Goal: Task Accomplishment & Management: Manage account settings

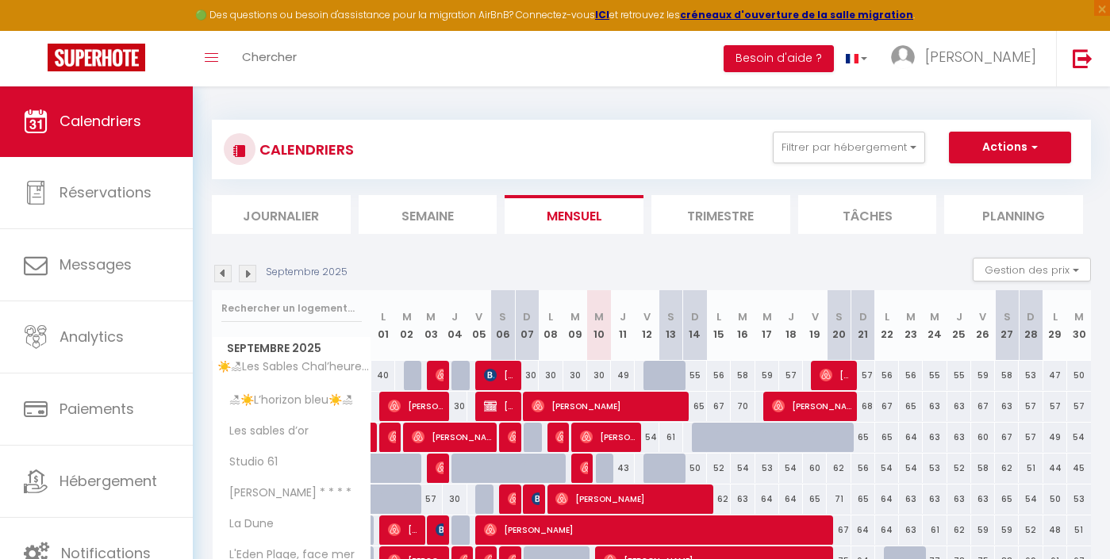
click at [227, 280] on img at bounding box center [222, 273] width 17 height 17
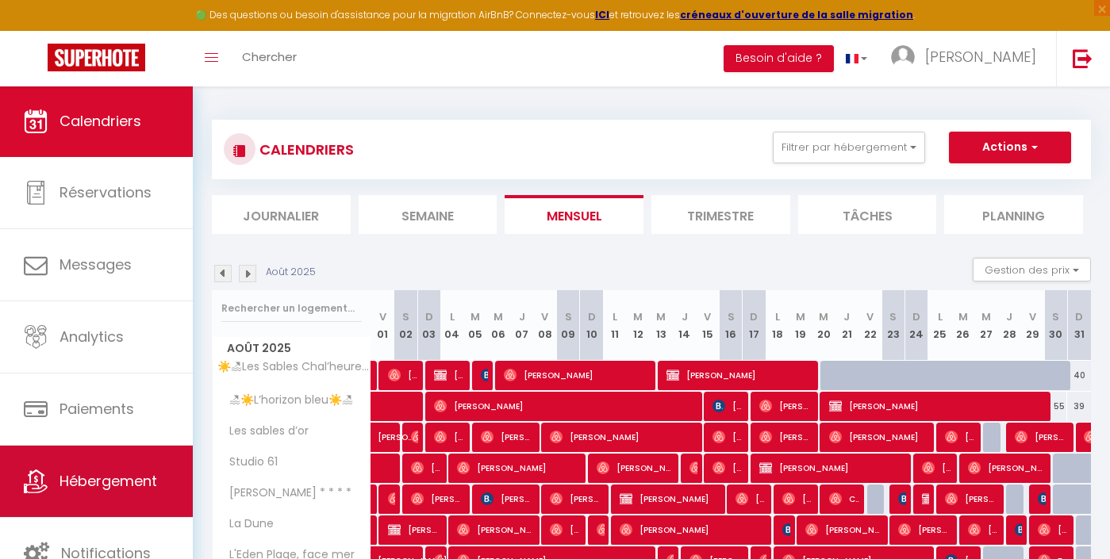
click at [90, 490] on span "Hébergement" at bounding box center [109, 481] width 98 height 20
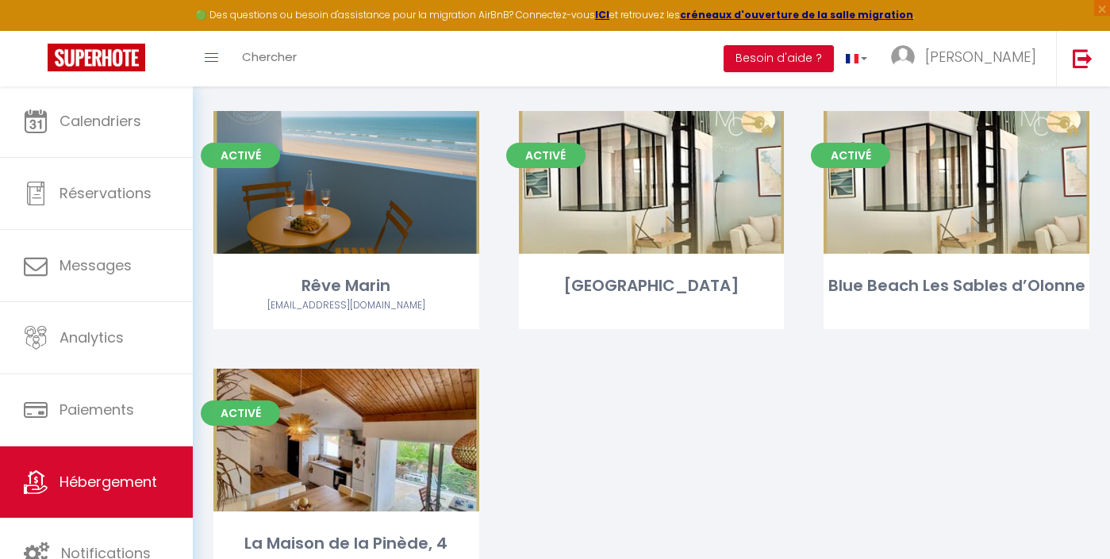
scroll to position [1917, 0]
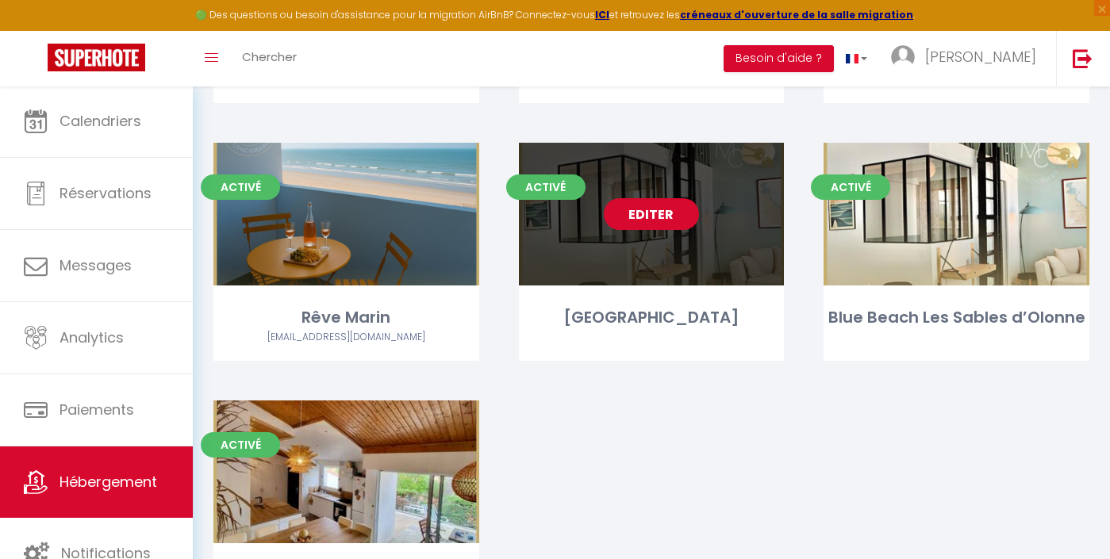
click at [663, 212] on link "Editer" at bounding box center [651, 214] width 95 height 32
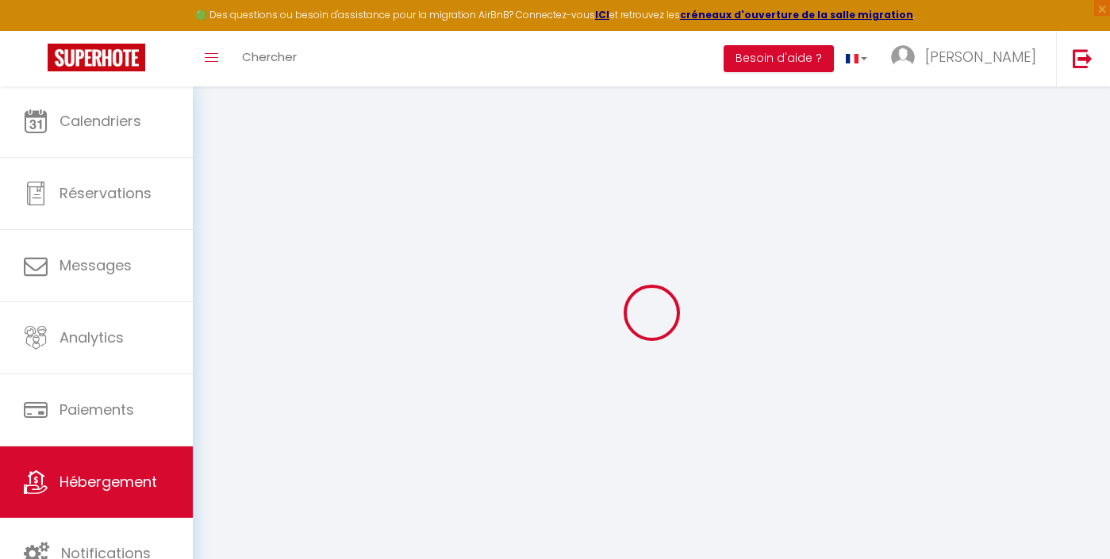
checkbox input "false"
checkbox input "true"
checkbox input "false"
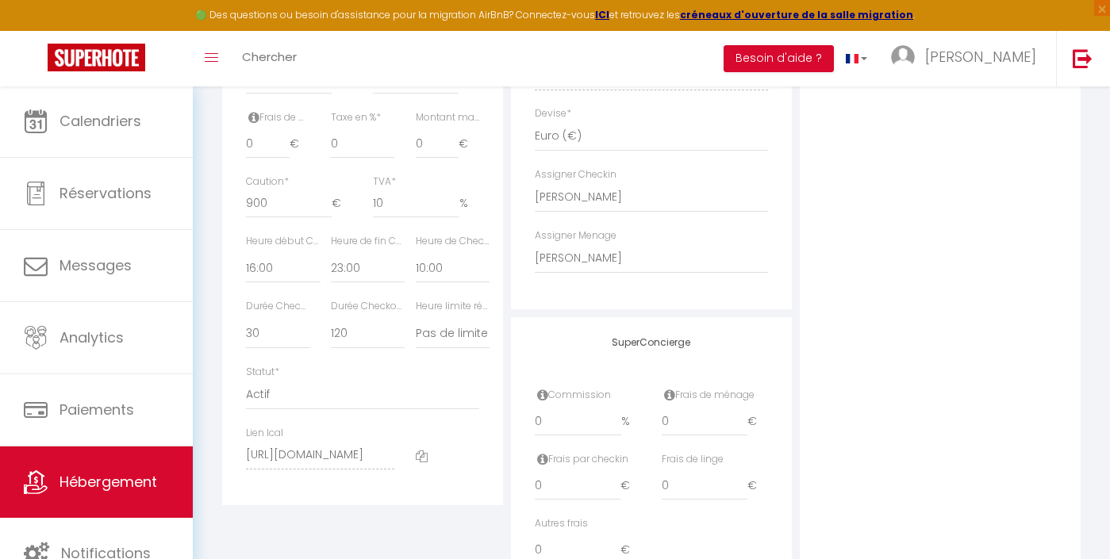
scroll to position [786, 0]
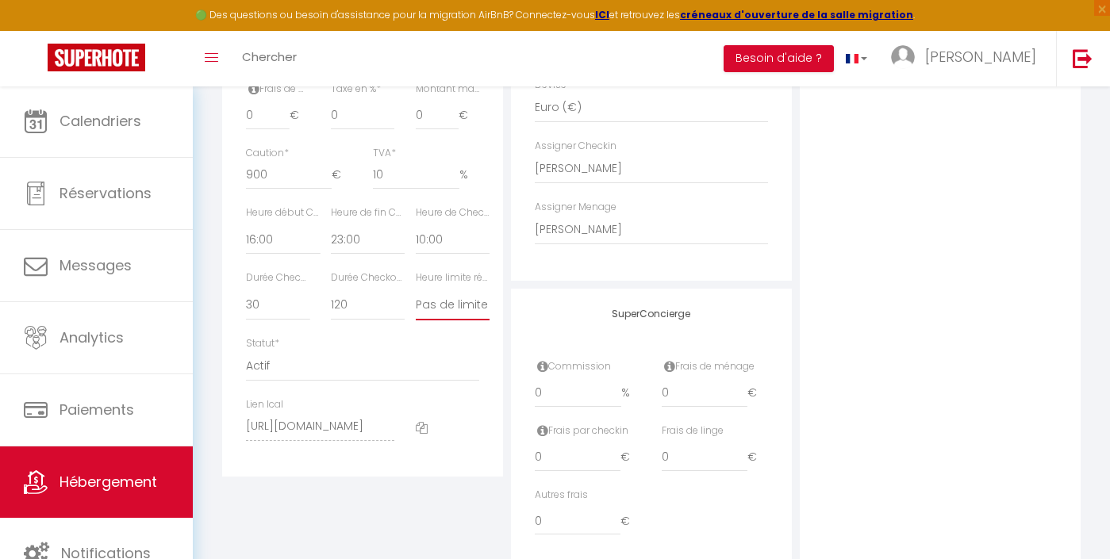
select select "19:00"
checkbox input "false"
checkbox input "true"
checkbox input "false"
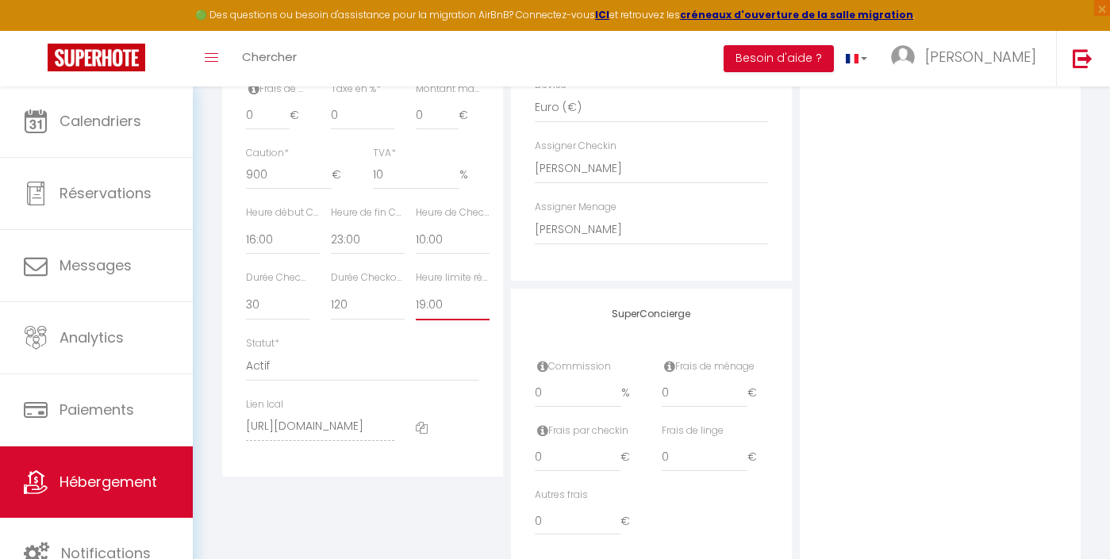
click at [1036, 283] on div "Photo Photo Supprimer Drag and drop a file here or click Ooops, something wrong…" at bounding box center [940, 36] width 281 height 1071
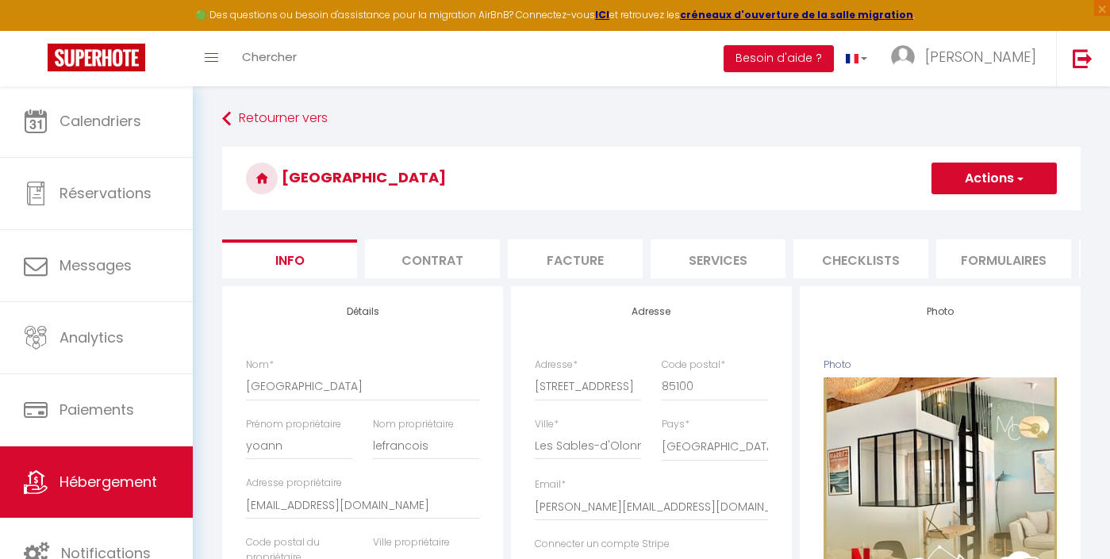
scroll to position [0, 0]
click at [1021, 190] on button "Actions" at bounding box center [994, 179] width 125 height 32
click at [955, 213] on input "Enregistrer" at bounding box center [931, 214] width 59 height 16
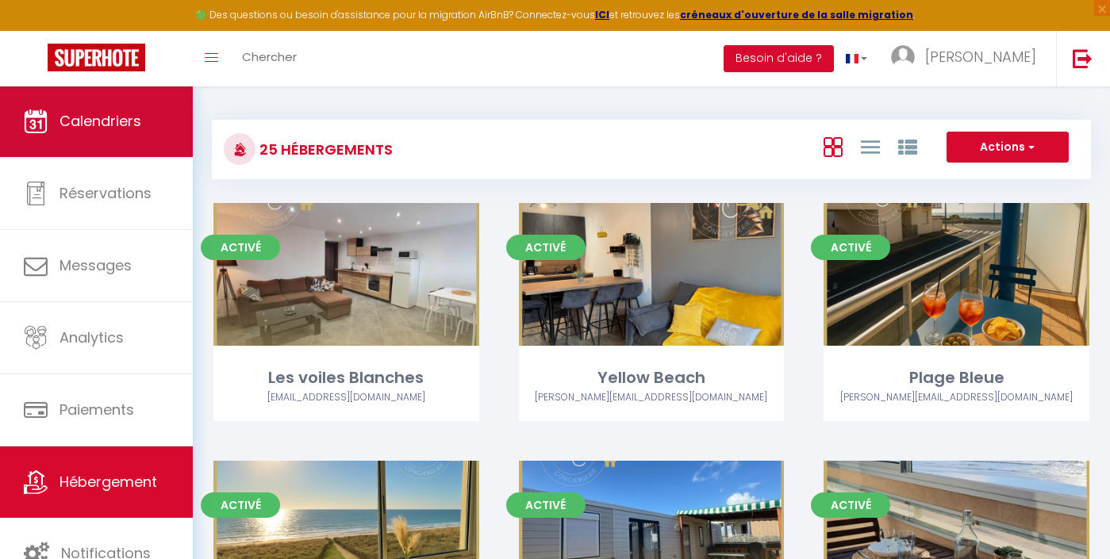
click at [121, 141] on link "Calendriers" at bounding box center [96, 121] width 193 height 71
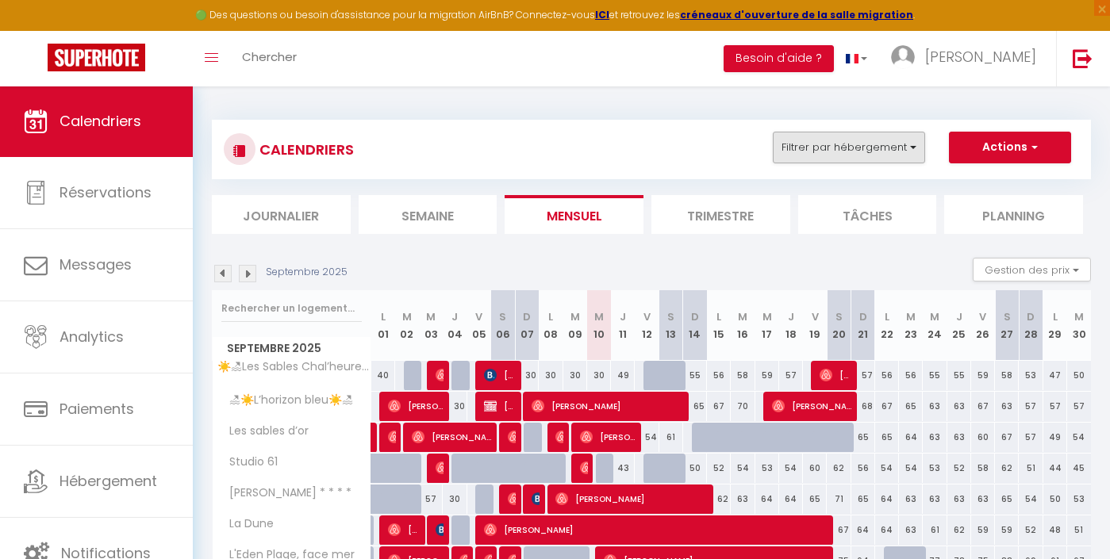
click at [812, 147] on button "Filtrer par hébergement" at bounding box center [849, 148] width 152 height 32
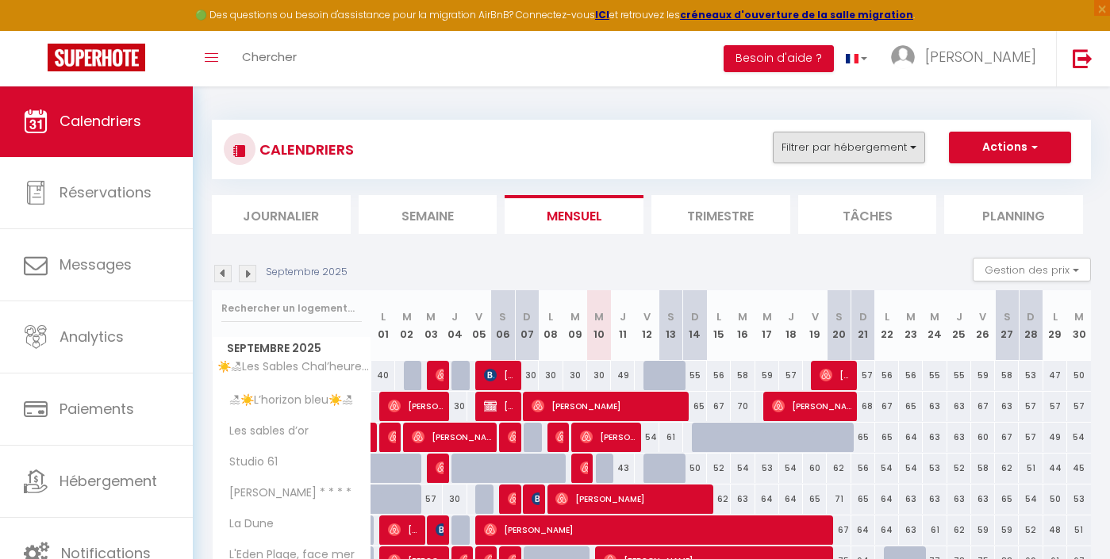
click at [809, 154] on button "Filtrer par hébergement" at bounding box center [849, 148] width 152 height 32
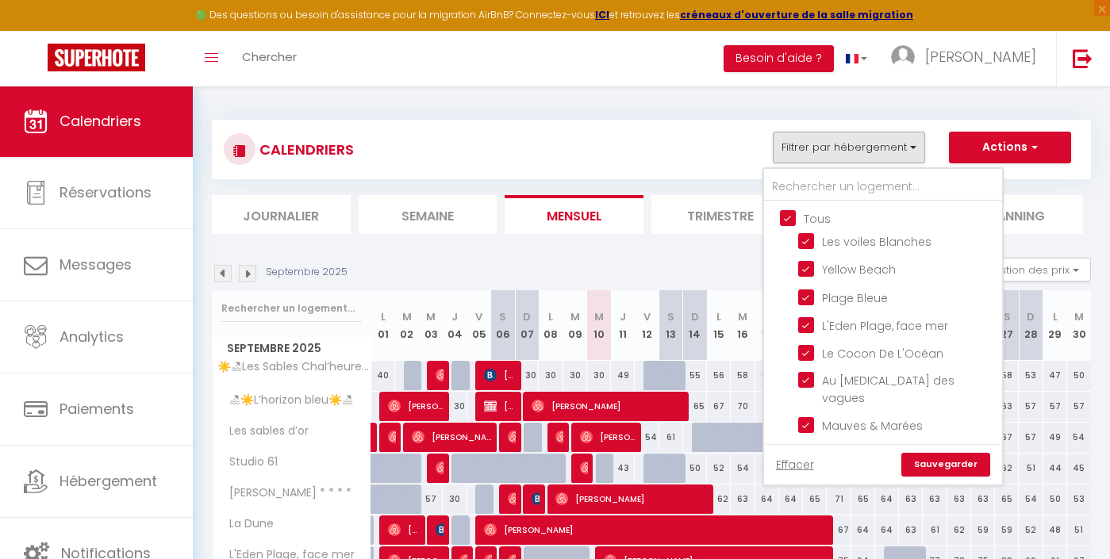
click at [795, 213] on input "Tous" at bounding box center [899, 217] width 238 height 16
checkbox input "false"
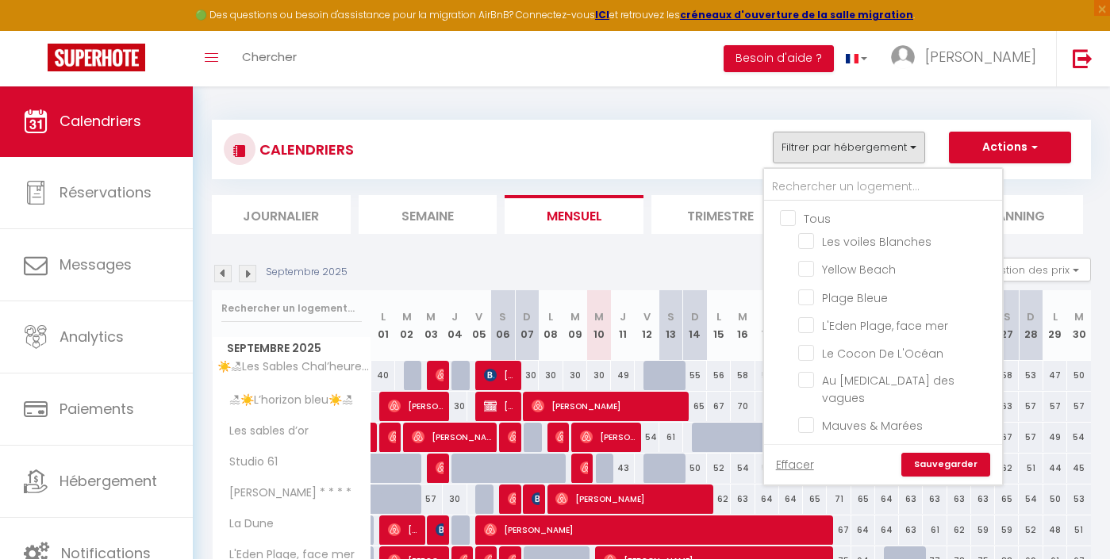
checkbox input "false"
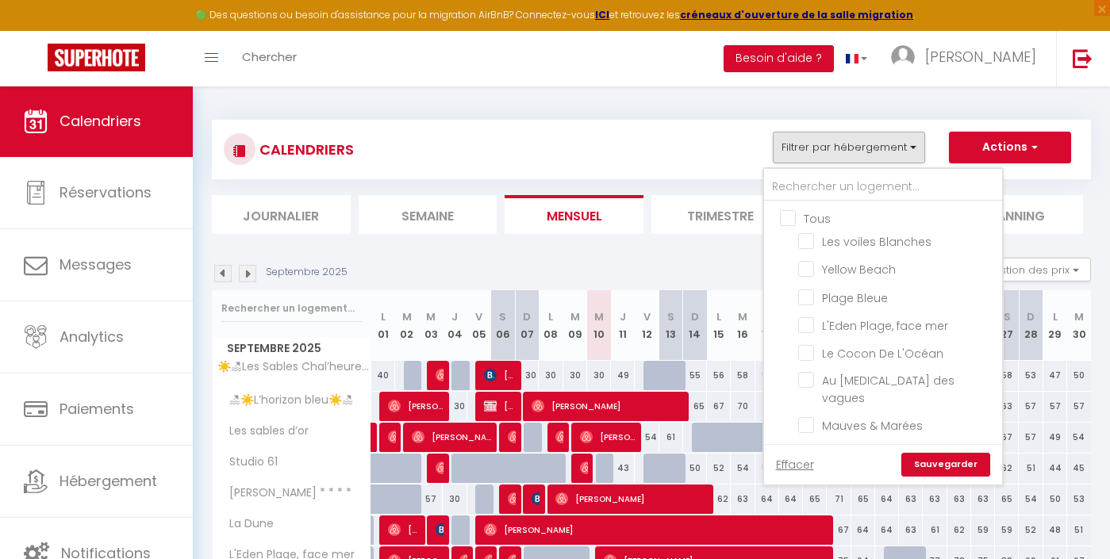
checkbox input "false"
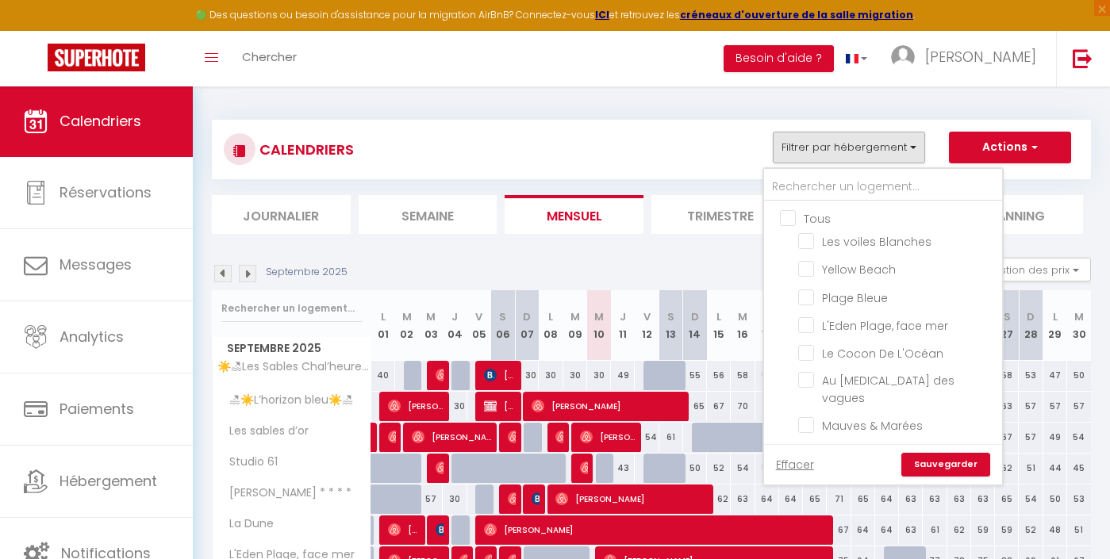
checkbox input "false"
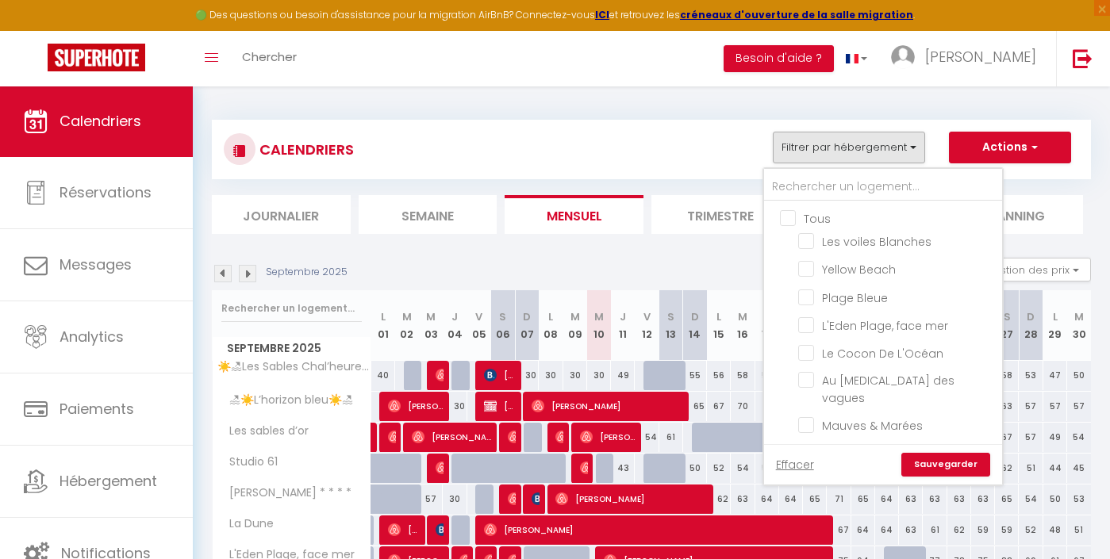
checkbox input "false"
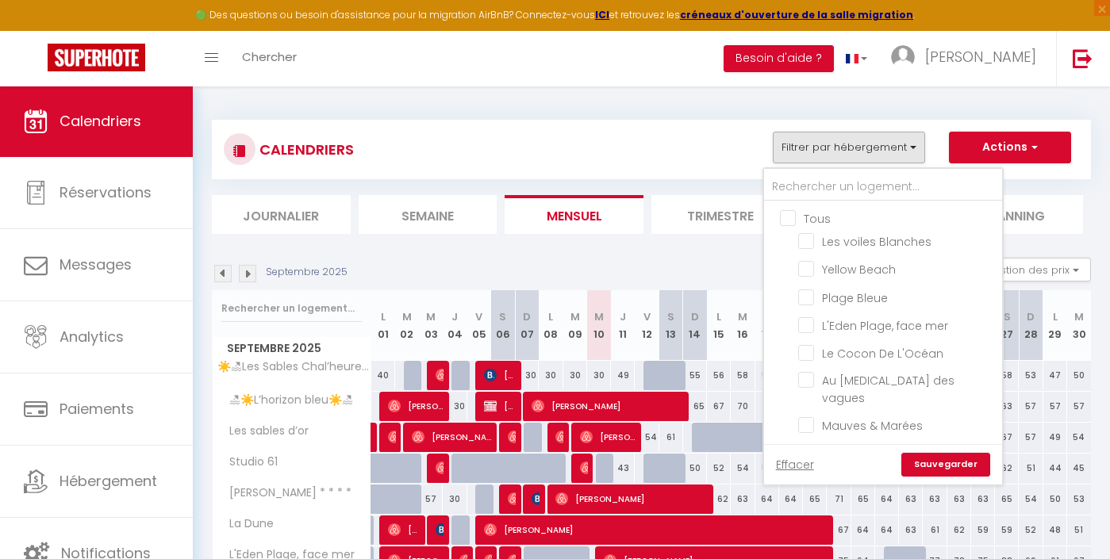
checkbox input "false"
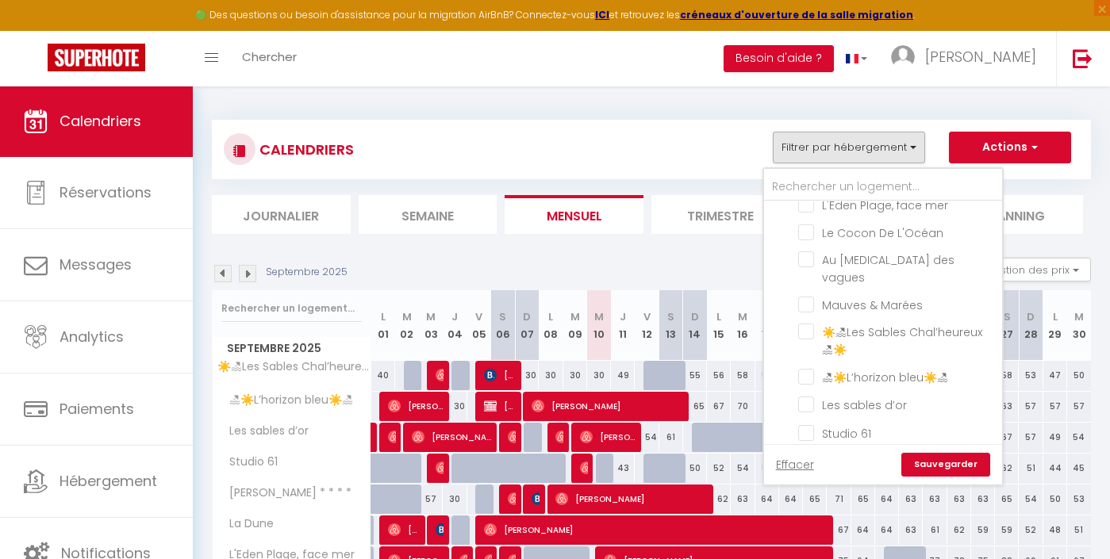
scroll to position [163, 0]
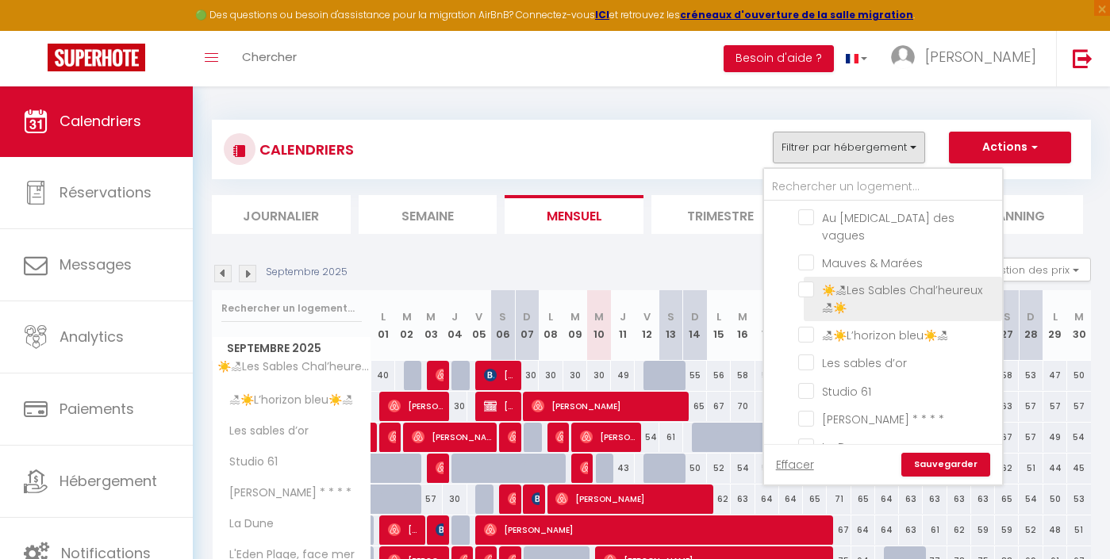
click at [874, 282] on input "☀️🏖Les Sables Chal’heureux 🏖☀️" at bounding box center [897, 290] width 198 height 16
checkbox input "true"
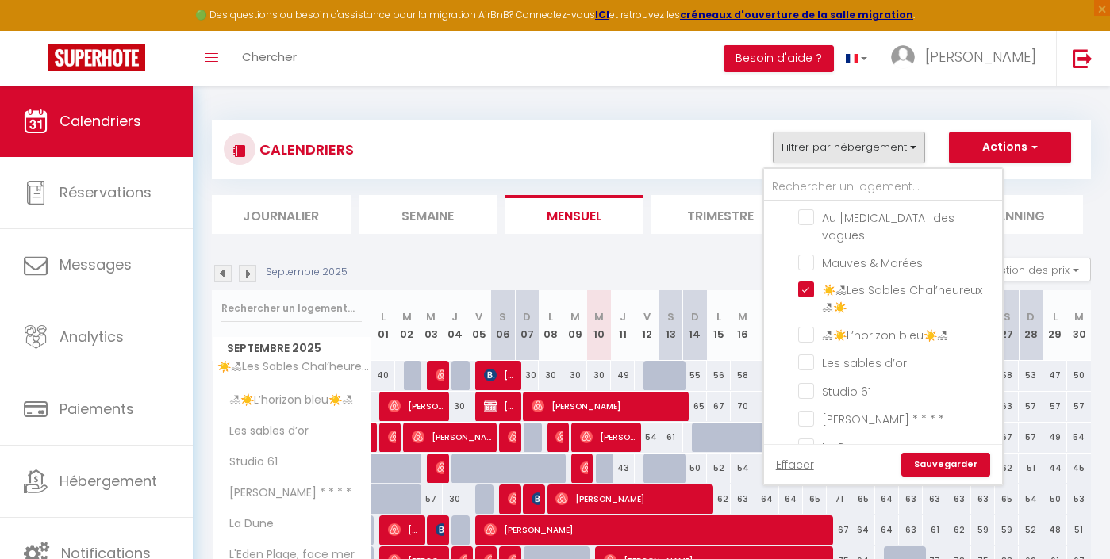
click at [942, 457] on link "Sauvegarder" at bounding box center [945, 465] width 89 height 24
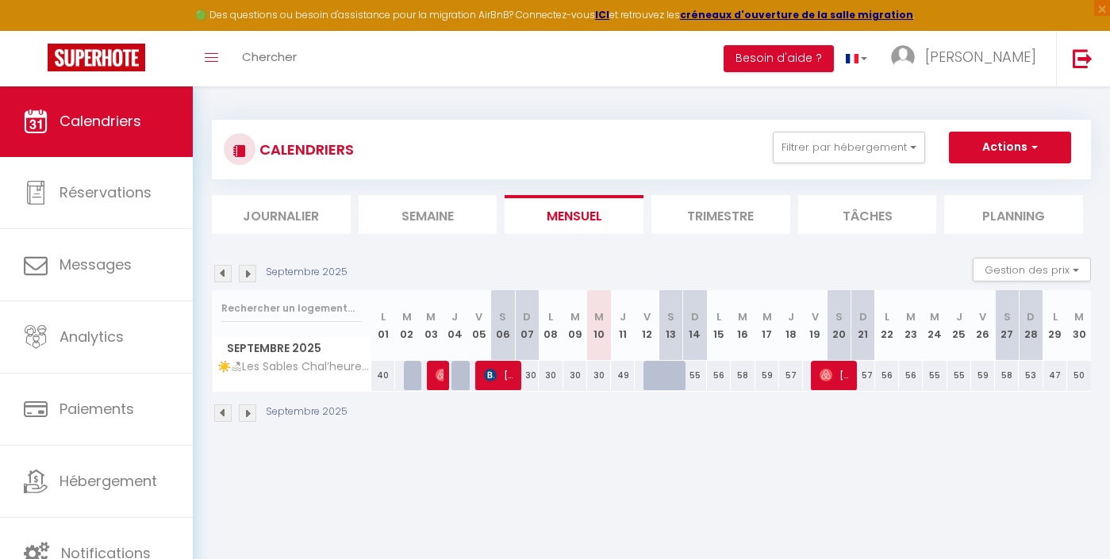
click at [225, 271] on img at bounding box center [222, 273] width 17 height 17
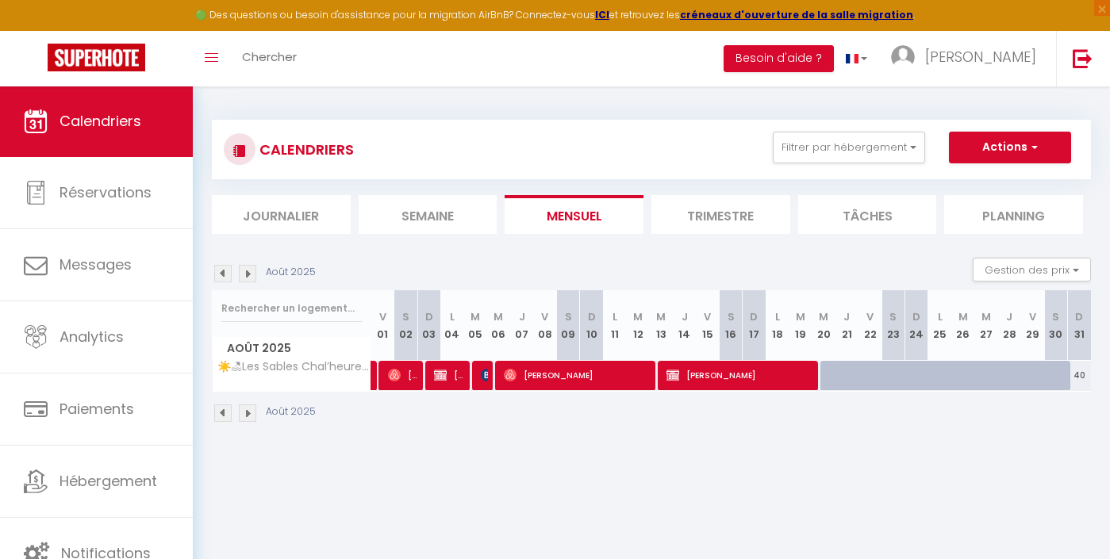
click at [225, 271] on img at bounding box center [222, 273] width 17 height 17
select select
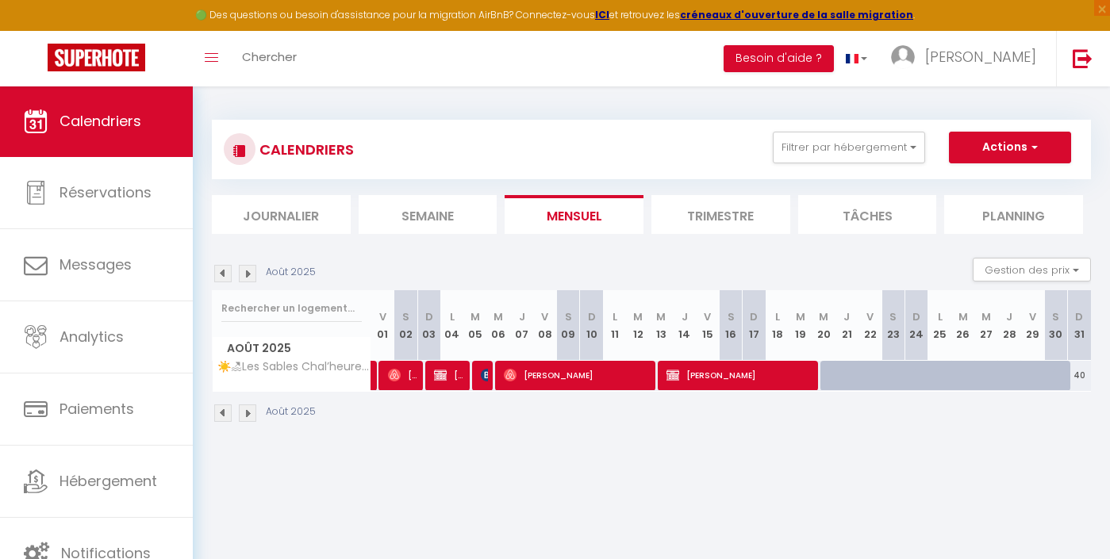
select select
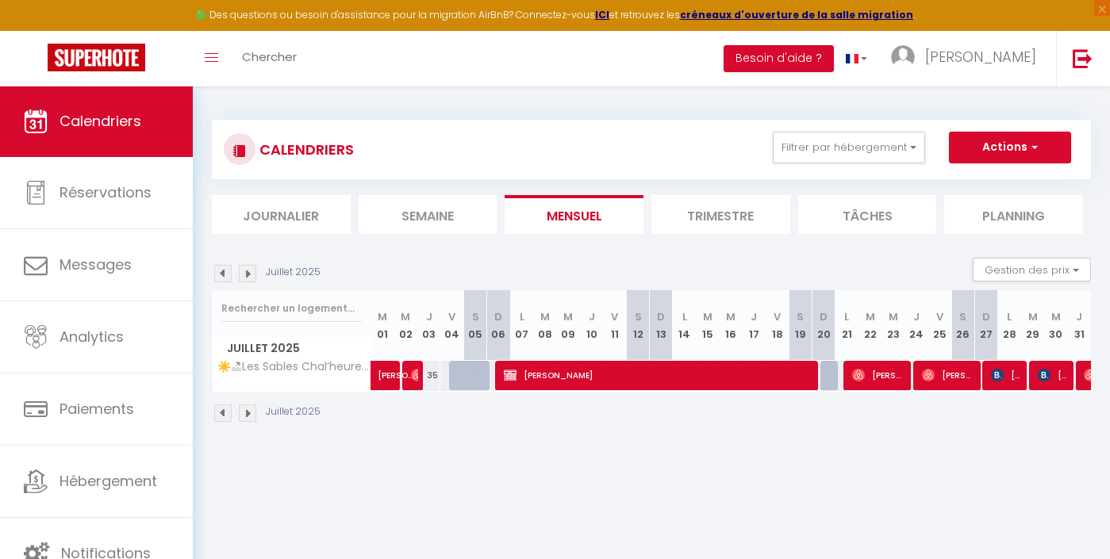
click at [540, 374] on span "[PERSON_NAME]" at bounding box center [657, 375] width 307 height 30
select select "OK"
select select "1"
select select "0"
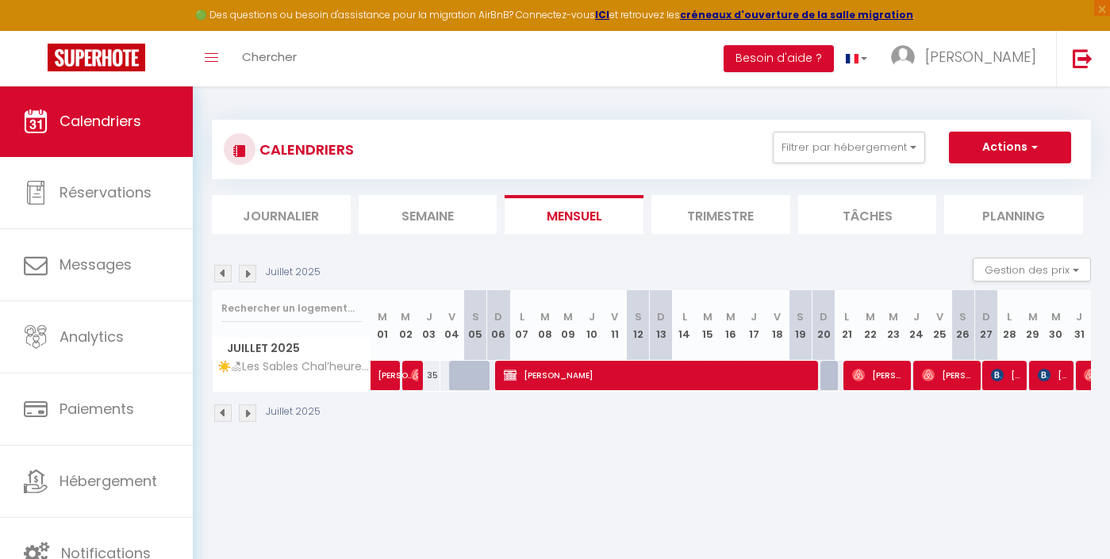
select select "1"
select select
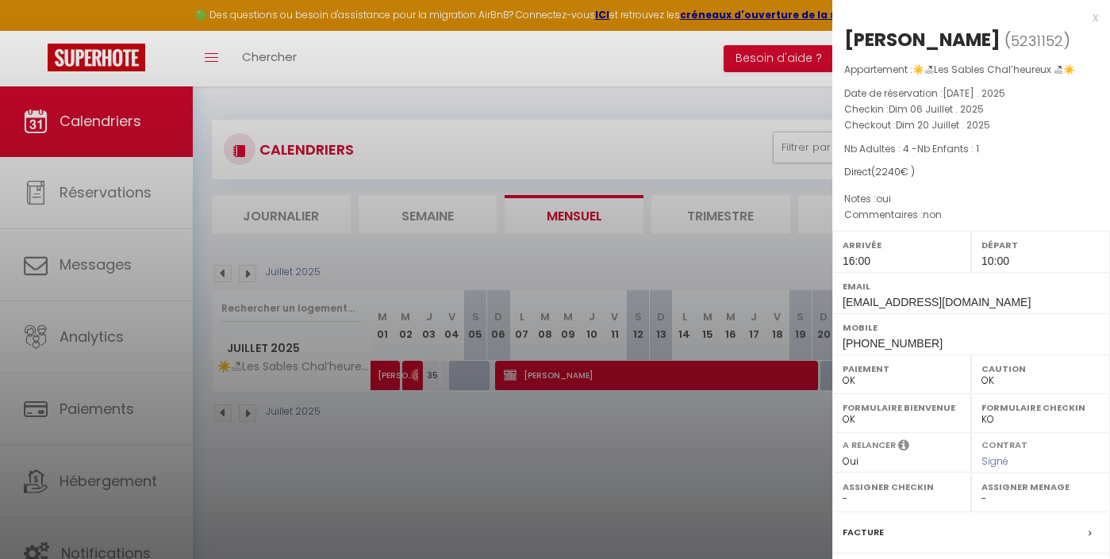
select select "44297"
select select "23677"
click at [660, 140] on div at bounding box center [555, 279] width 1110 height 559
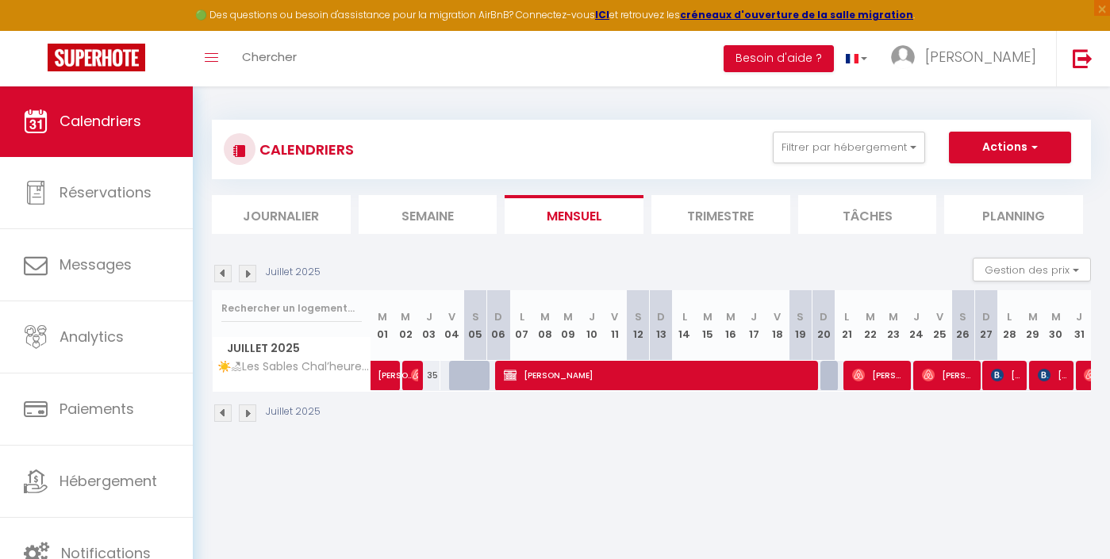
click at [1006, 372] on span "[PERSON_NAME]" at bounding box center [1006, 375] width 31 height 30
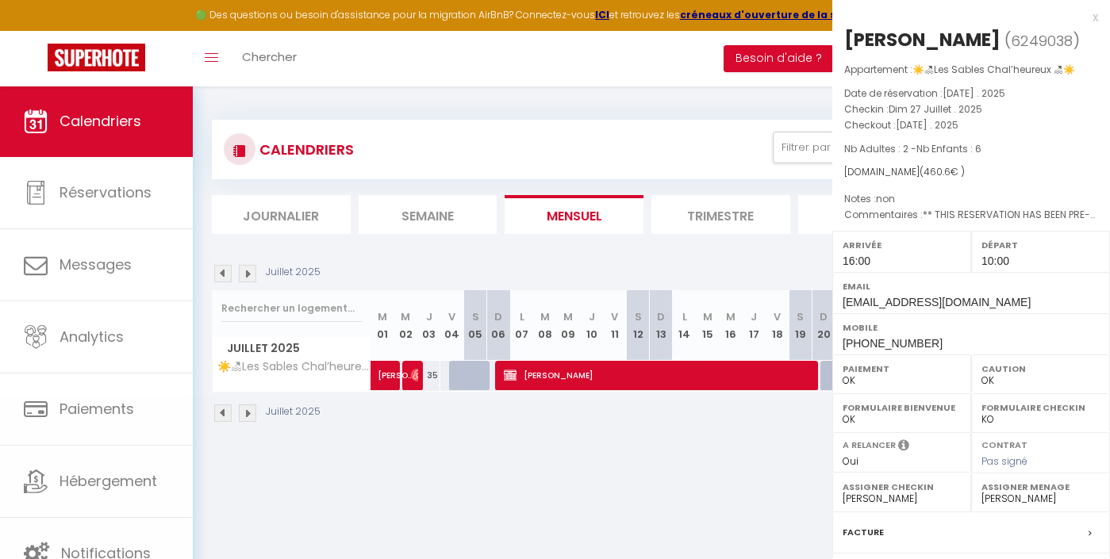
select select "23677"
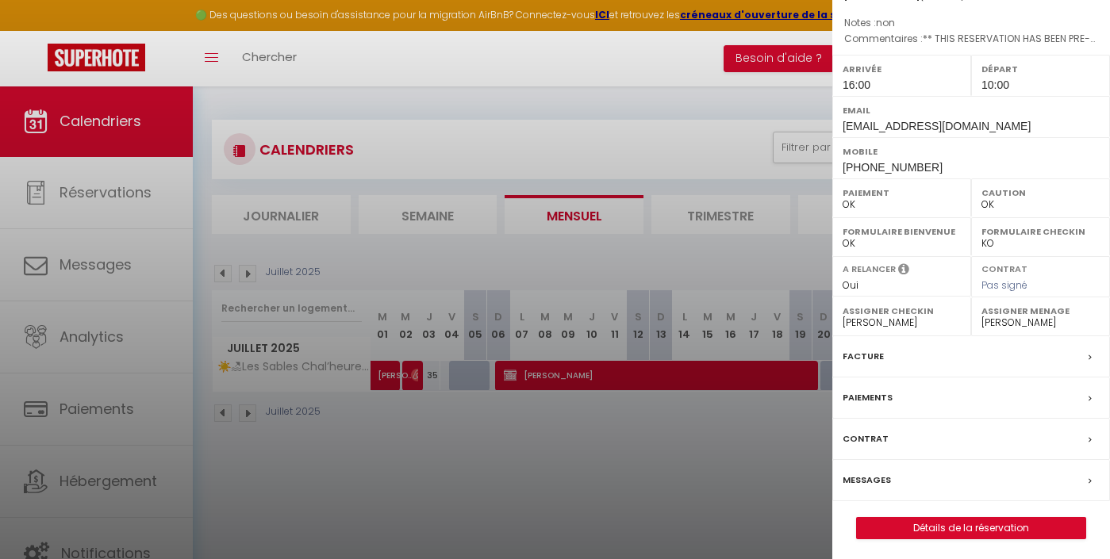
scroll to position [175, 0]
click at [873, 390] on label "Paiements" at bounding box center [868, 398] width 50 height 17
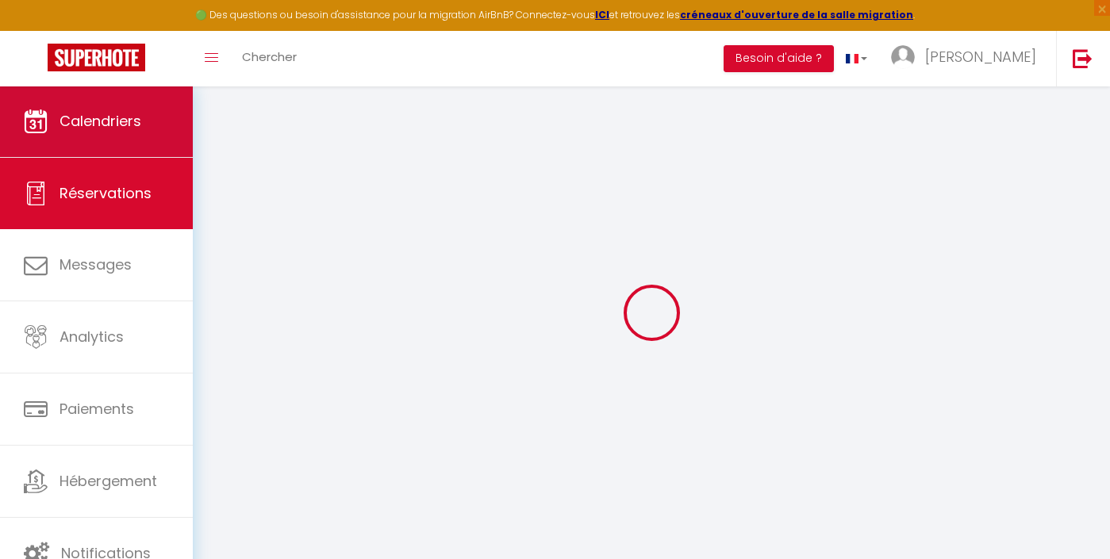
select select
checkbox input "false"
select index
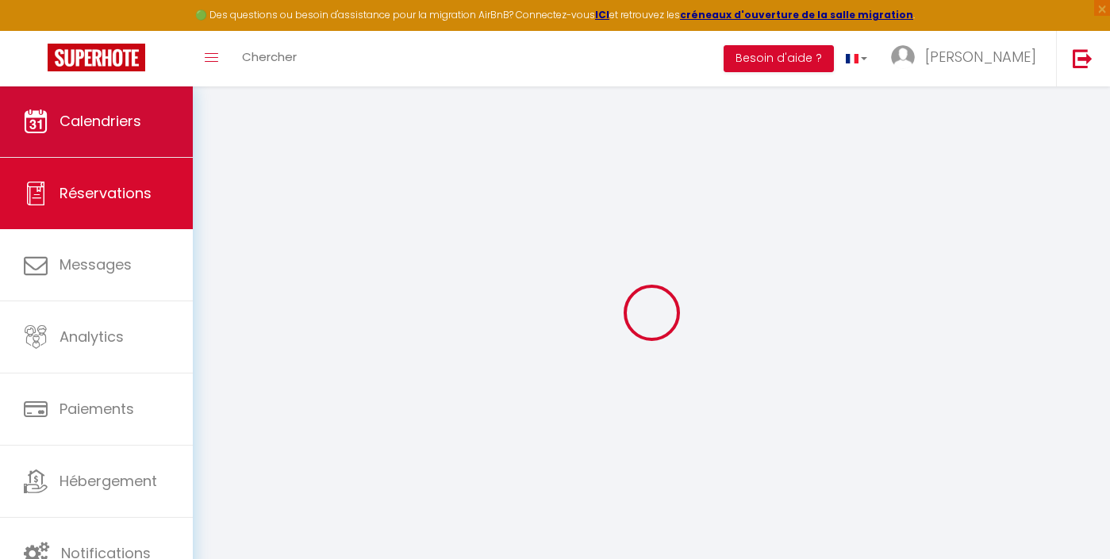
select select
checkbox input "false"
select index
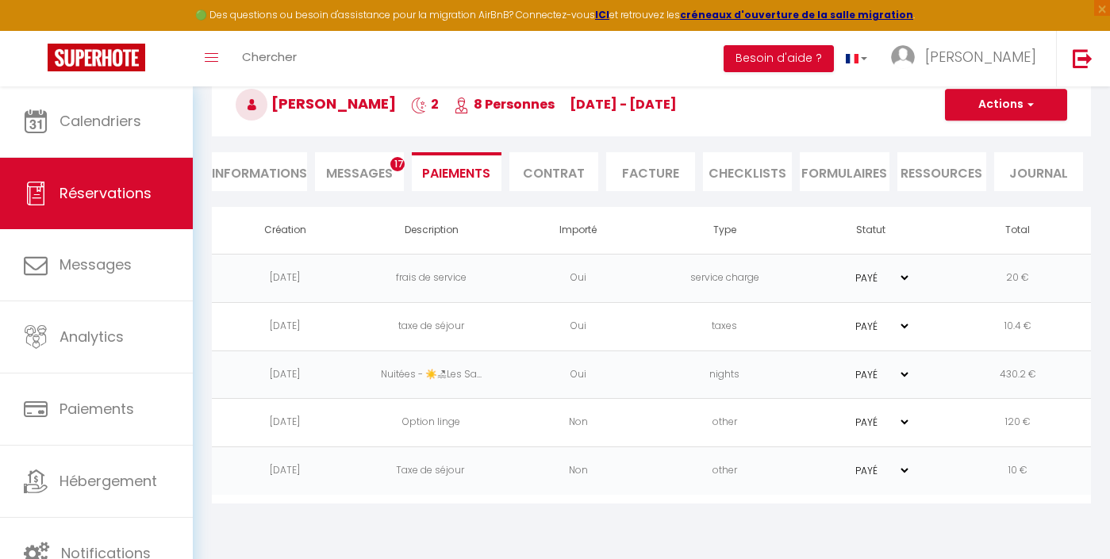
scroll to position [86, 0]
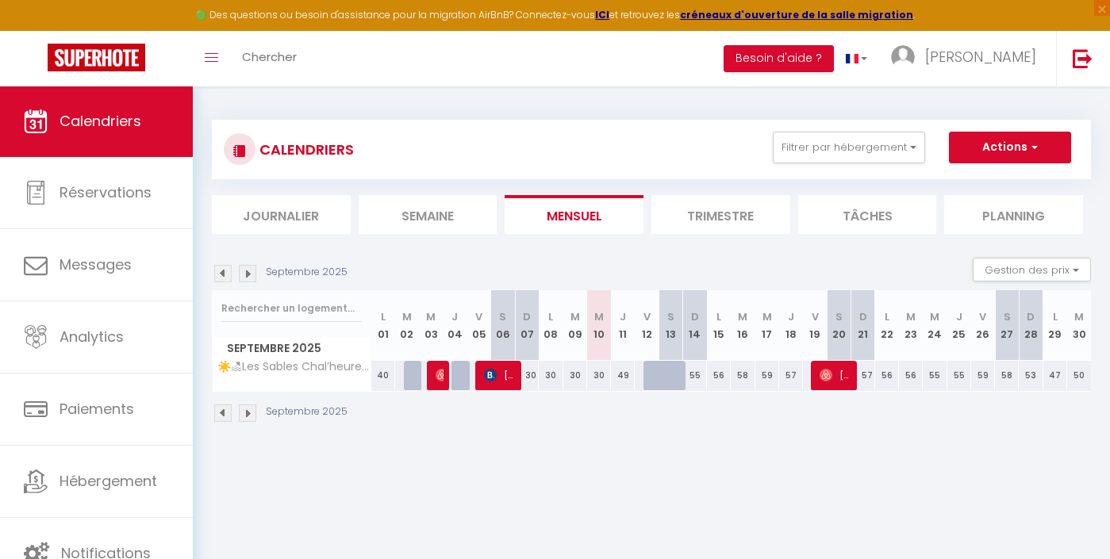
click at [224, 271] on img at bounding box center [222, 273] width 17 height 17
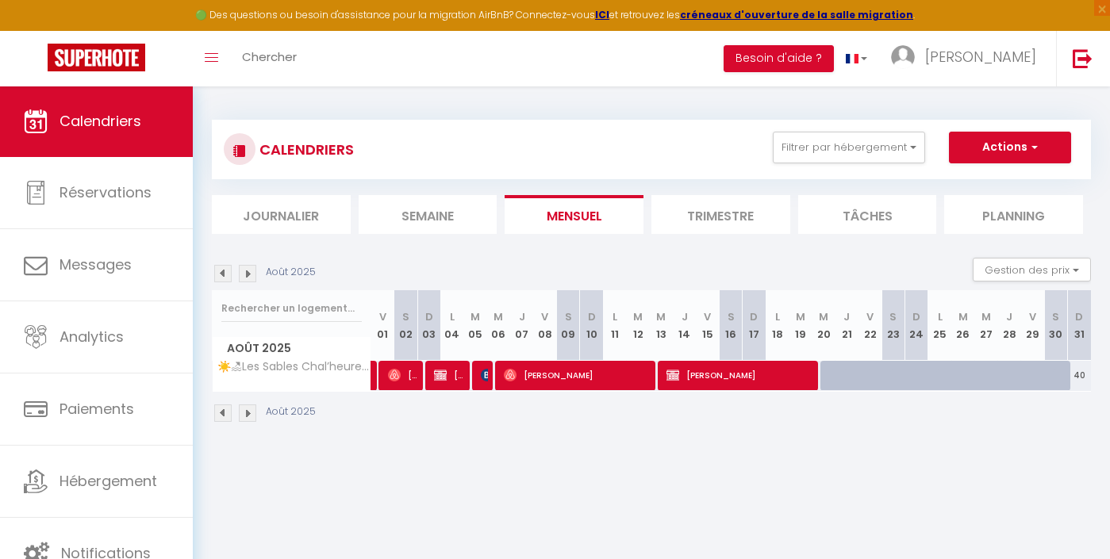
click at [224, 271] on img at bounding box center [222, 273] width 17 height 17
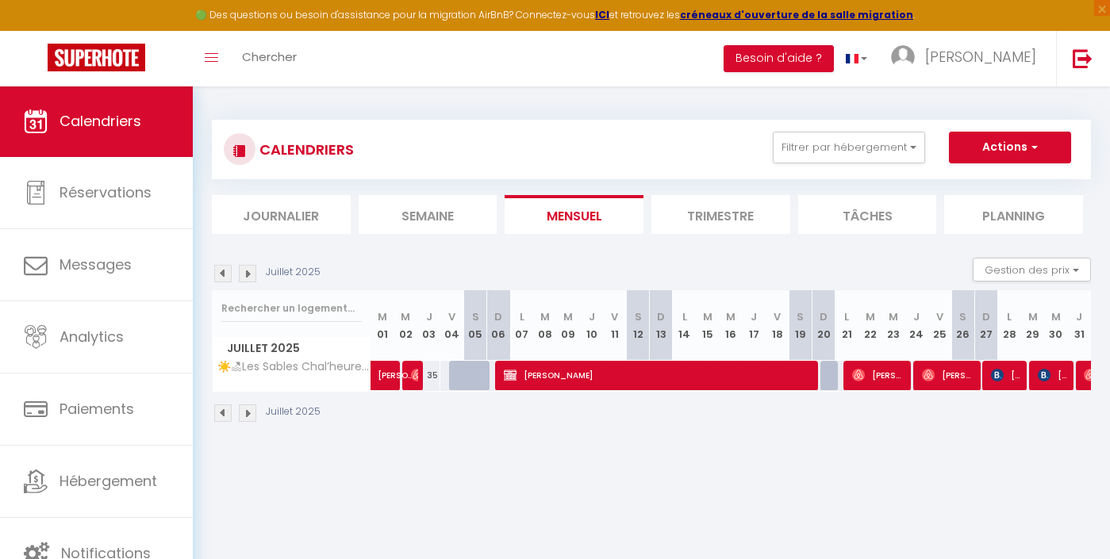
click at [1064, 381] on span "[PERSON_NAME]" at bounding box center [1053, 375] width 31 height 30
select select "OK"
select select "1"
select select "0"
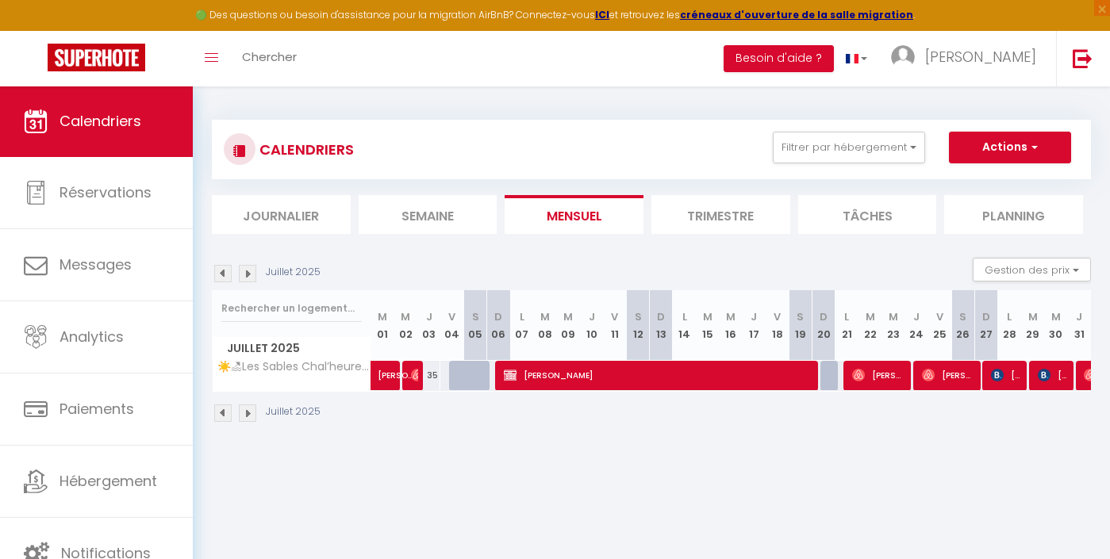
select select "1"
select select
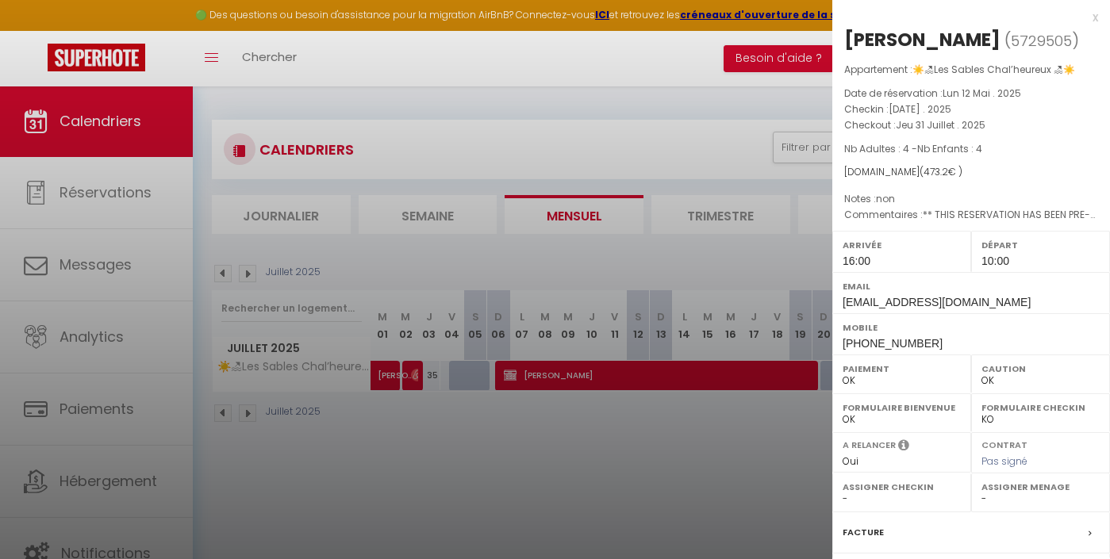
select select "23677"
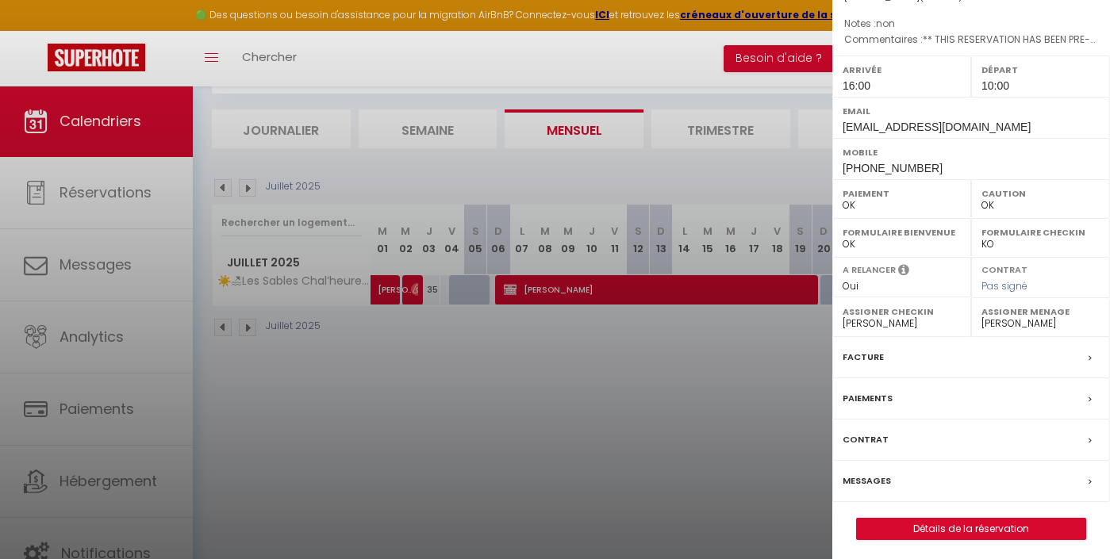
scroll to position [86, 0]
click at [878, 396] on label "Paiements" at bounding box center [868, 398] width 50 height 17
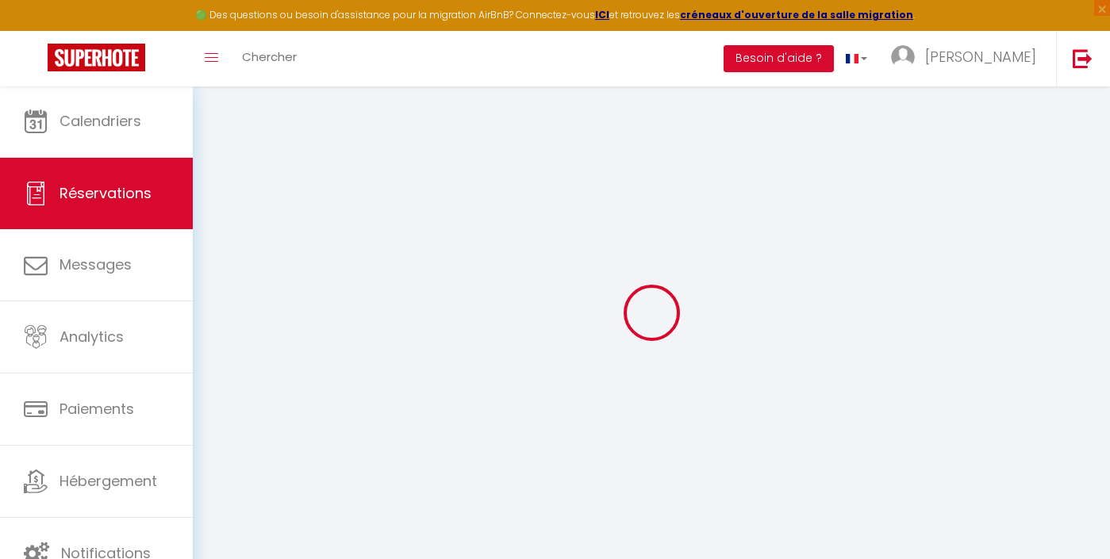
select select
checkbox input "false"
select index
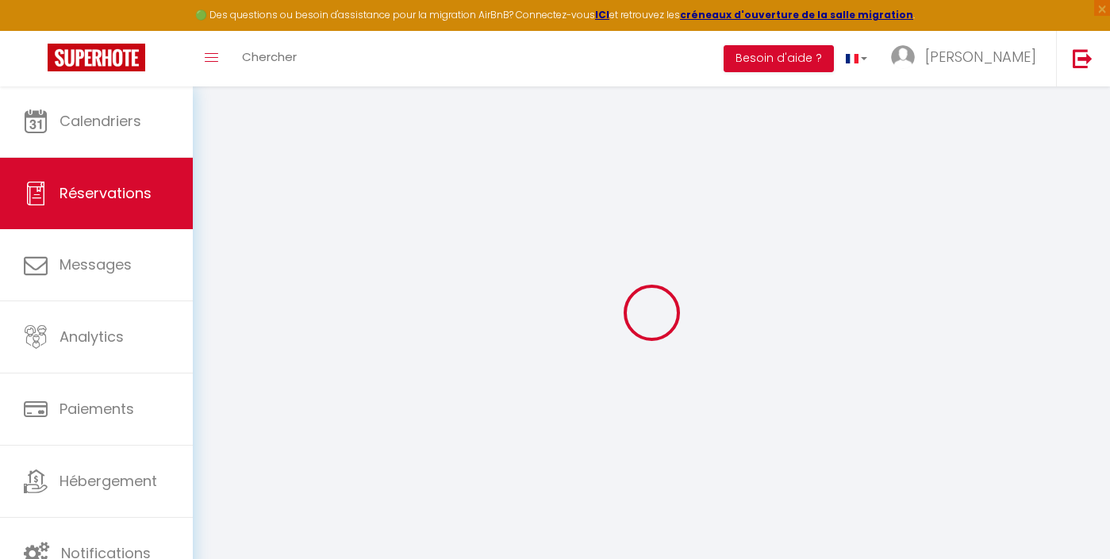
select select
checkbox input "false"
select index
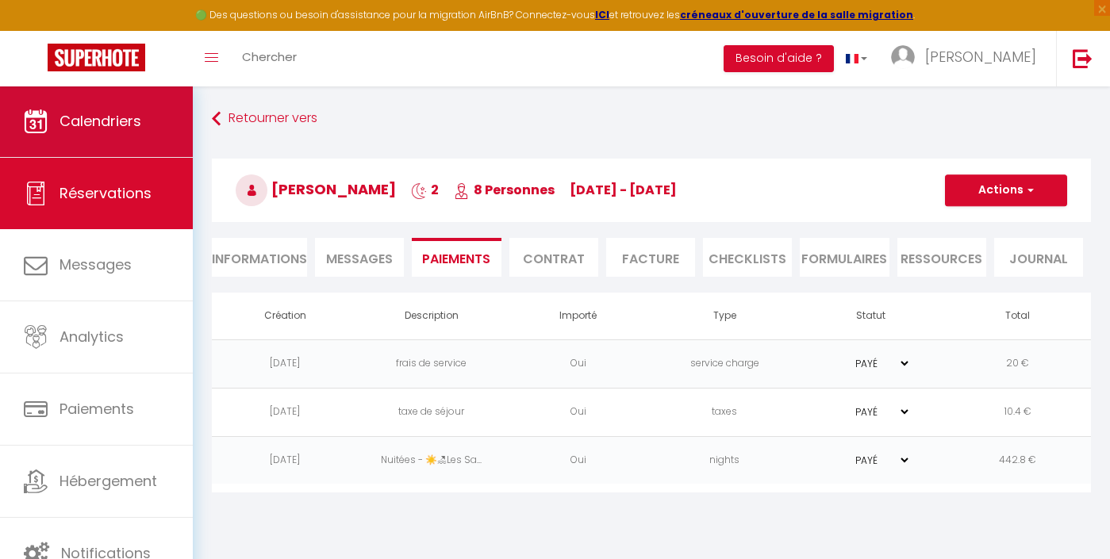
click at [120, 117] on span "Calendriers" at bounding box center [101, 121] width 82 height 20
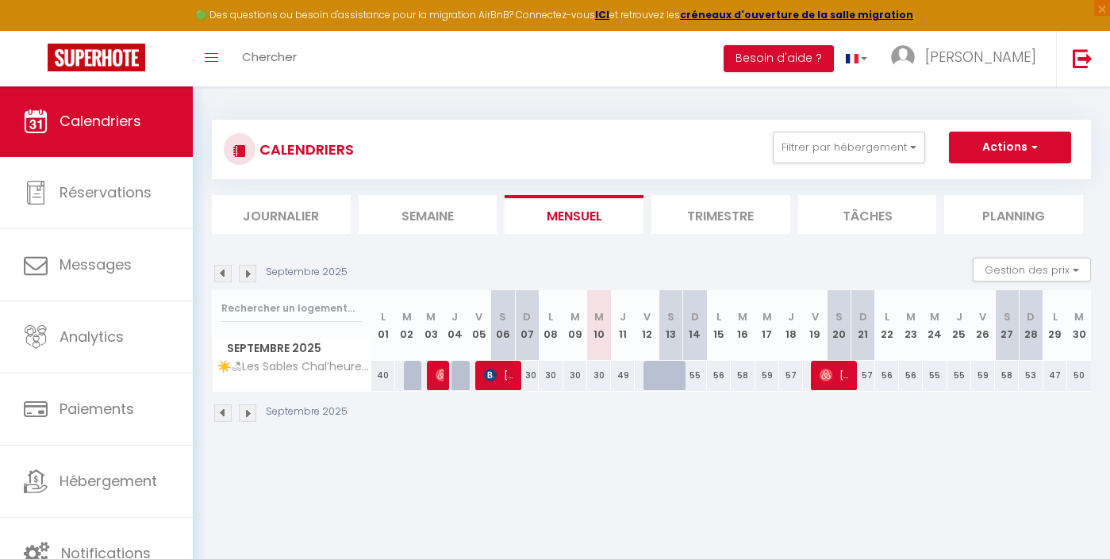
click at [225, 270] on img at bounding box center [222, 273] width 17 height 17
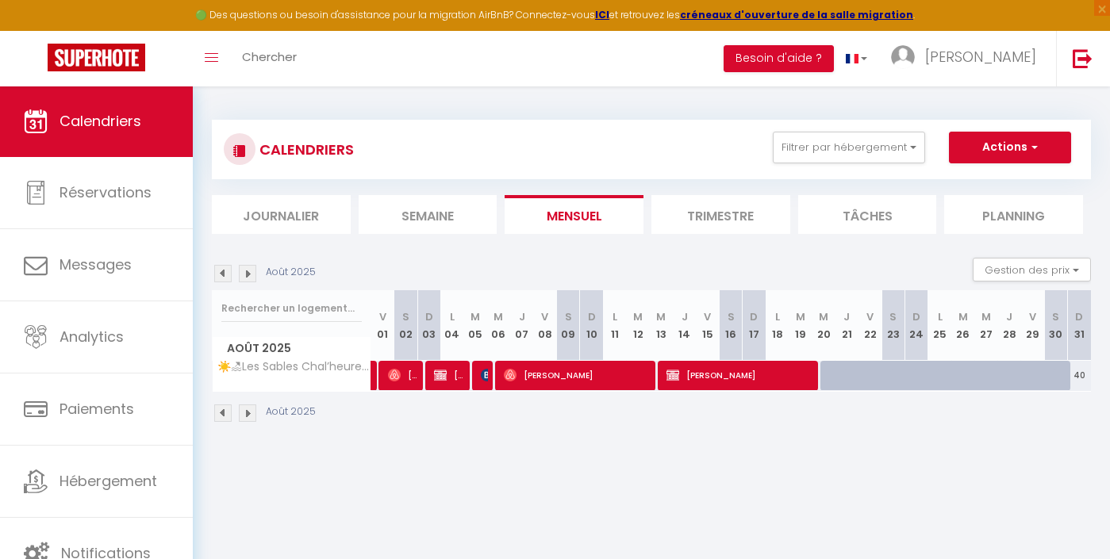
click at [225, 270] on img at bounding box center [222, 273] width 17 height 17
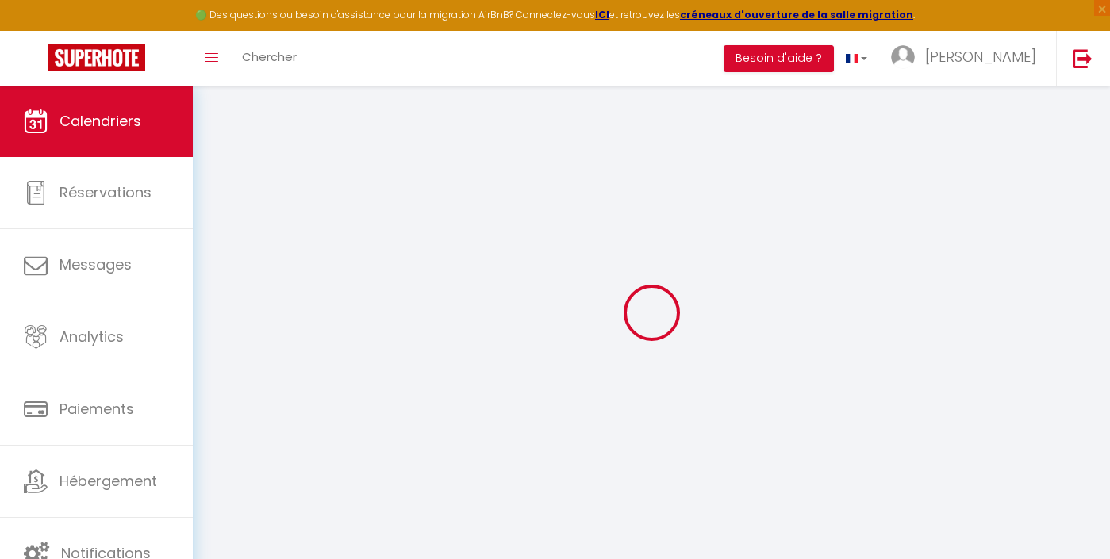
select select
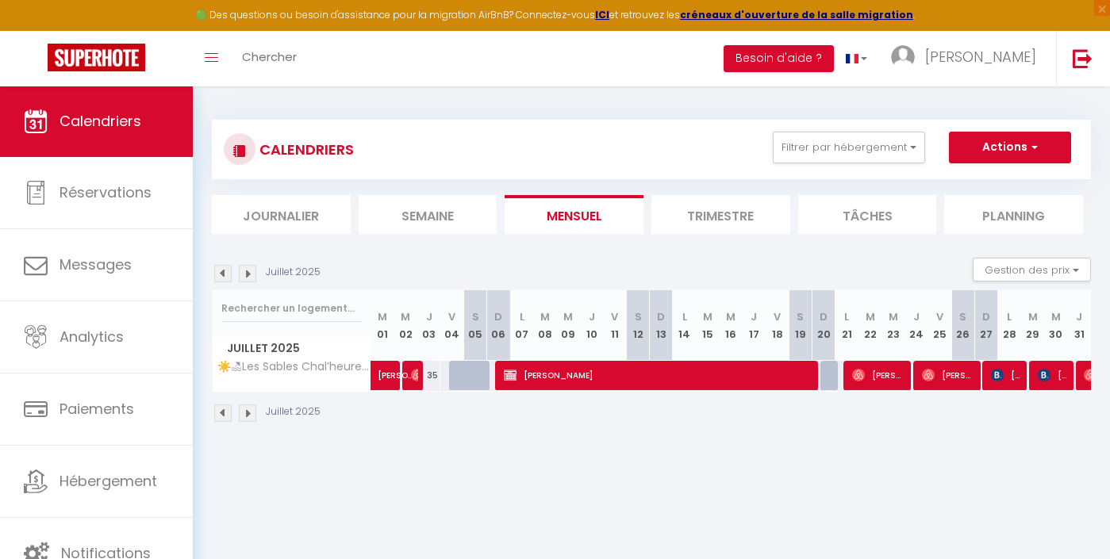
click at [385, 382] on link "[PERSON_NAME]" at bounding box center [382, 376] width 23 height 30
select select "OK"
select select "1"
select select "0"
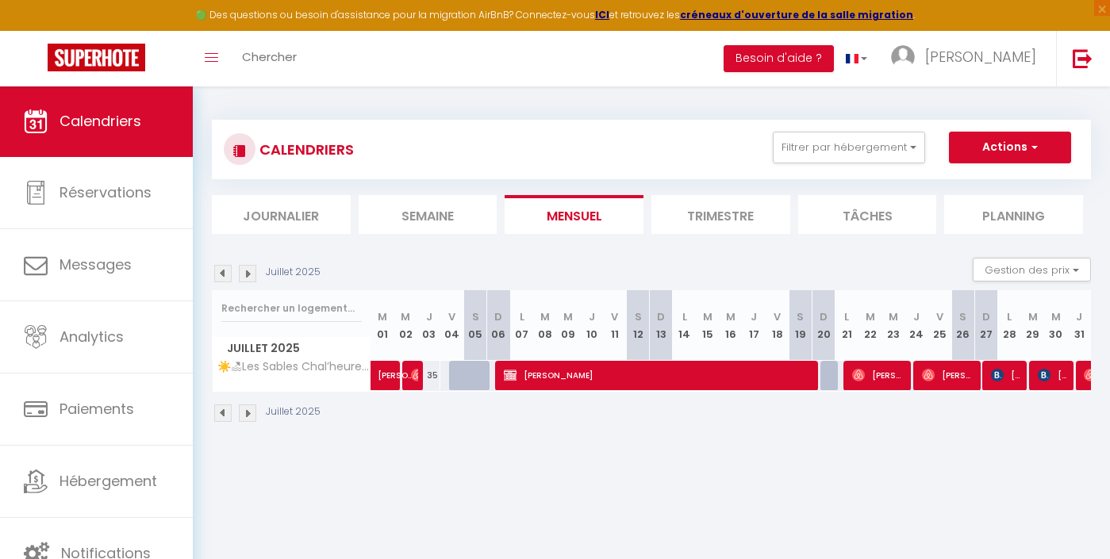
select select "1"
select select
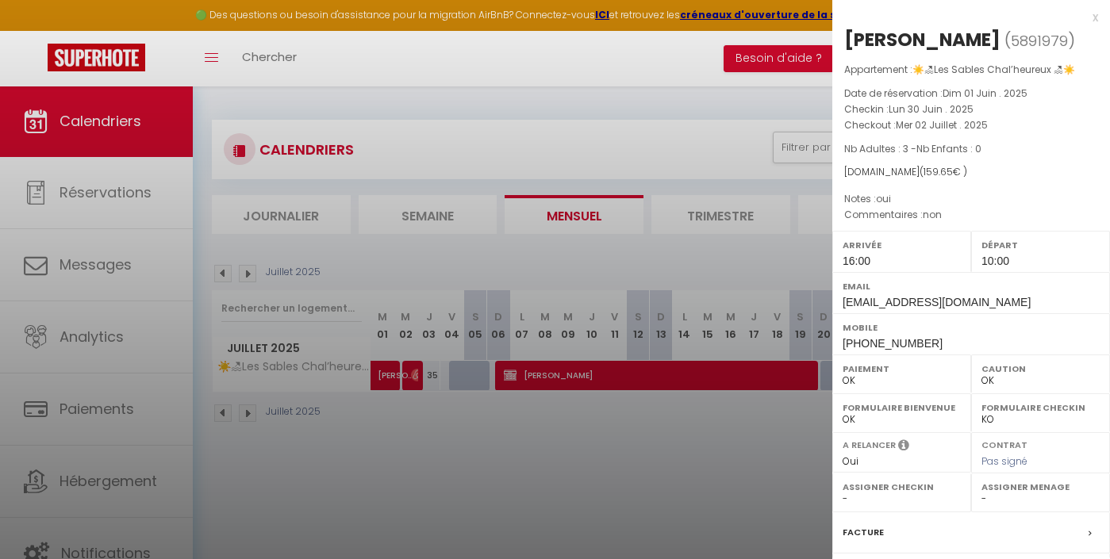
select select "23677"
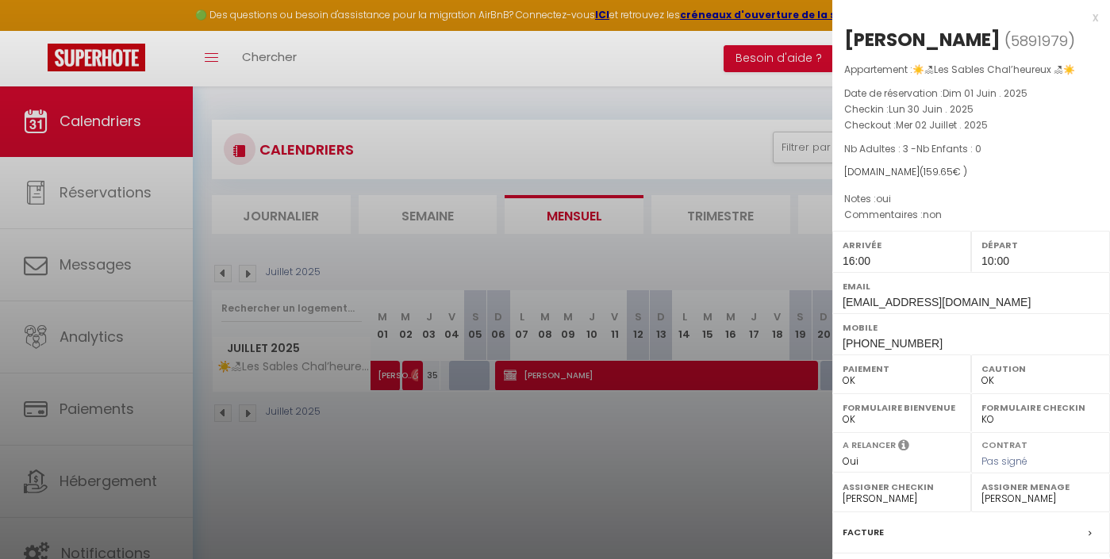
click at [396, 422] on div at bounding box center [555, 279] width 1110 height 559
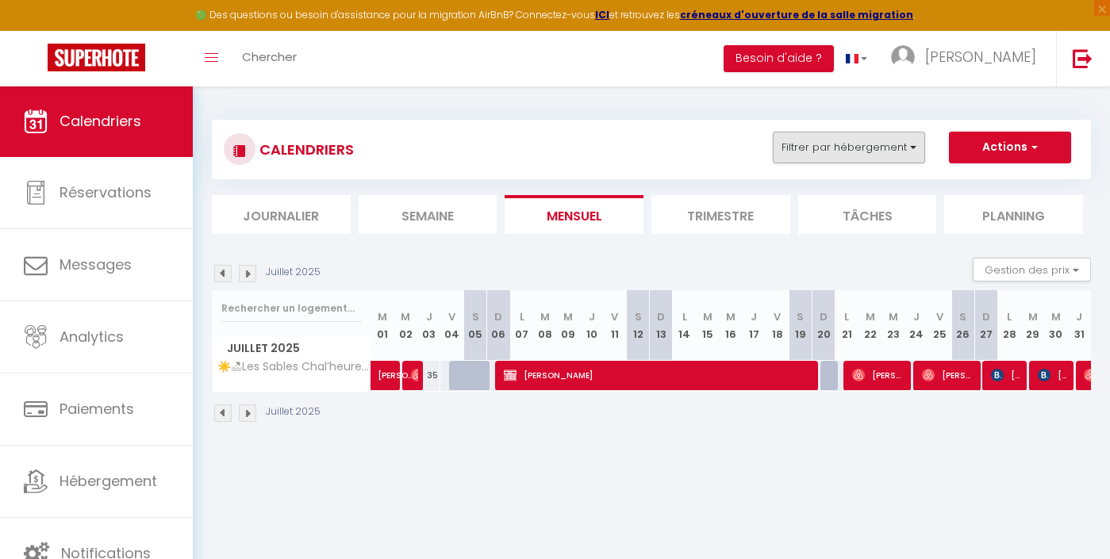
click at [825, 142] on button "Filtrer par hébergement" at bounding box center [849, 148] width 152 height 32
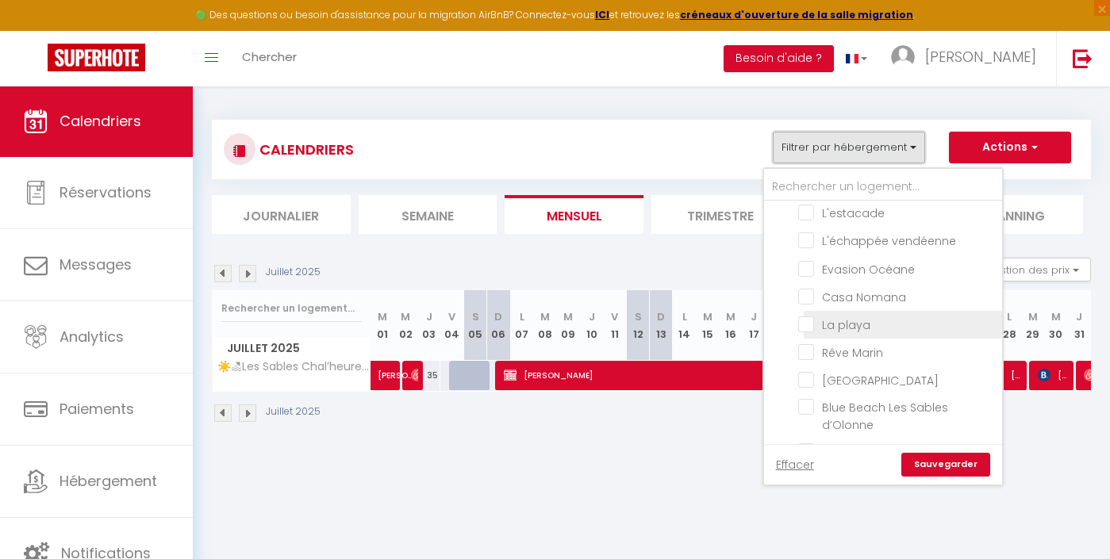
scroll to position [542, 0]
click at [880, 352] on input "Rêve Marin" at bounding box center [897, 351] width 198 height 16
checkbox input "true"
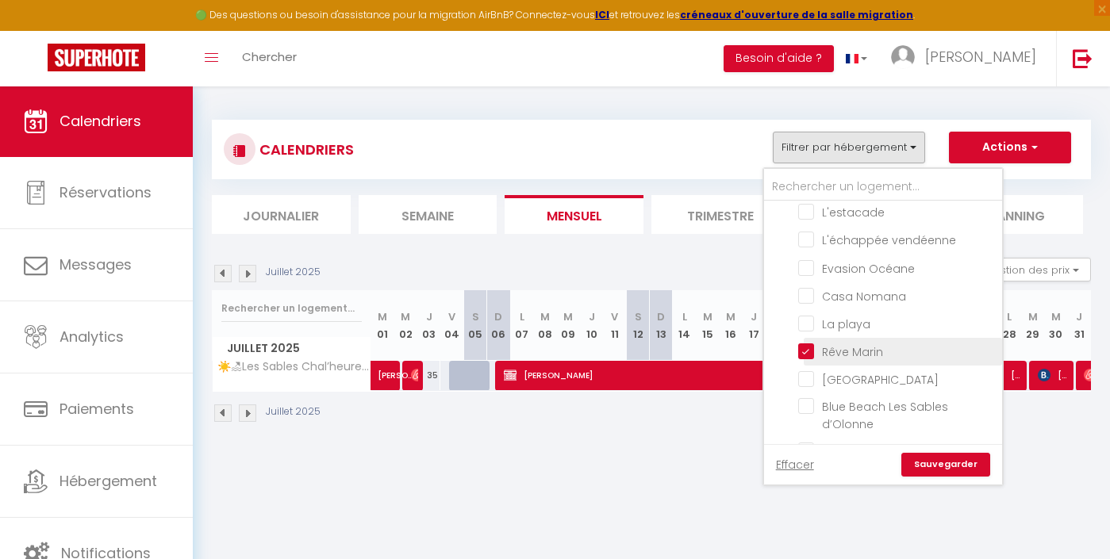
checkbox input "false"
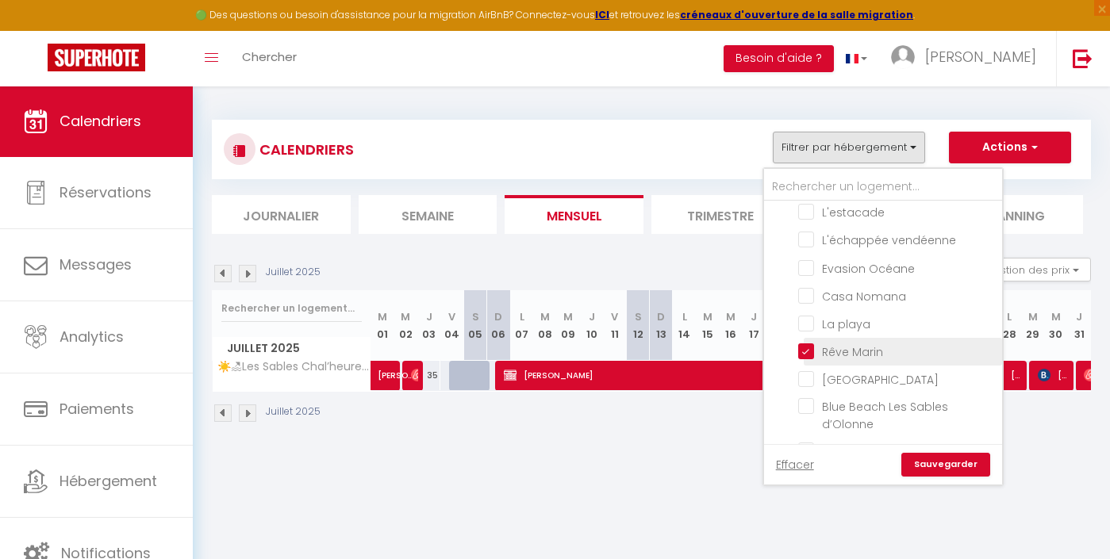
checkbox input "false"
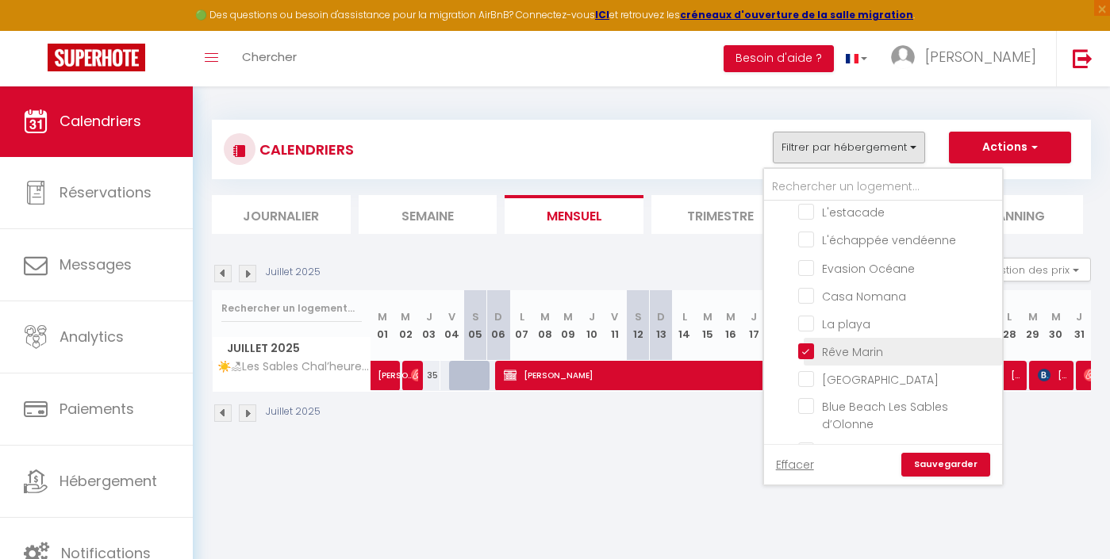
checkbox input "false"
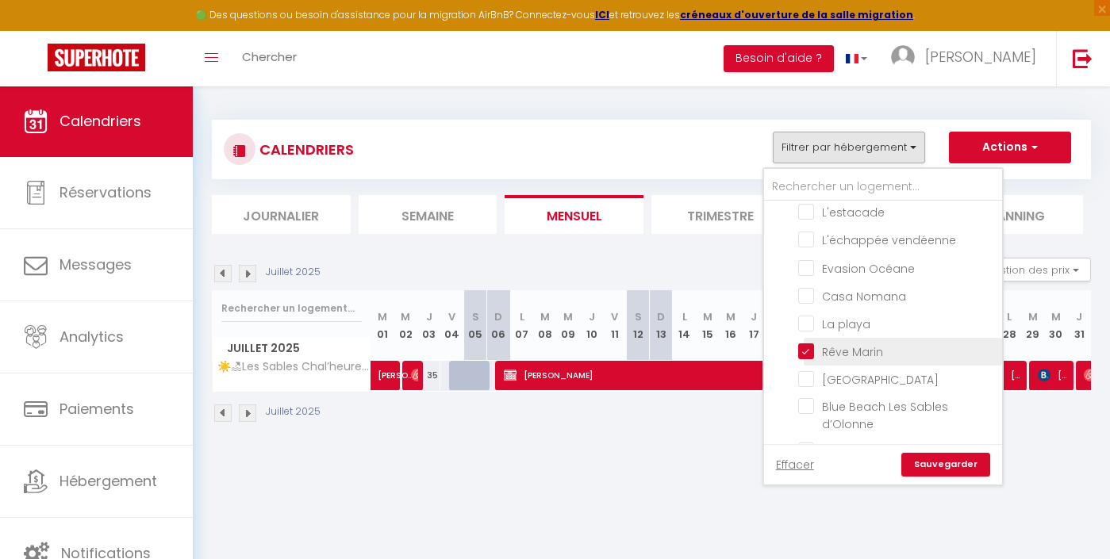
checkbox input "false"
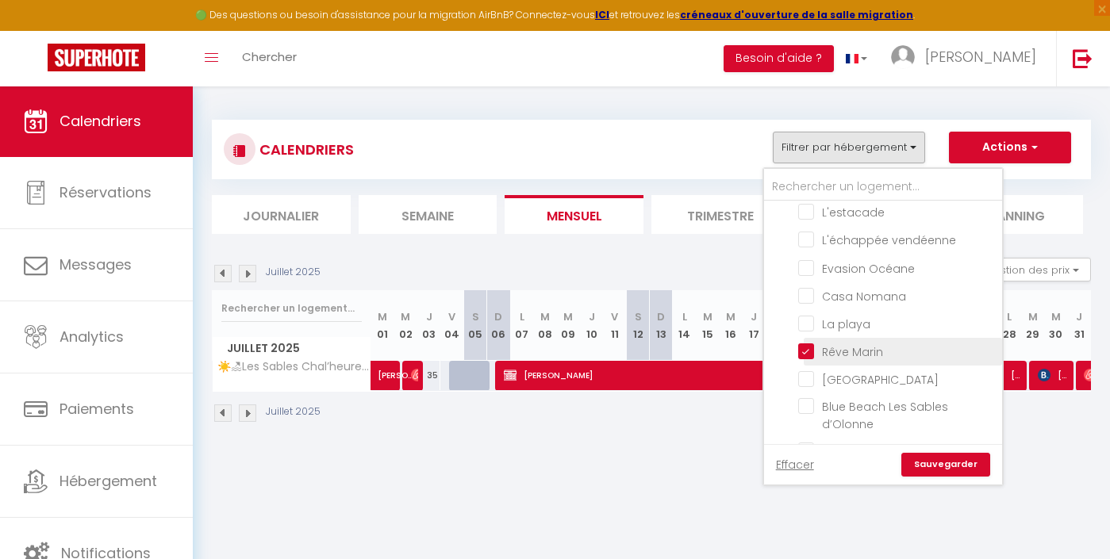
checkbox input "false"
click at [967, 469] on link "Sauvegarder" at bounding box center [945, 465] width 89 height 24
select select "0"
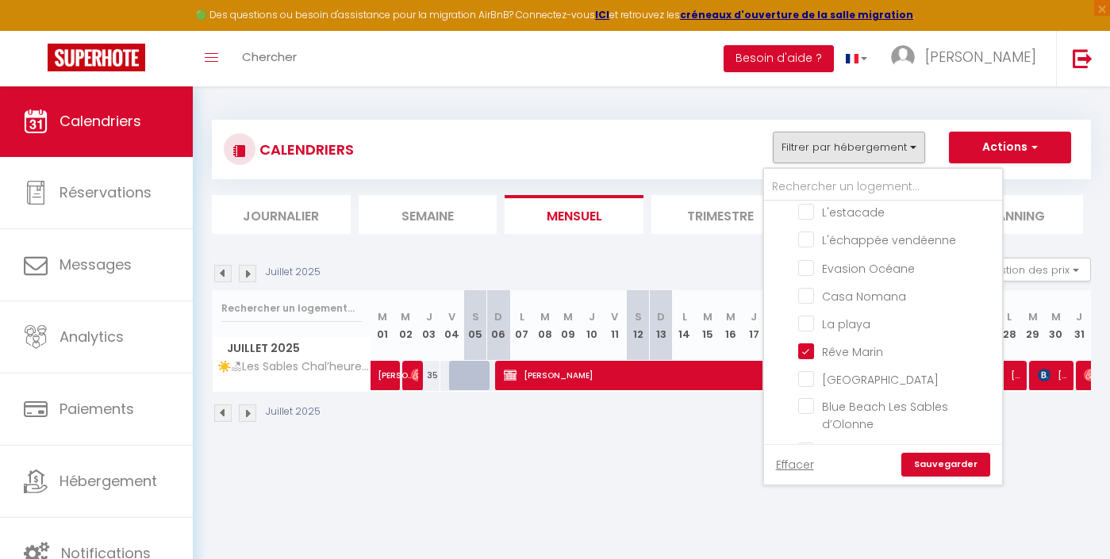
select select "23677"
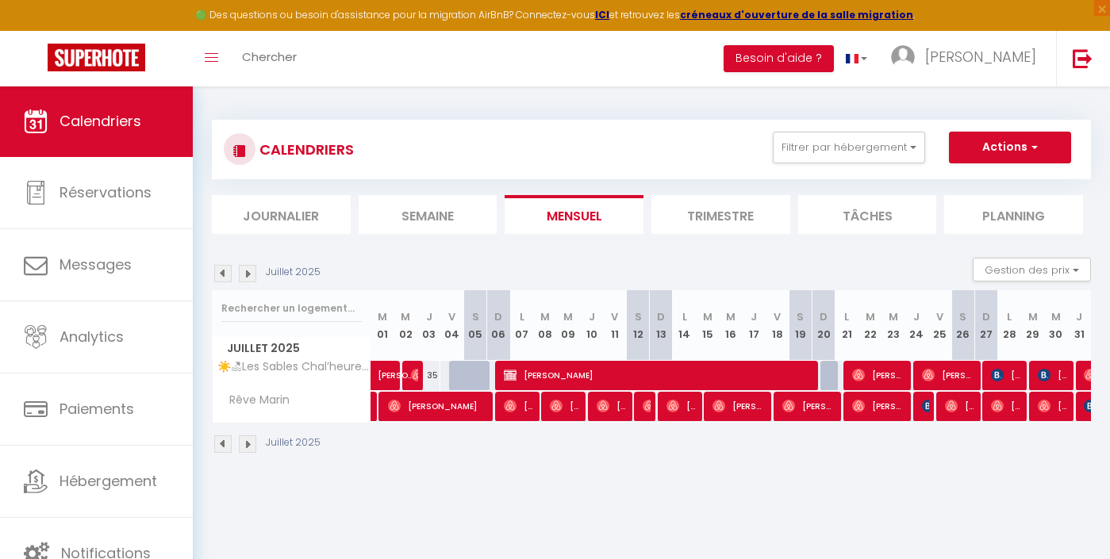
click at [925, 398] on span "[PERSON_NAME]" at bounding box center [926, 406] width 8 height 30
select select "47723"
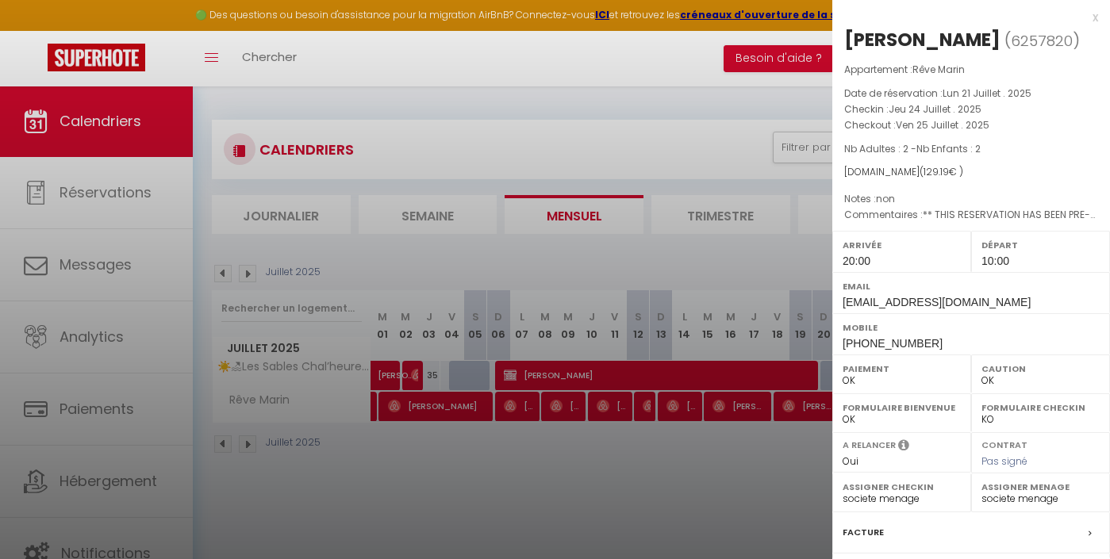
click at [749, 458] on div at bounding box center [555, 279] width 1110 height 559
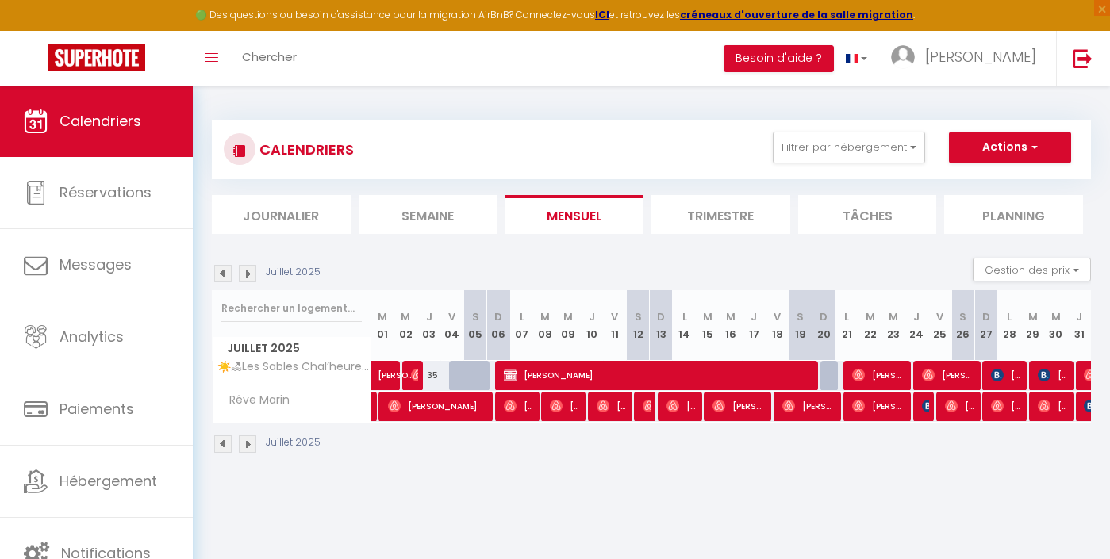
click at [924, 413] on span "[PERSON_NAME]" at bounding box center [926, 406] width 8 height 30
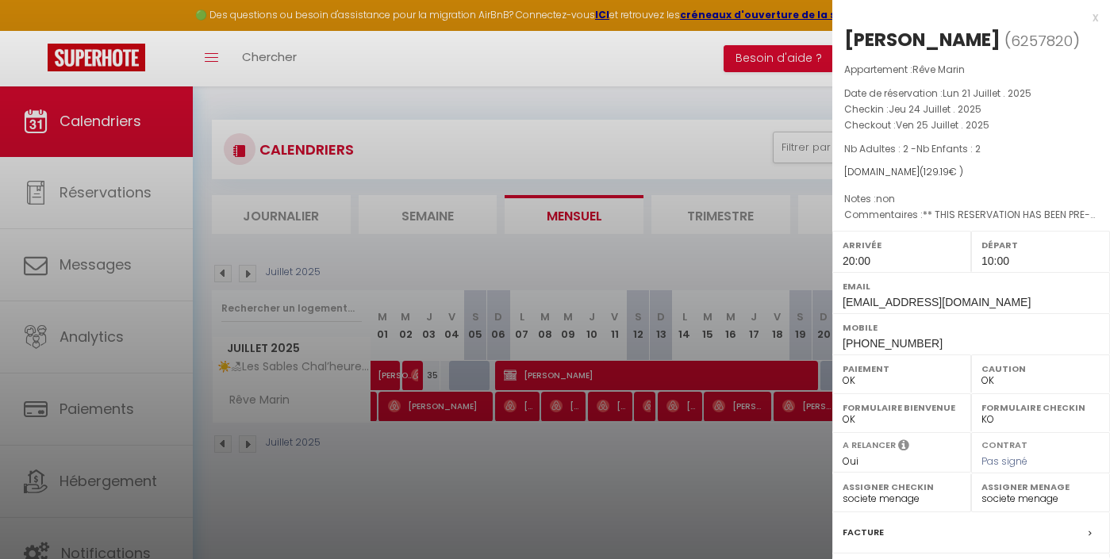
click at [754, 463] on div at bounding box center [555, 279] width 1110 height 559
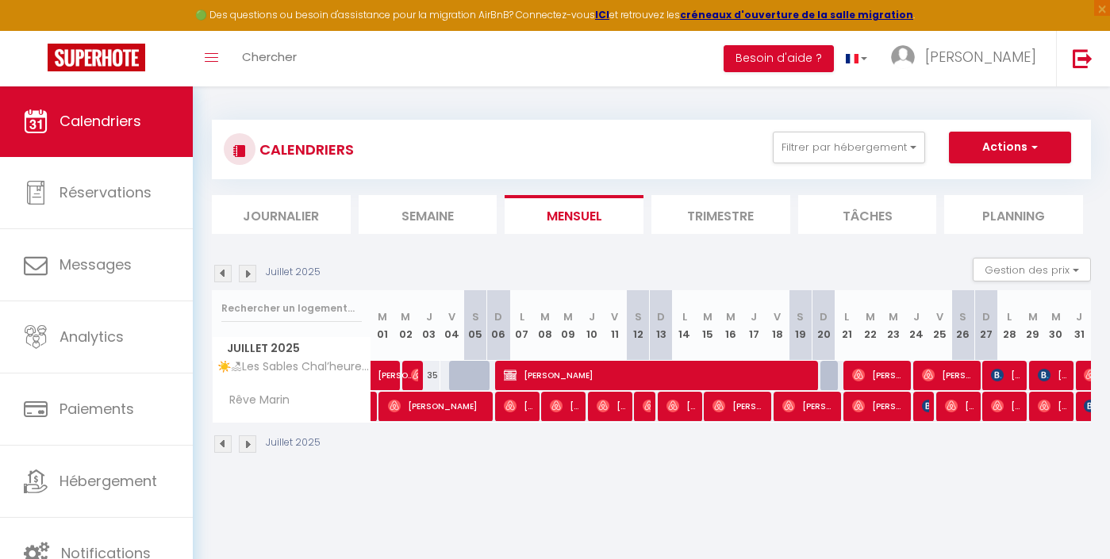
click at [249, 281] on img at bounding box center [247, 273] width 17 height 17
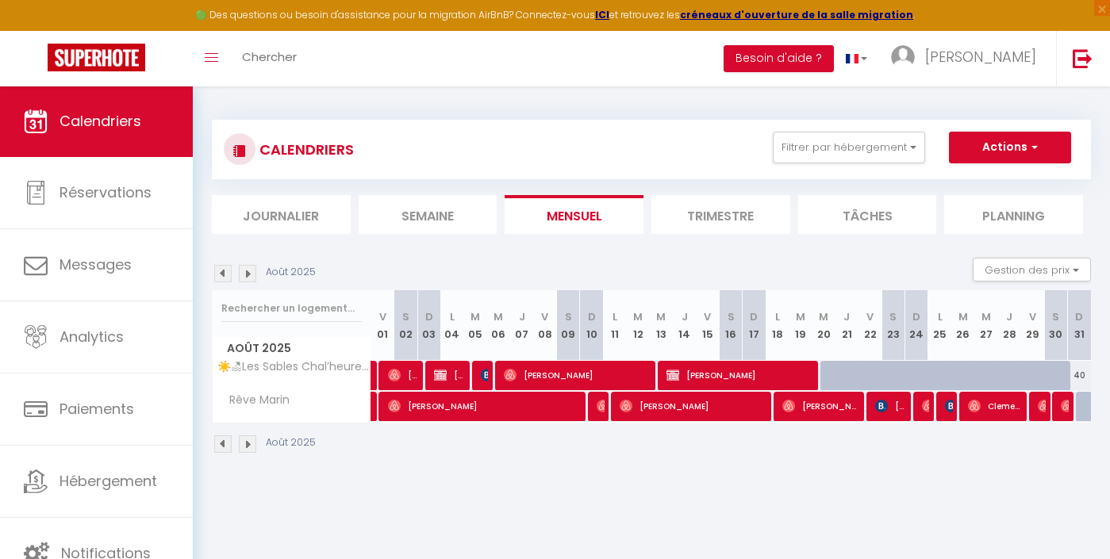
click at [249, 279] on img at bounding box center [247, 273] width 17 height 17
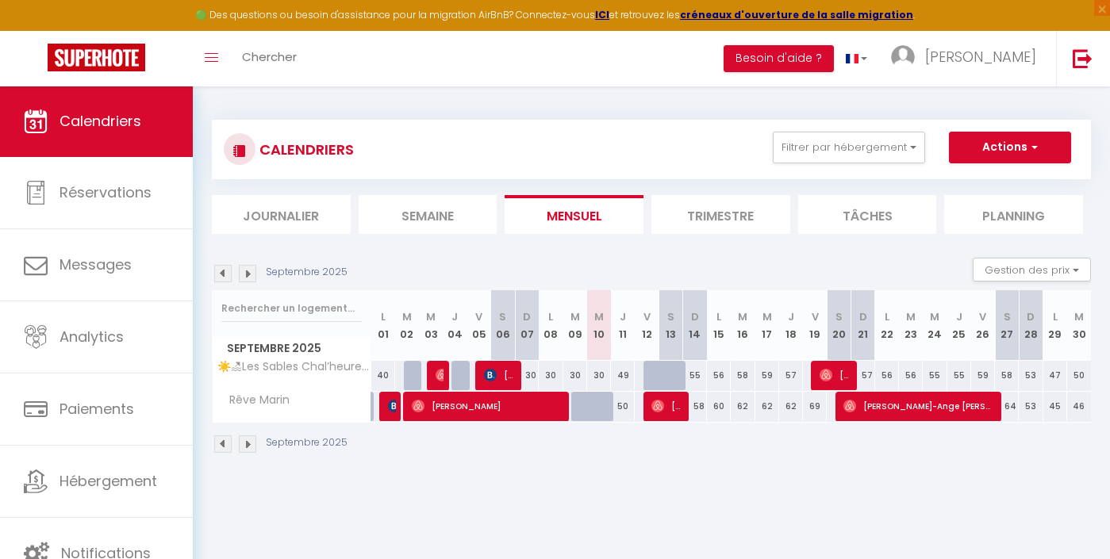
click at [390, 409] on img at bounding box center [394, 406] width 13 height 13
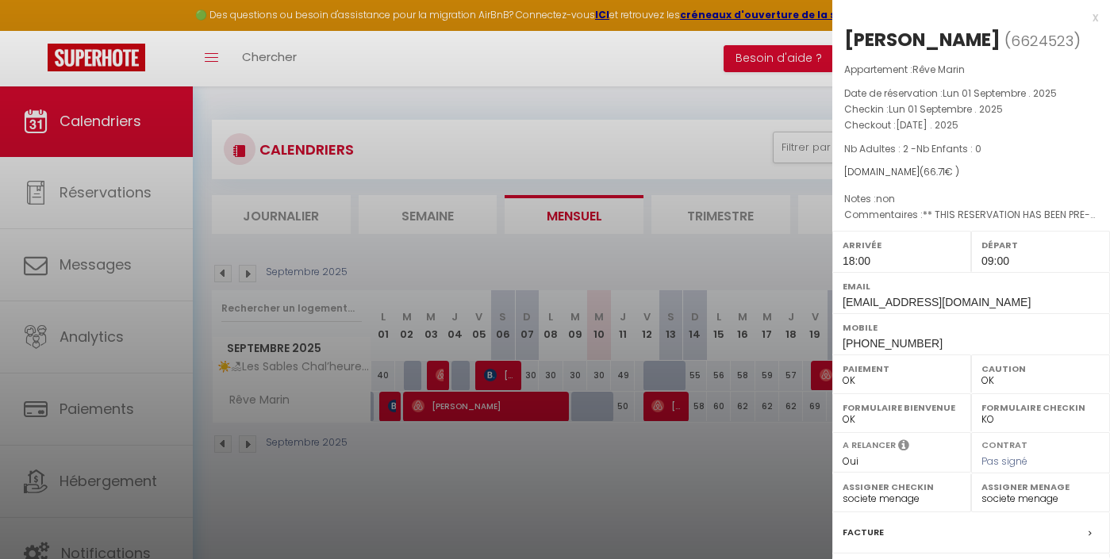
click at [413, 472] on div at bounding box center [555, 279] width 1110 height 559
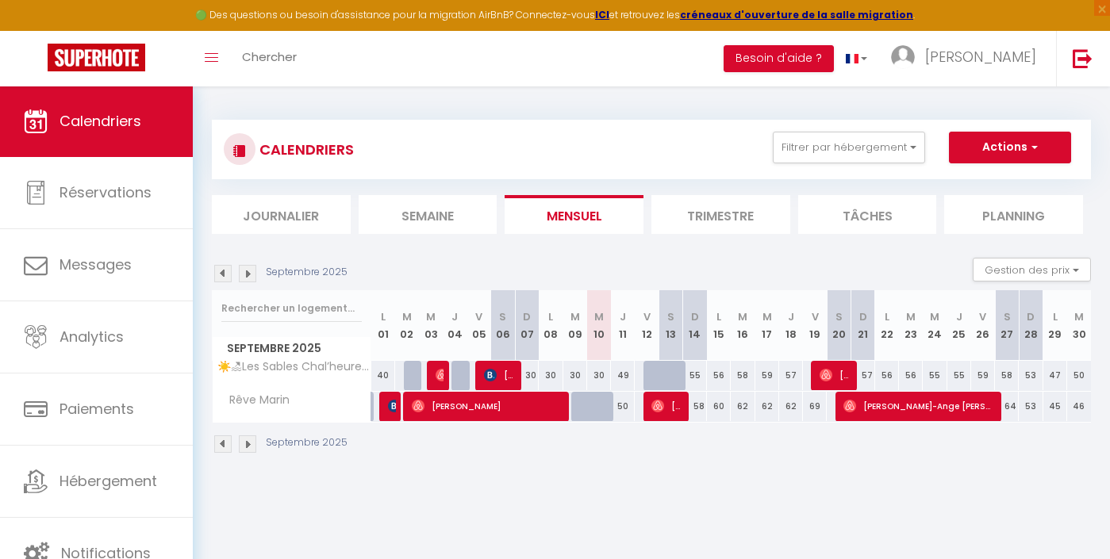
click at [217, 282] on div "Septembre 2025 Gestion des prix Nb Nuits minimum Règles Disponibilité" at bounding box center [651, 274] width 879 height 33
click at [219, 273] on img at bounding box center [222, 273] width 17 height 17
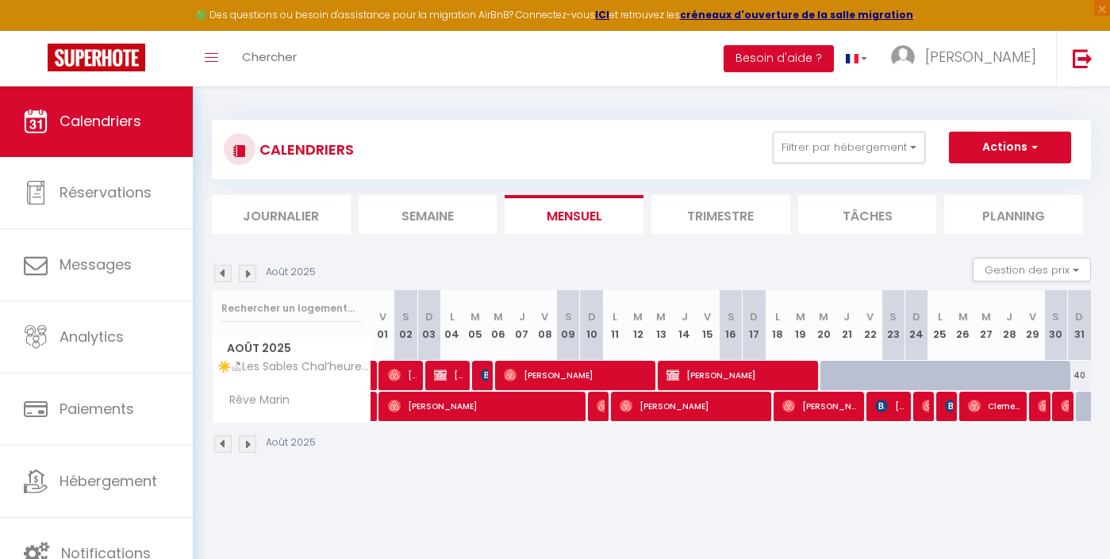
click at [952, 402] on img at bounding box center [951, 406] width 13 height 13
select select "33854"
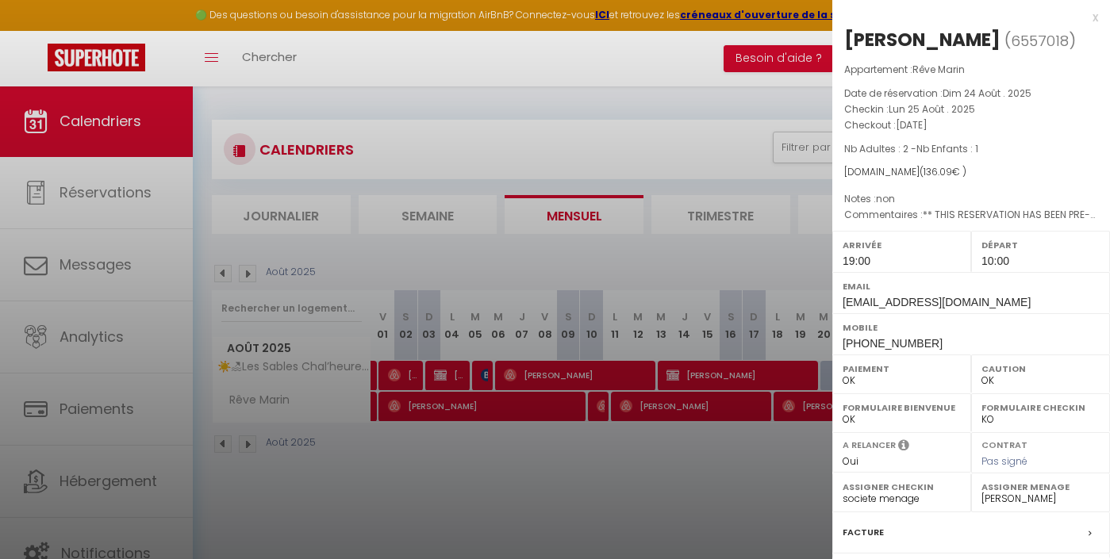
click at [814, 470] on div at bounding box center [555, 279] width 1110 height 559
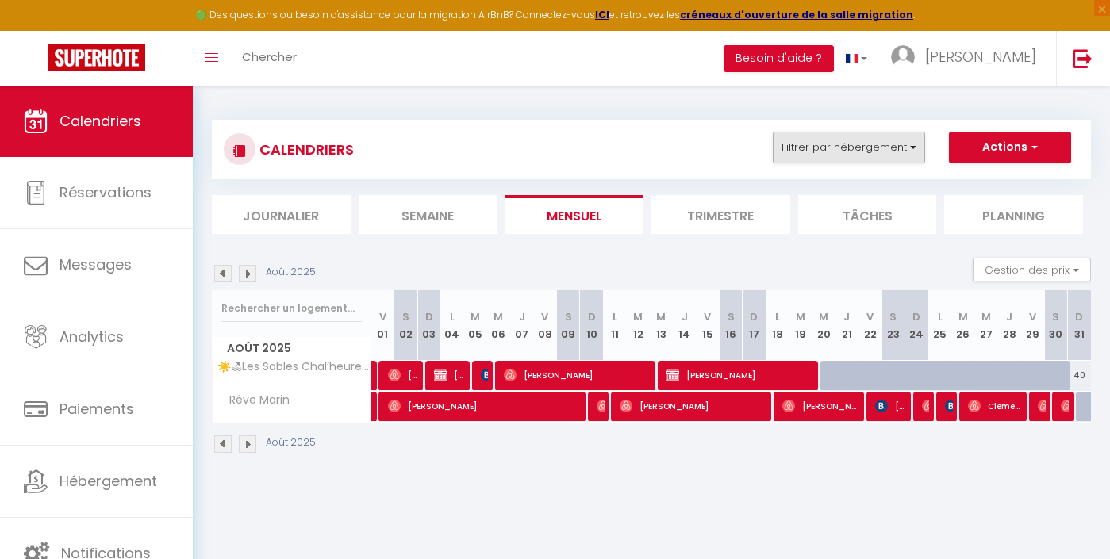
click at [892, 150] on button "Filtrer par hébergement" at bounding box center [849, 148] width 152 height 32
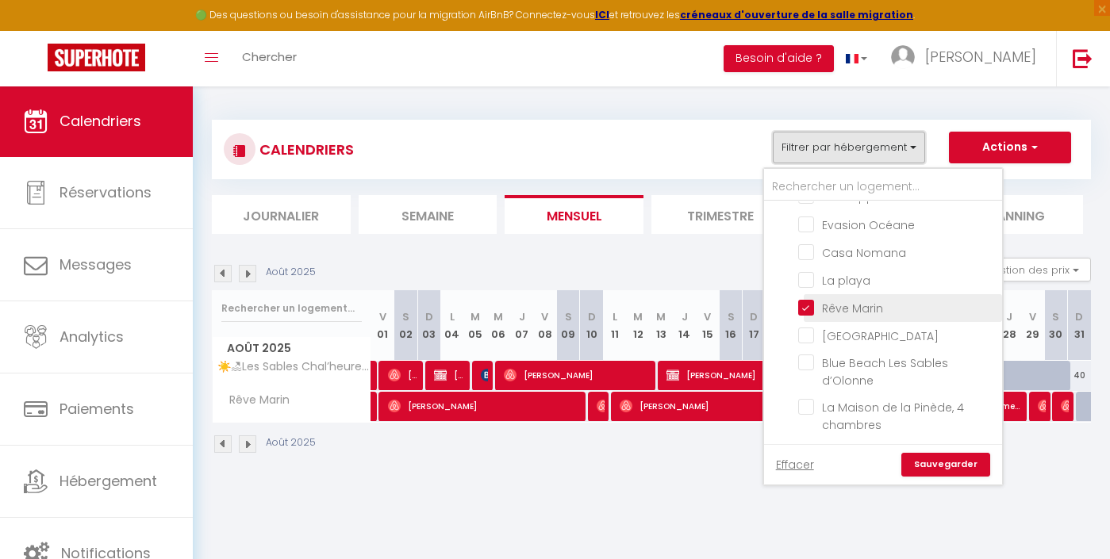
scroll to position [585, 0]
click at [840, 304] on input "Rêve Marin" at bounding box center [897, 308] width 198 height 16
checkbox input "false"
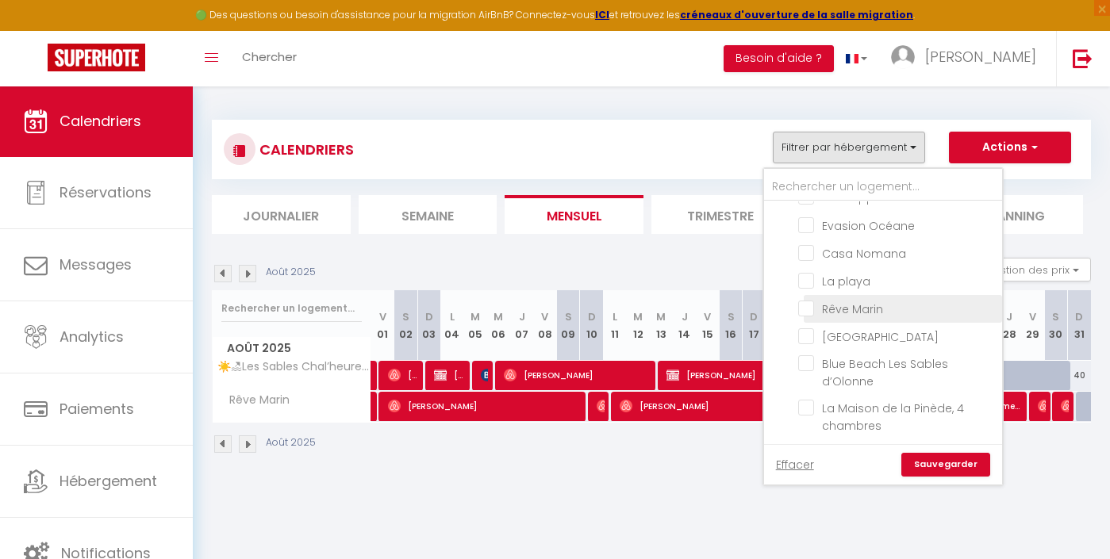
checkbox input "false"
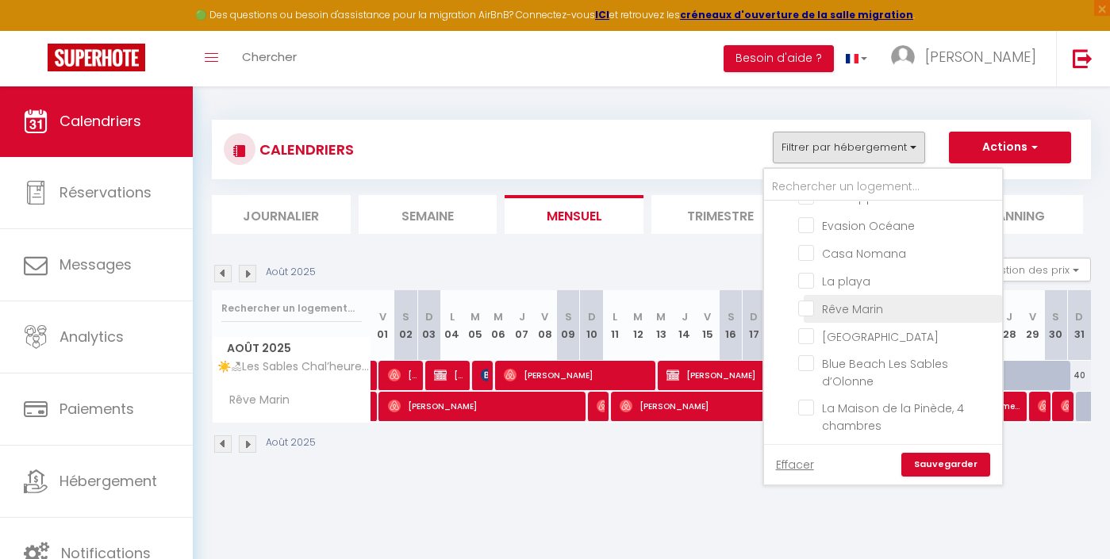
checkbox input "false"
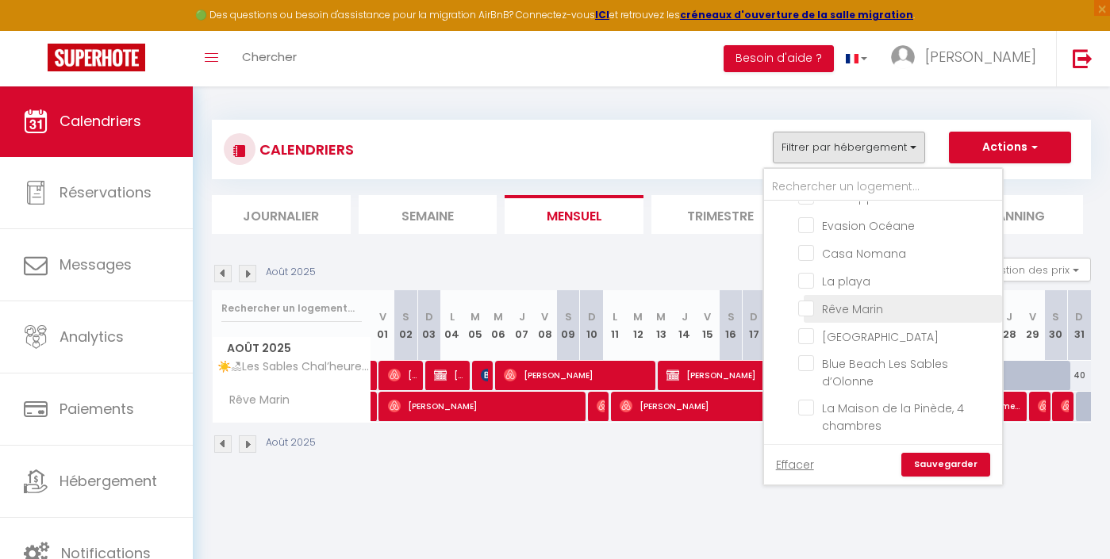
checkbox input "false"
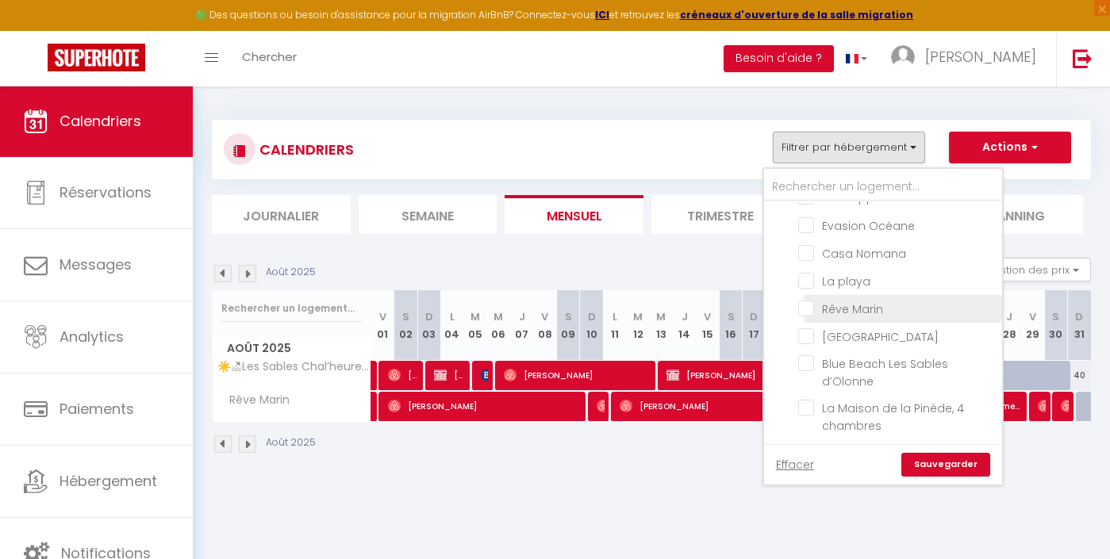
checkbox input "false"
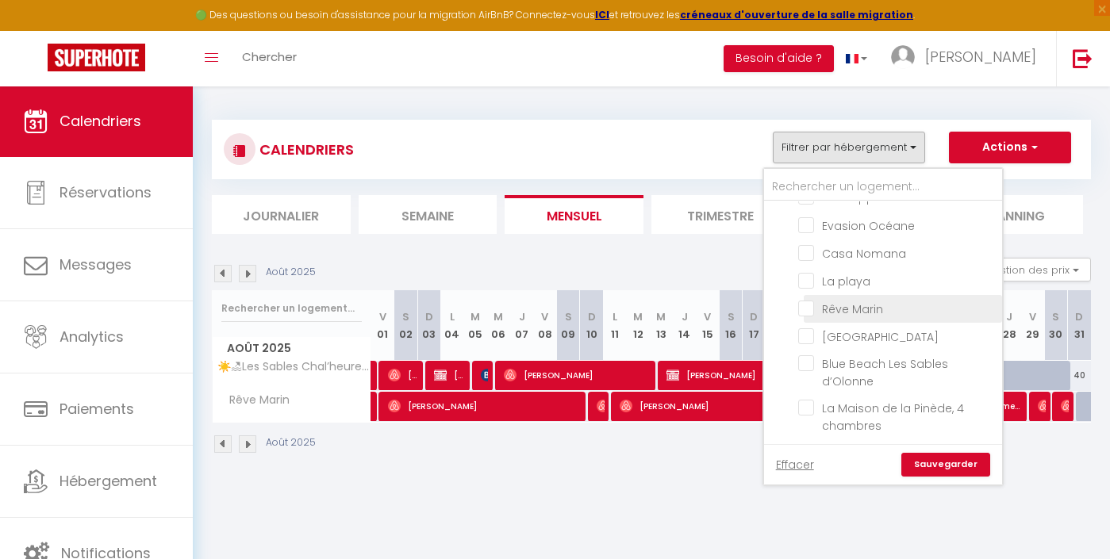
checkbox input "false"
click at [945, 466] on link "Sauvegarder" at bounding box center [945, 465] width 89 height 24
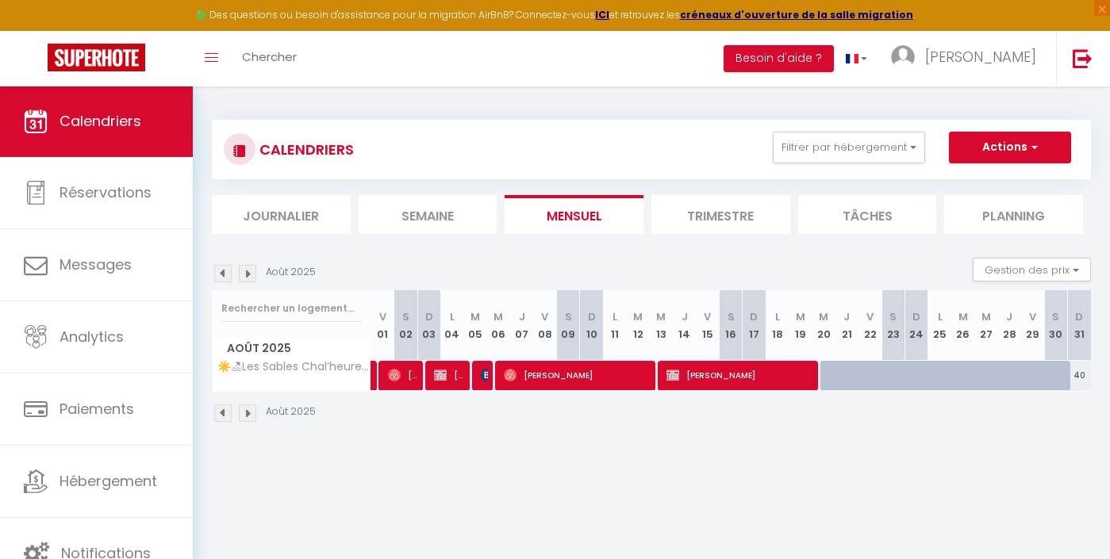
click at [443, 376] on img at bounding box center [440, 375] width 13 height 13
select select "23677"
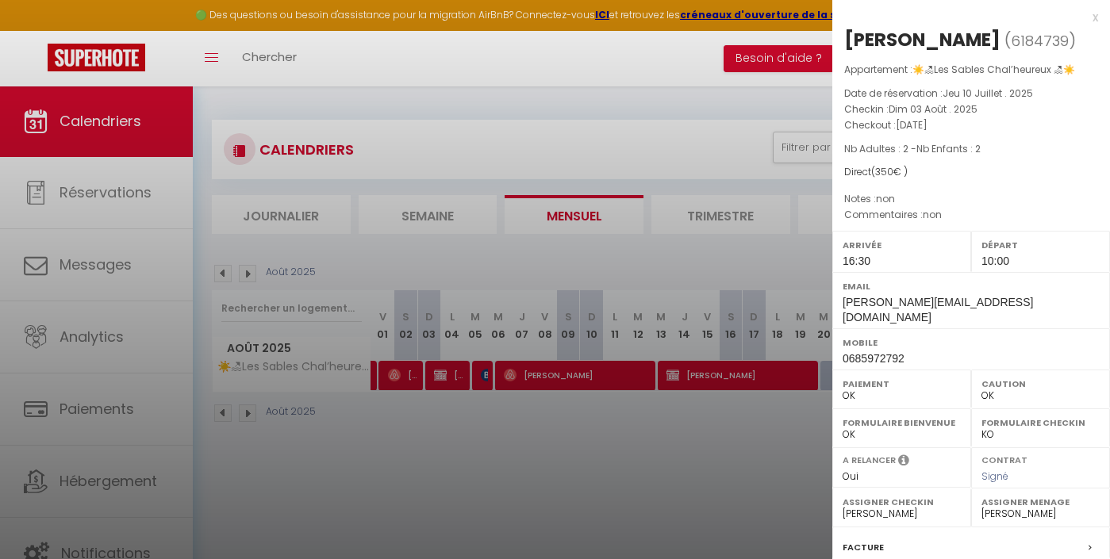
click at [443, 376] on div at bounding box center [555, 279] width 1110 height 559
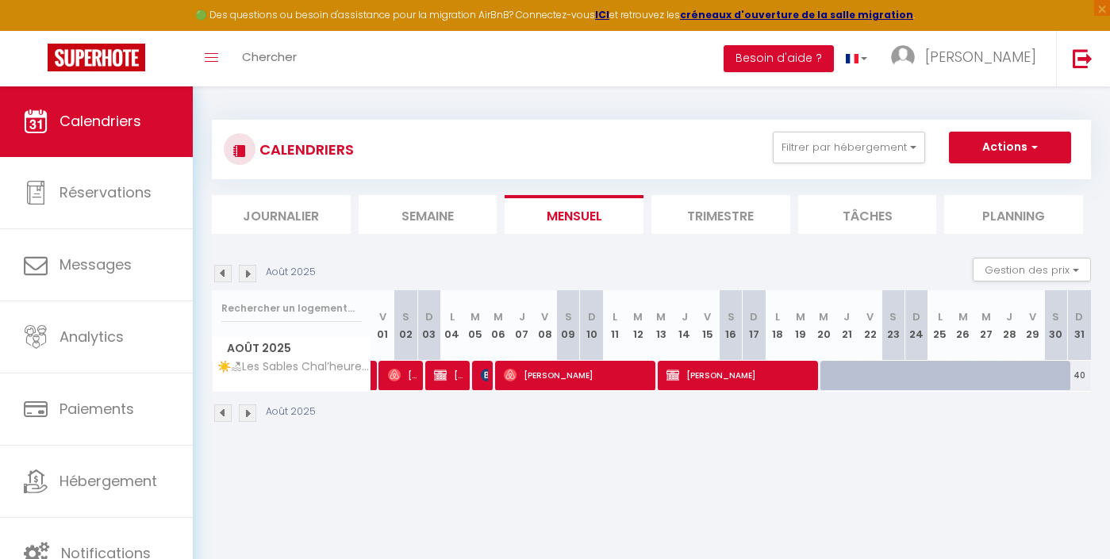
click at [447, 371] on img at bounding box center [440, 375] width 13 height 13
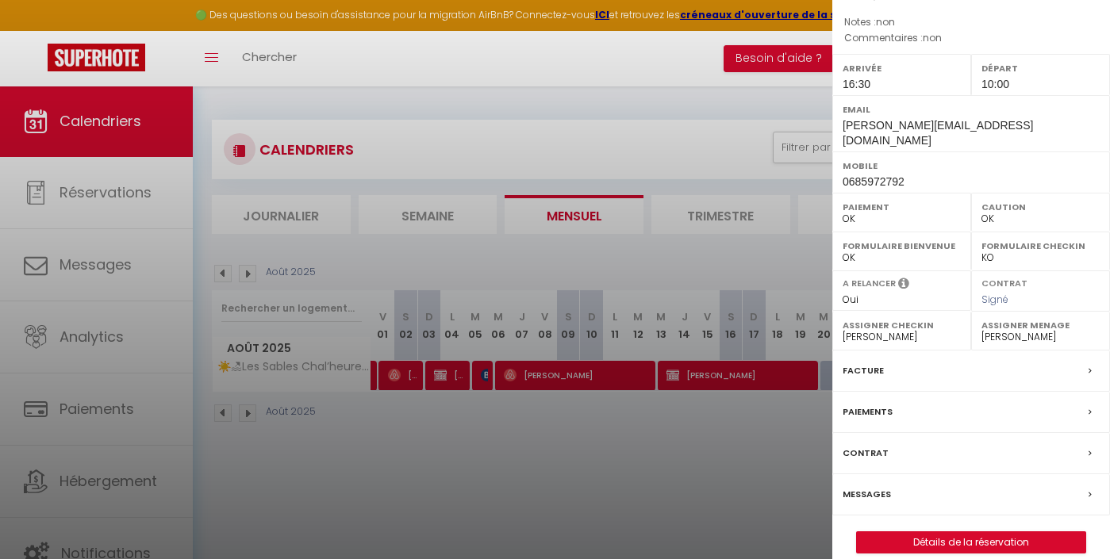
scroll to position [175, 0]
click at [881, 406] on label "Paiements" at bounding box center [868, 414] width 50 height 17
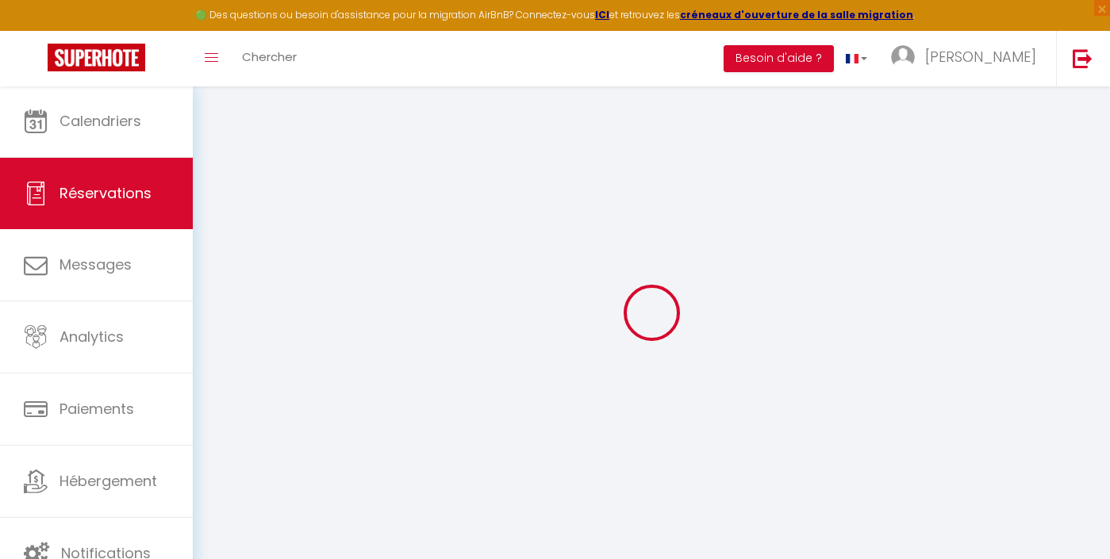
select select
checkbox input "false"
select index
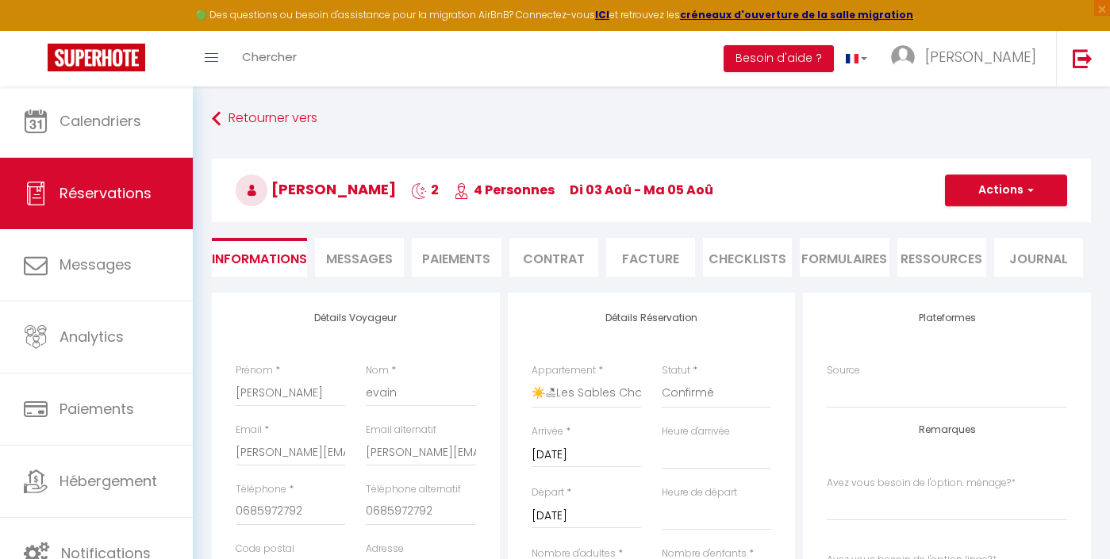
select select
checkbox input "false"
select index
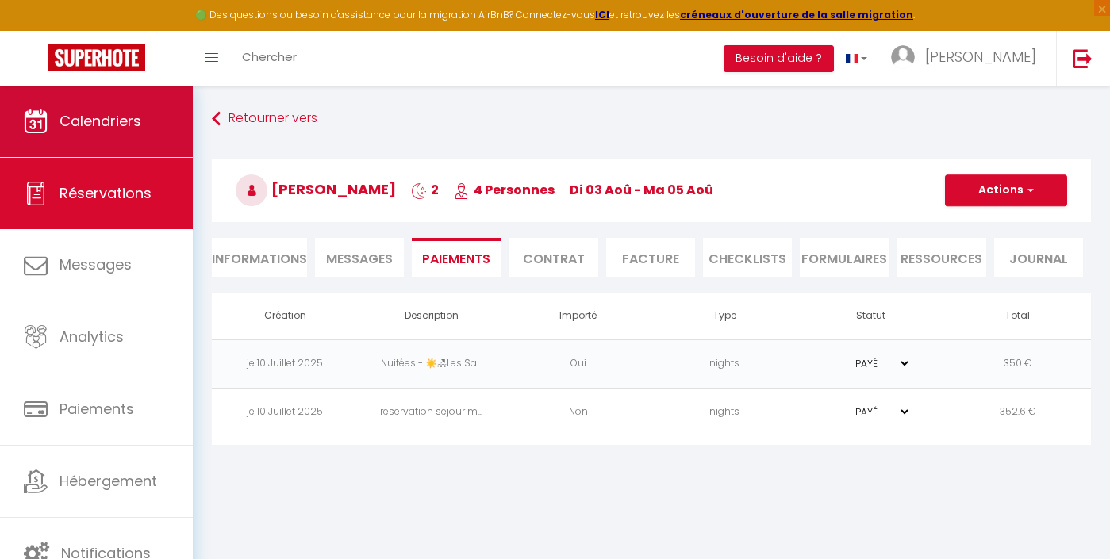
click at [104, 126] on span "Calendriers" at bounding box center [101, 121] width 82 height 20
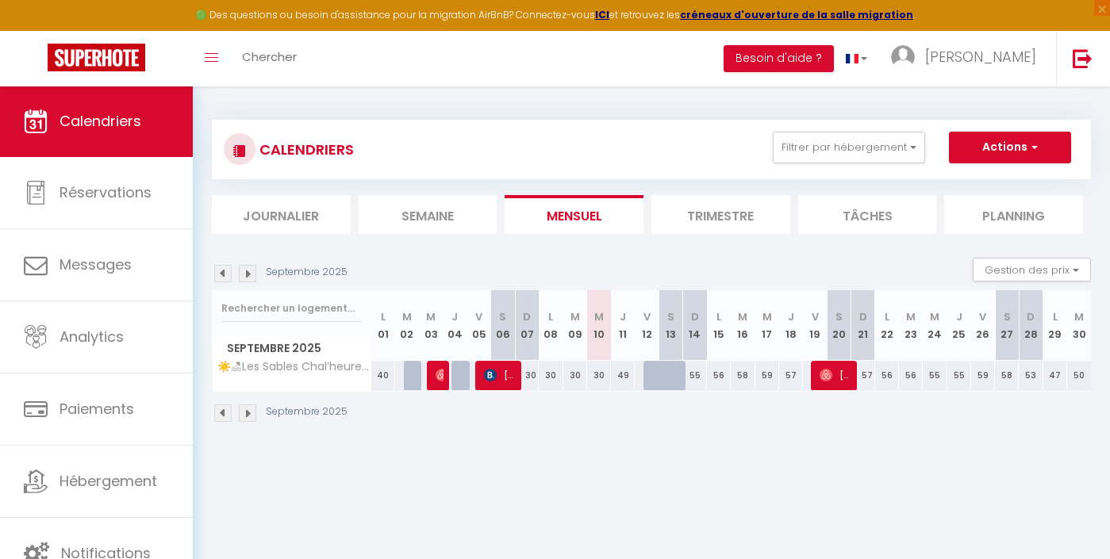
click at [225, 272] on img at bounding box center [222, 273] width 17 height 17
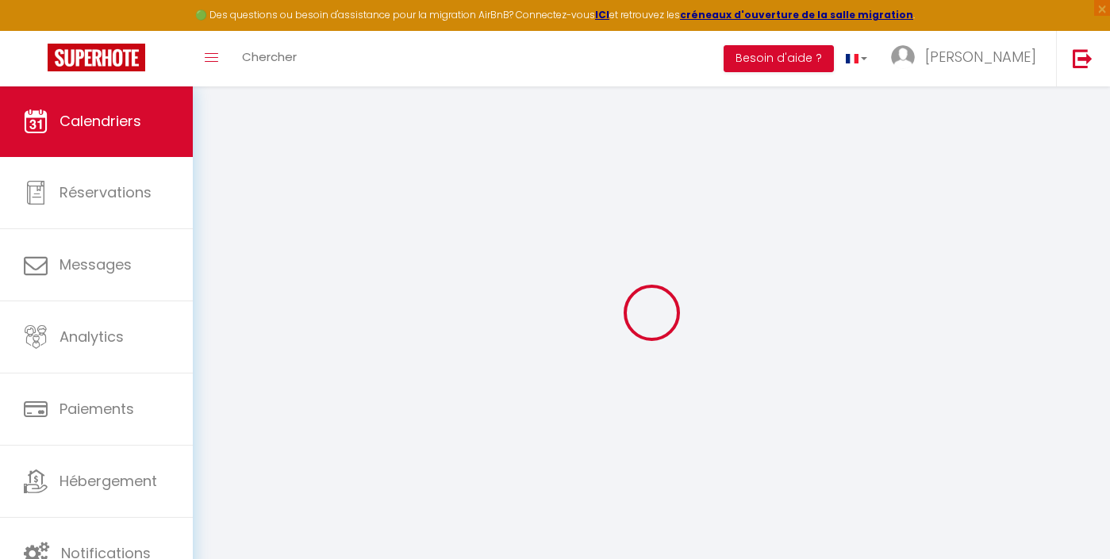
select select
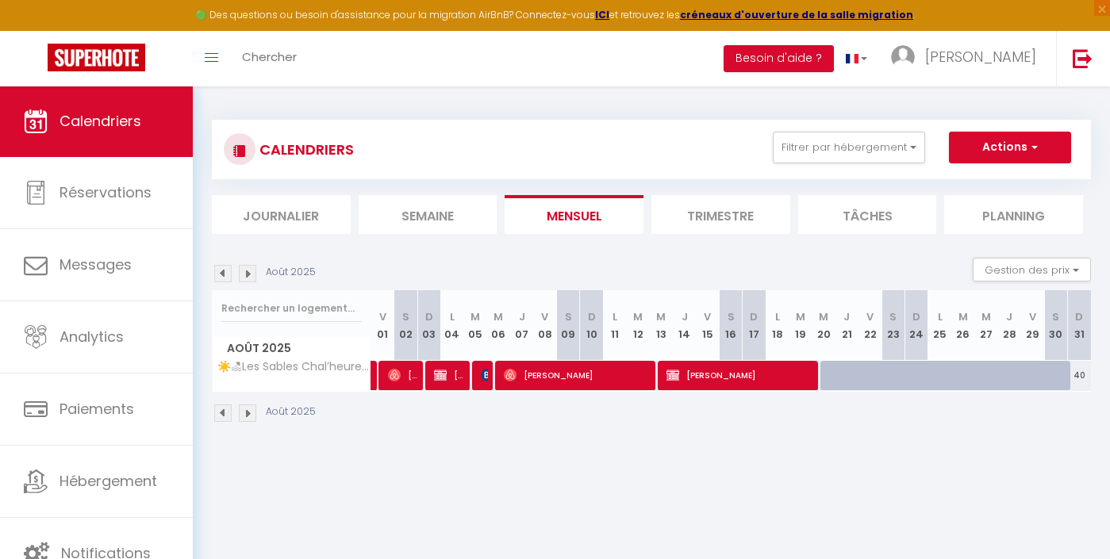
click at [717, 379] on span "[PERSON_NAME]" at bounding box center [740, 375] width 146 height 30
select select "OK"
select select "KO"
select select "0"
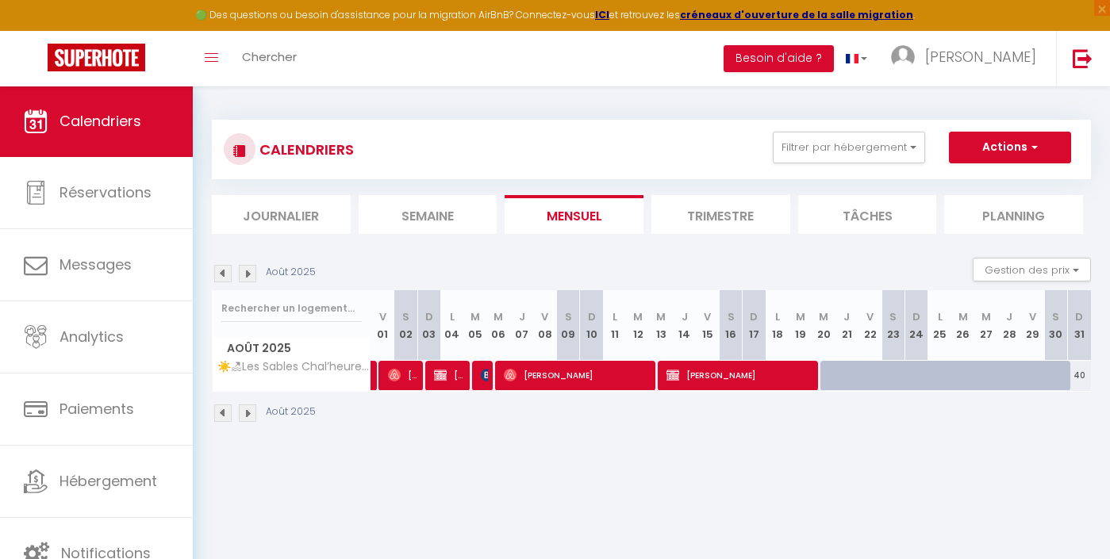
select select "1"
select select
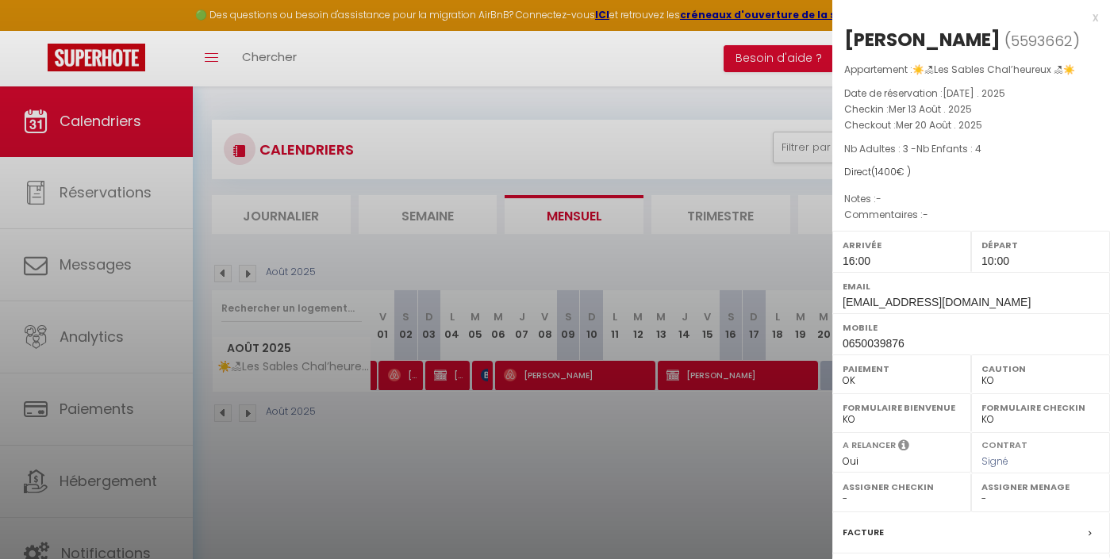
select select "23677"
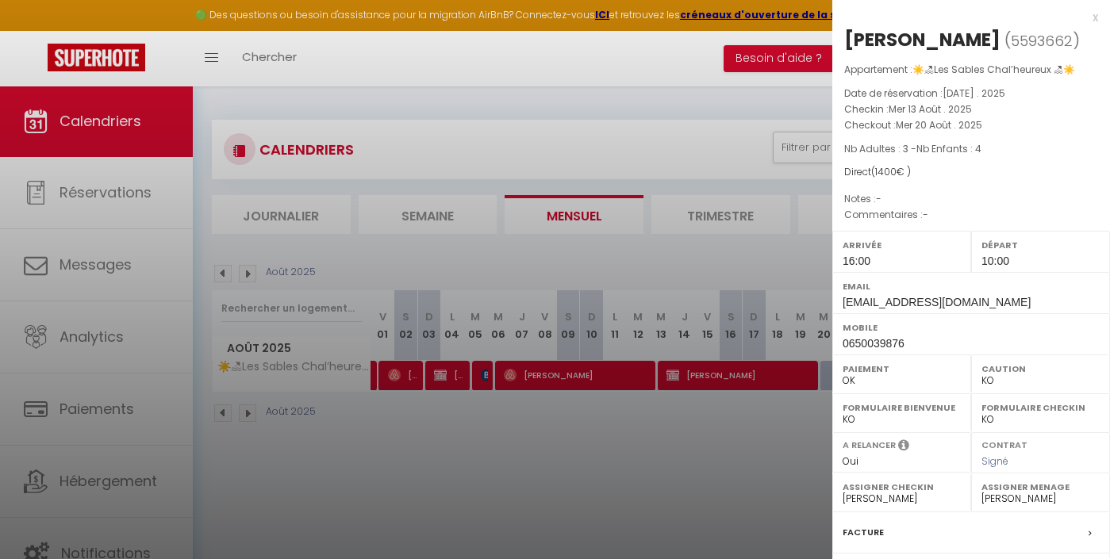
click at [717, 379] on div at bounding box center [555, 279] width 1110 height 559
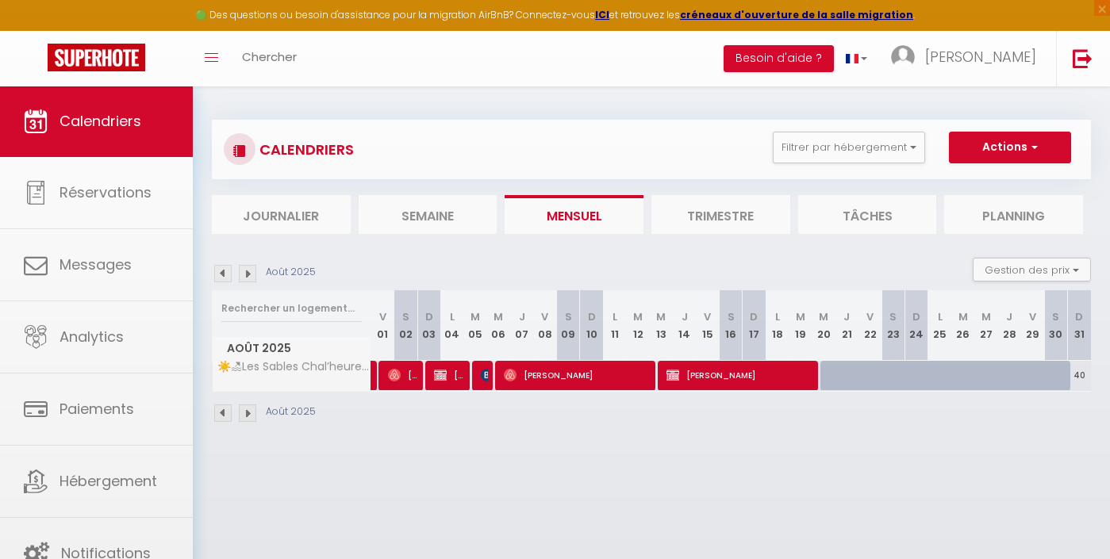
click at [717, 379] on span "[PERSON_NAME]" at bounding box center [740, 375] width 146 height 30
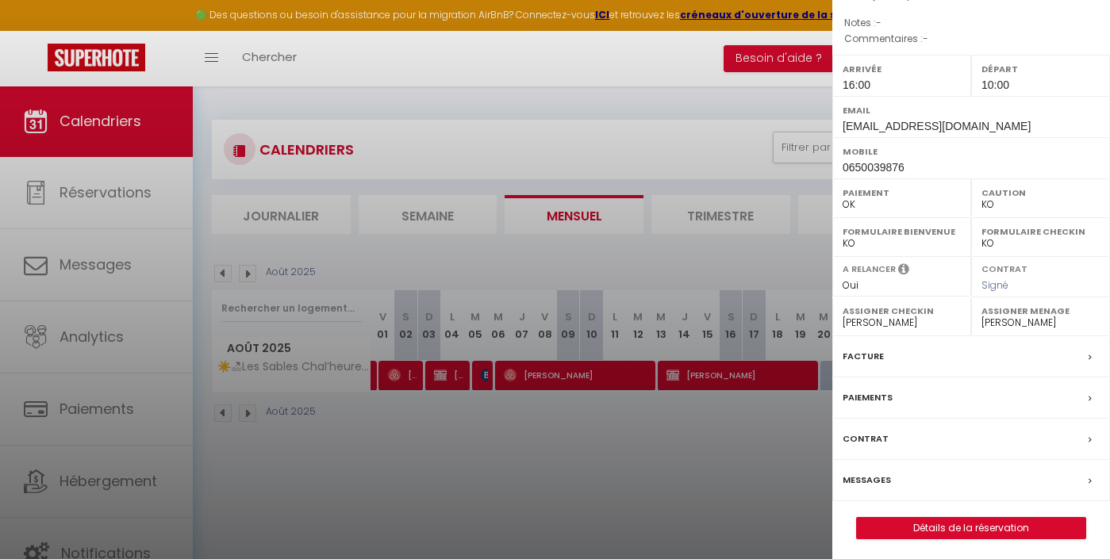
scroll to position [175, 0]
click at [867, 393] on label "Paiements" at bounding box center [868, 398] width 50 height 17
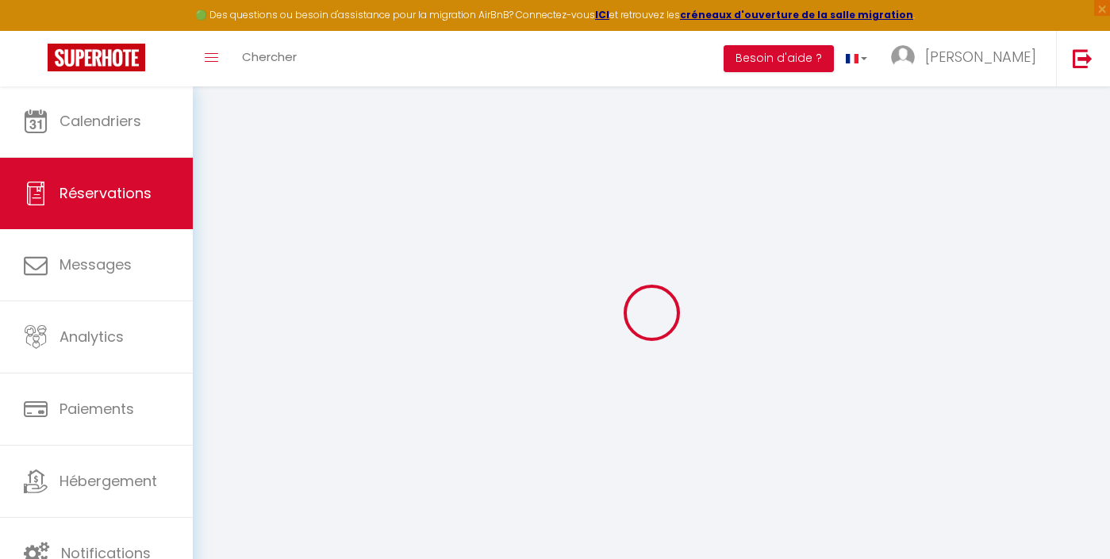
select select "0"
select select
checkbox input "false"
select index
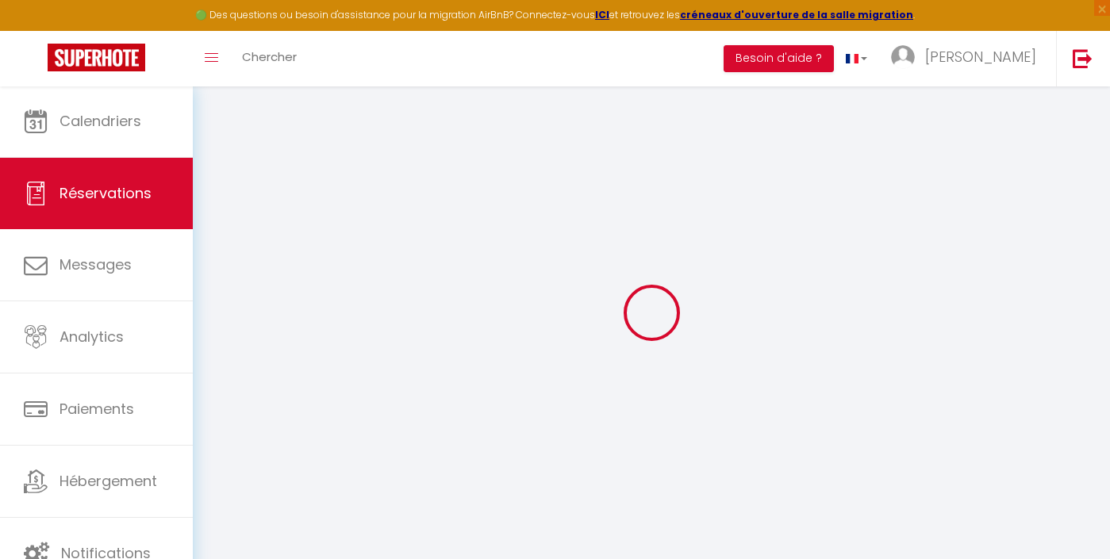
select index
select select
checkbox input "false"
select index
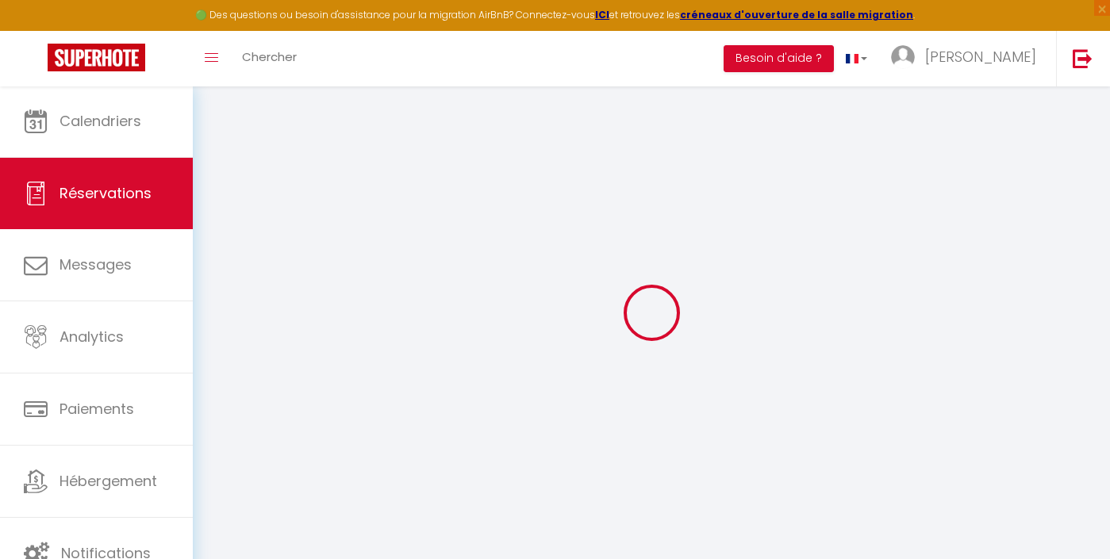
select index
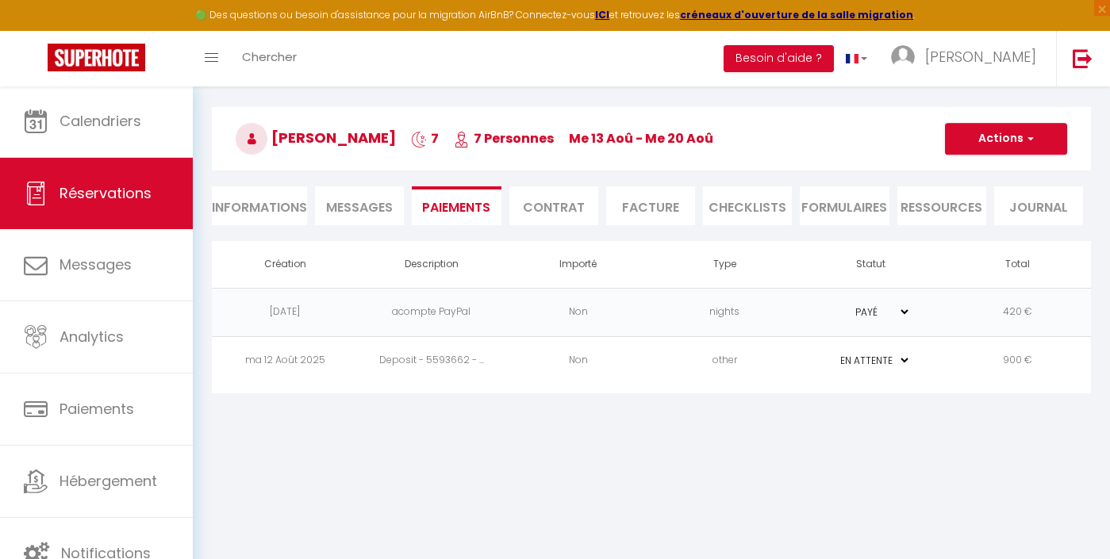
scroll to position [52, 0]
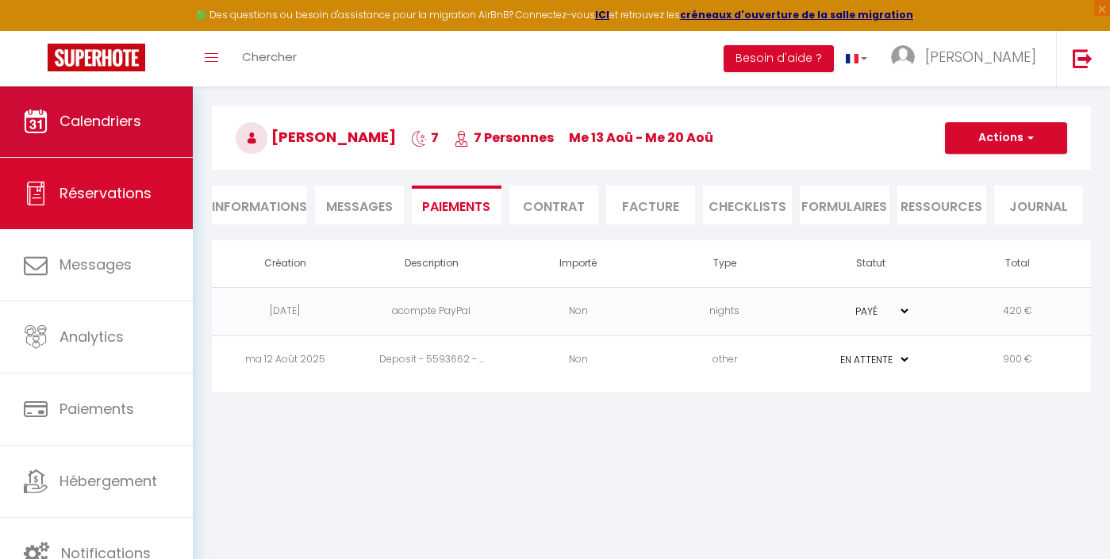
click at [131, 105] on link "Calendriers" at bounding box center [96, 121] width 193 height 71
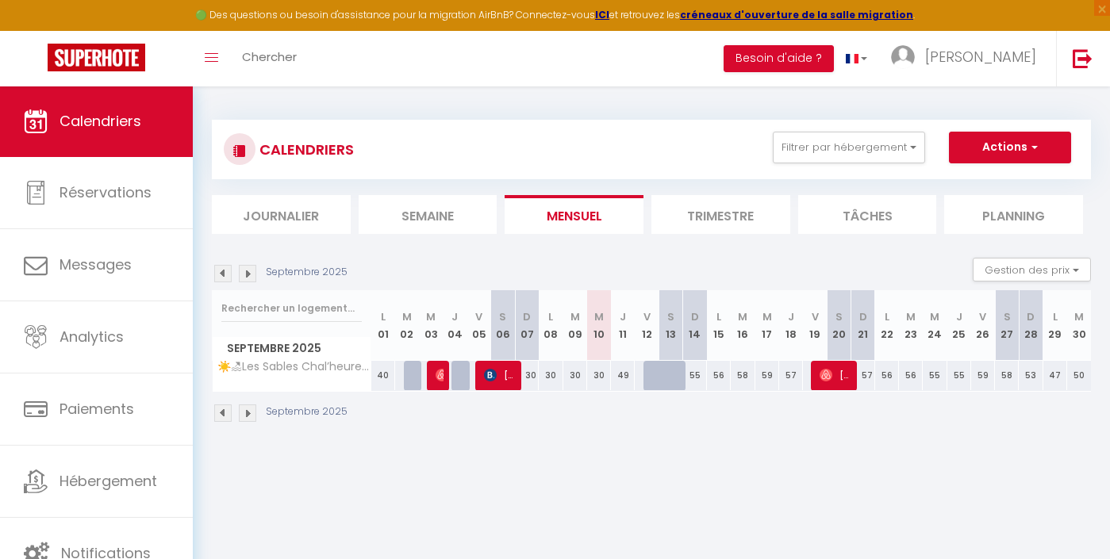
click at [221, 275] on img at bounding box center [222, 273] width 17 height 17
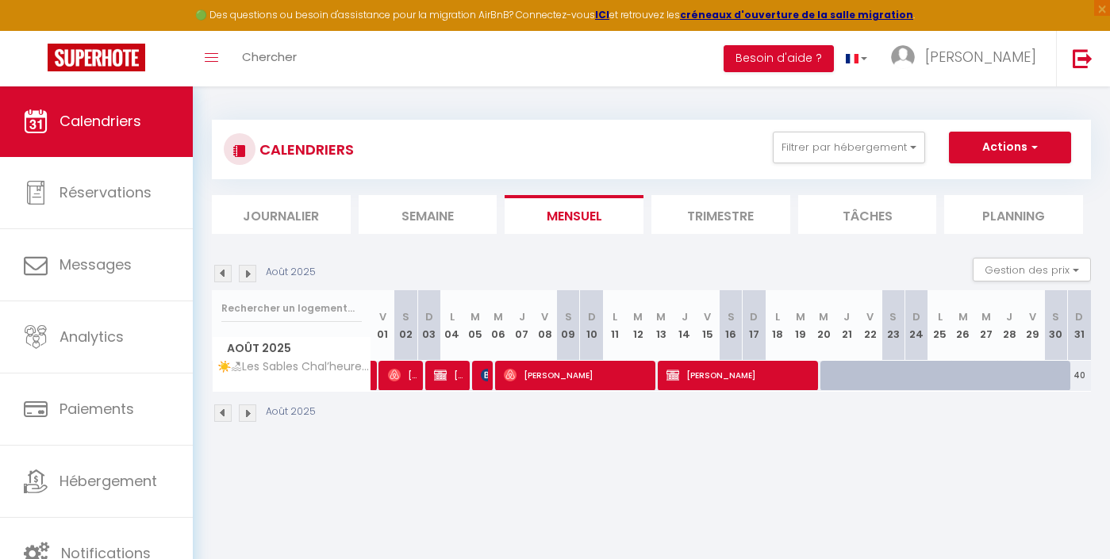
click at [483, 374] on img at bounding box center [487, 375] width 13 height 13
select select "OK"
select select "1"
select select "0"
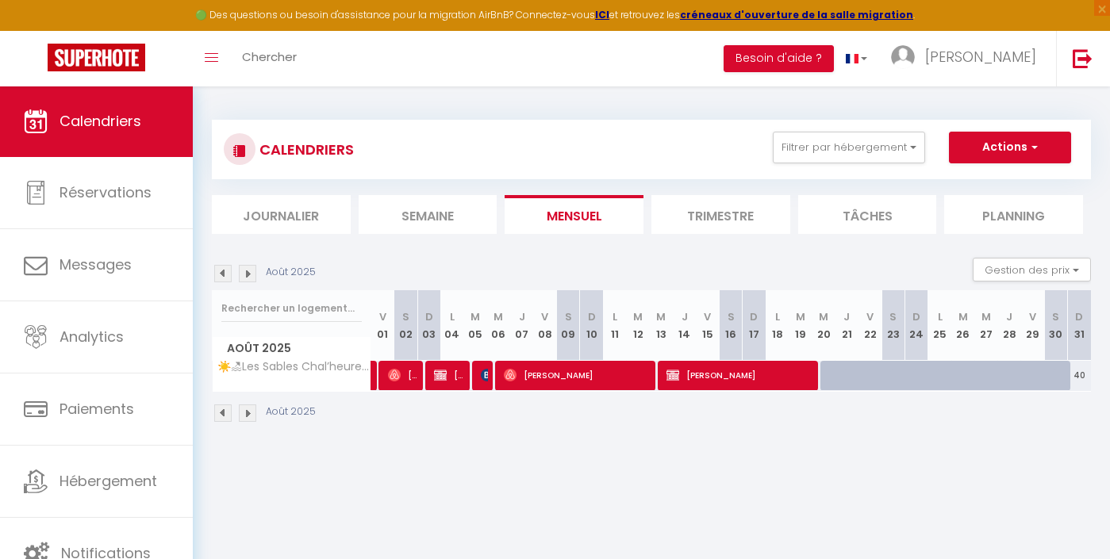
select select "1"
select select
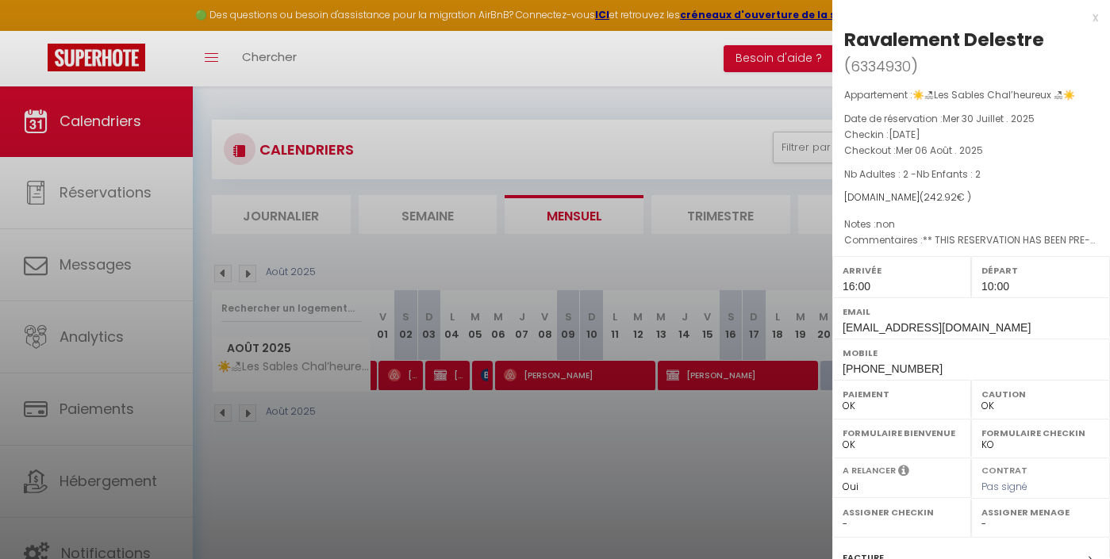
select select "23677"
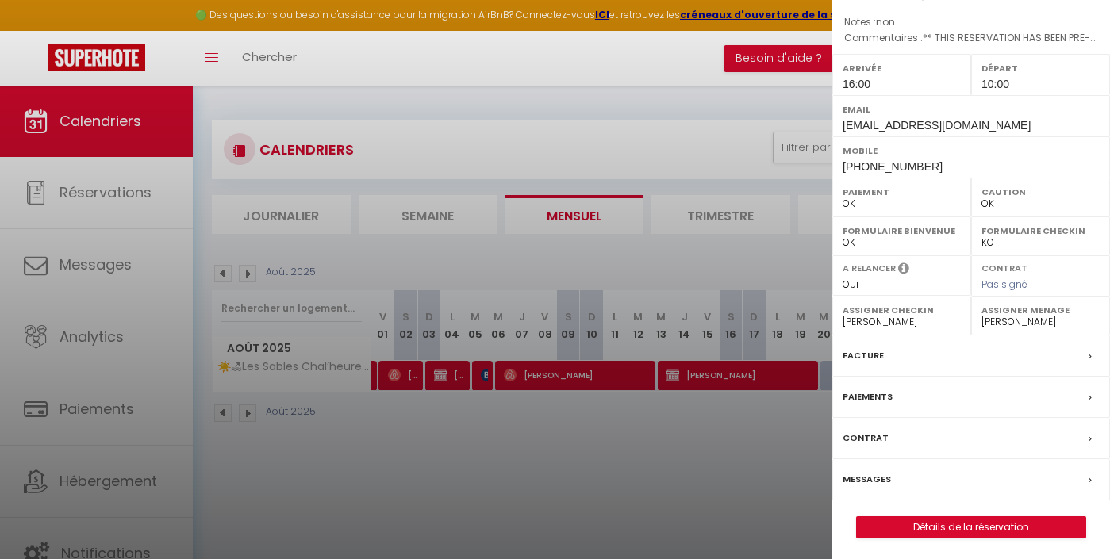
scroll to position [201, 0]
click at [869, 397] on label "Paiements" at bounding box center [868, 398] width 50 height 17
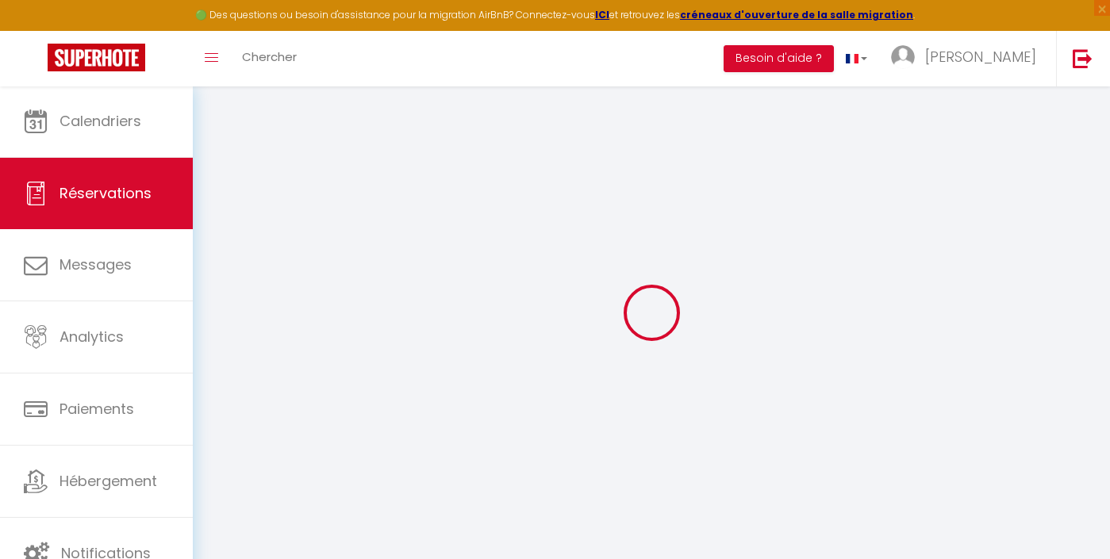
select select
checkbox input "false"
select index
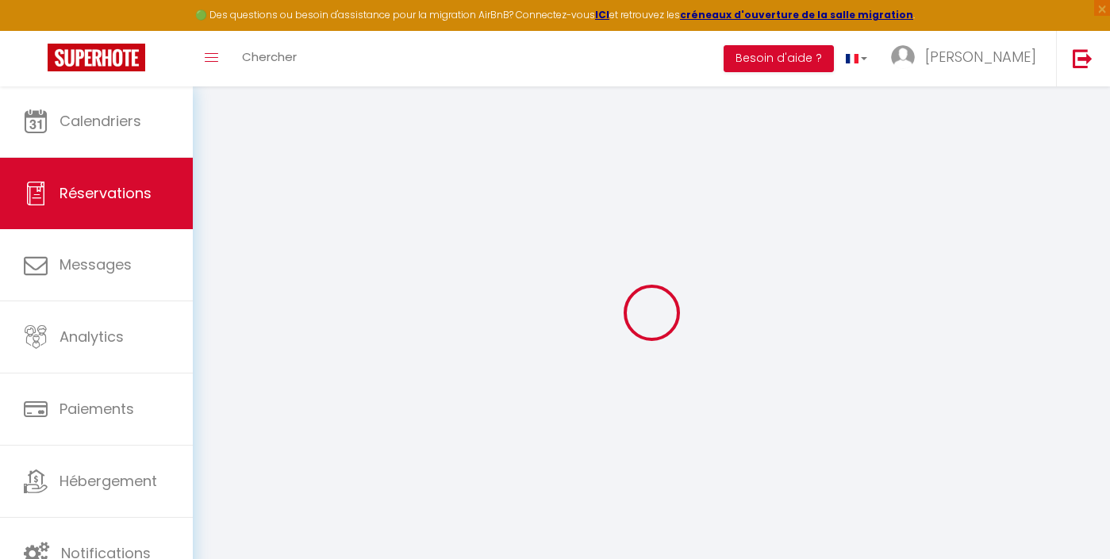
select select
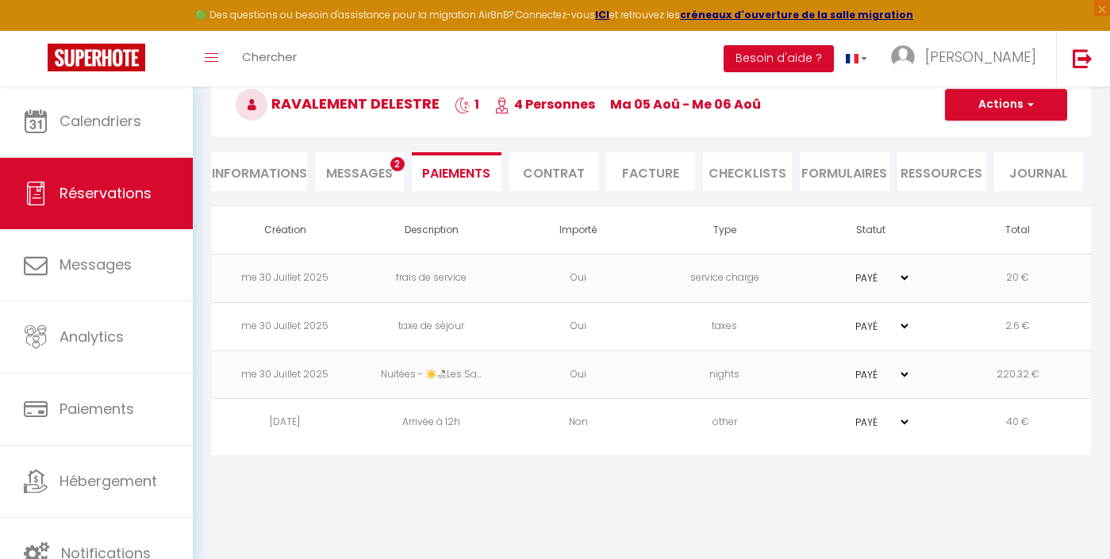
scroll to position [86, 0]
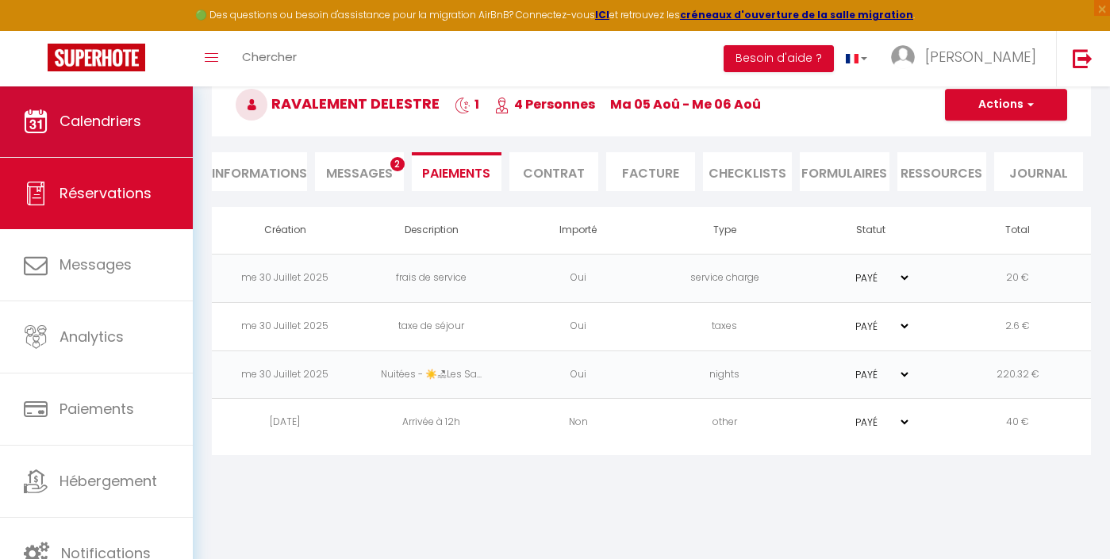
click at [98, 141] on link "Calendriers" at bounding box center [96, 121] width 193 height 71
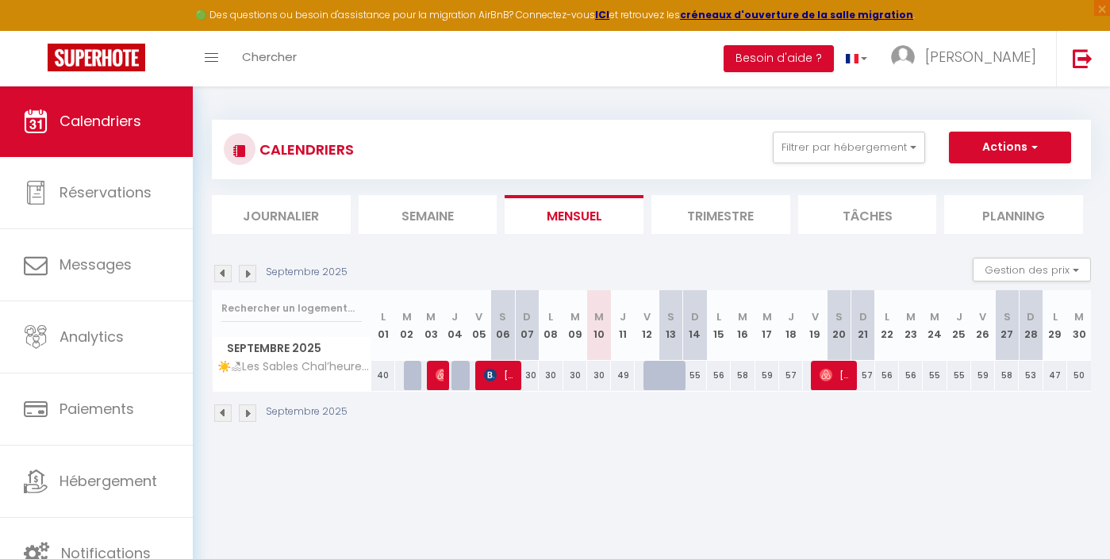
click at [232, 275] on div "Septembre 2025" at bounding box center [282, 273] width 140 height 17
click at [225, 275] on img at bounding box center [222, 273] width 17 height 17
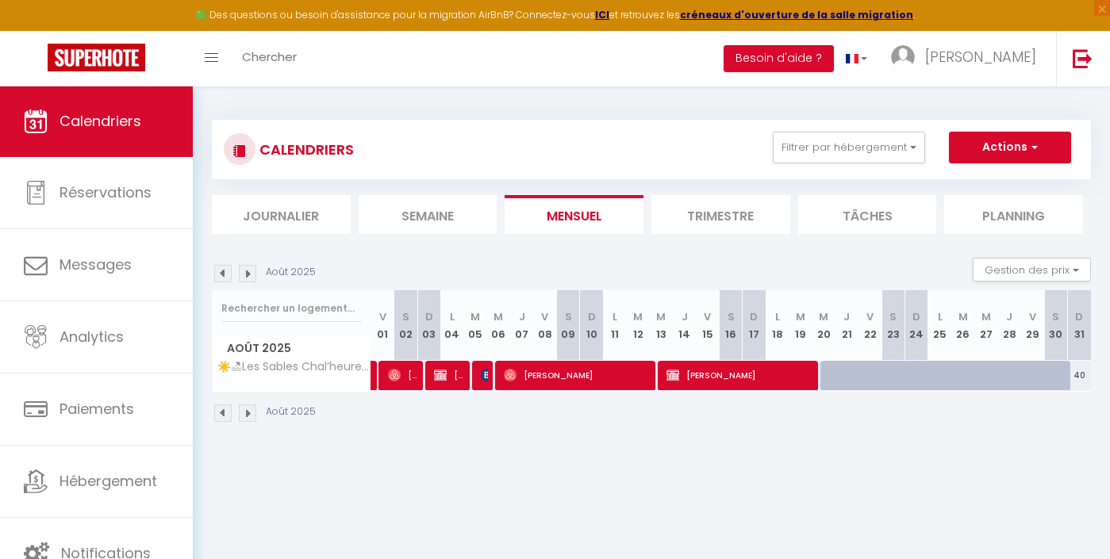
click at [110, 137] on link "Calendriers" at bounding box center [96, 121] width 193 height 71
click at [820, 148] on button "Filtrer par hébergement" at bounding box center [849, 148] width 152 height 32
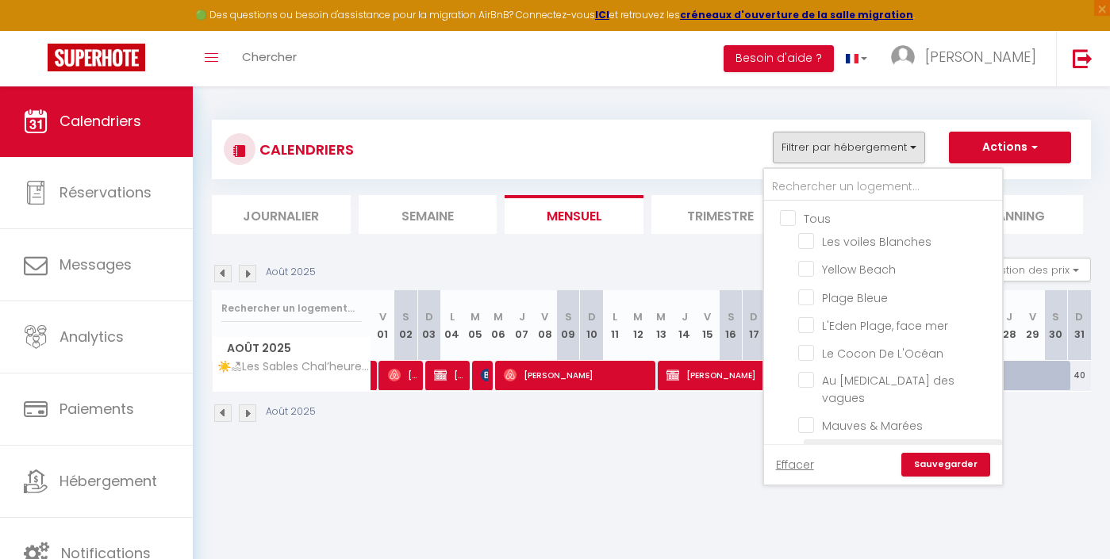
click at [830, 444] on input "☀️🏖Les Sables Chal’heureux 🏖☀️" at bounding box center [897, 452] width 198 height 16
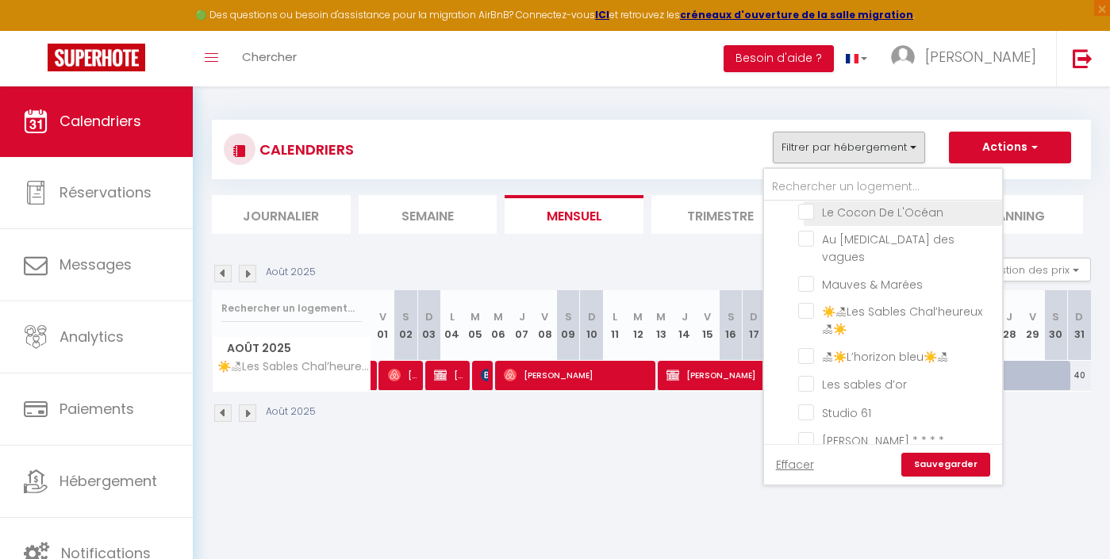
scroll to position [166, 0]
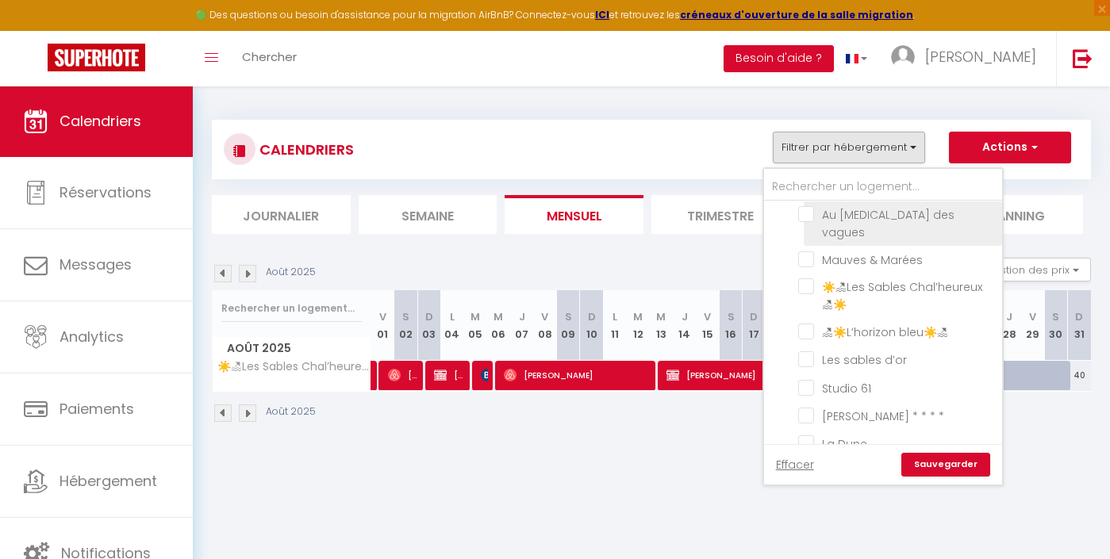
click at [869, 221] on input "Au [MEDICAL_DATA] des vagues" at bounding box center [897, 214] width 198 height 16
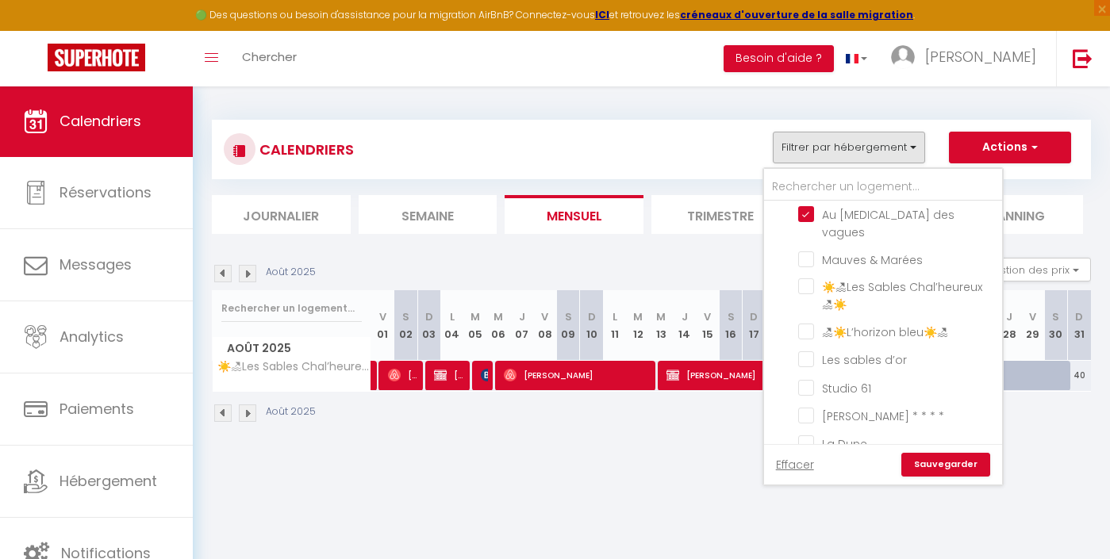
click at [964, 460] on link "Sauvegarder" at bounding box center [945, 465] width 89 height 24
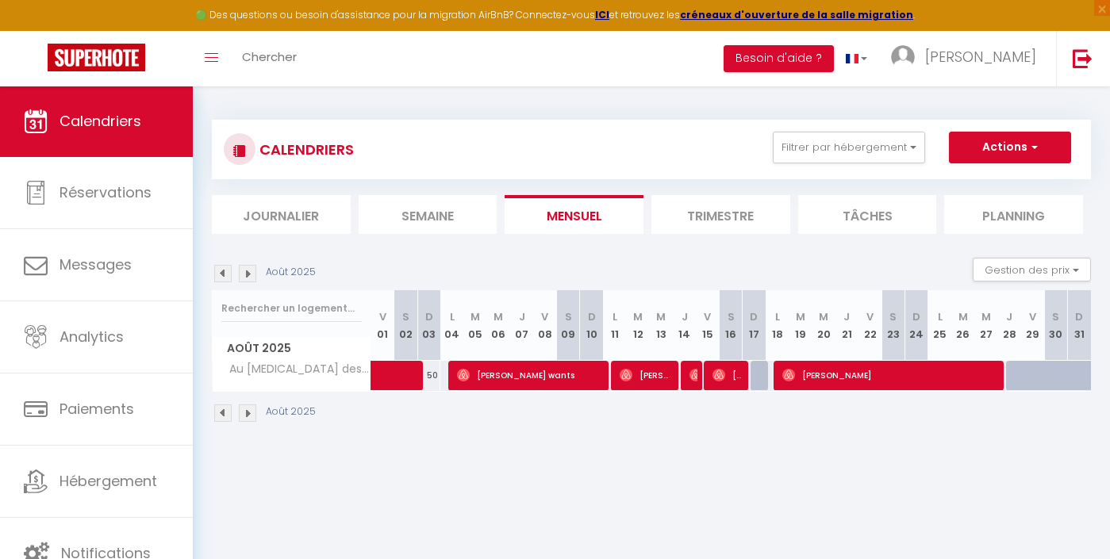
click at [248, 272] on img at bounding box center [247, 273] width 17 height 17
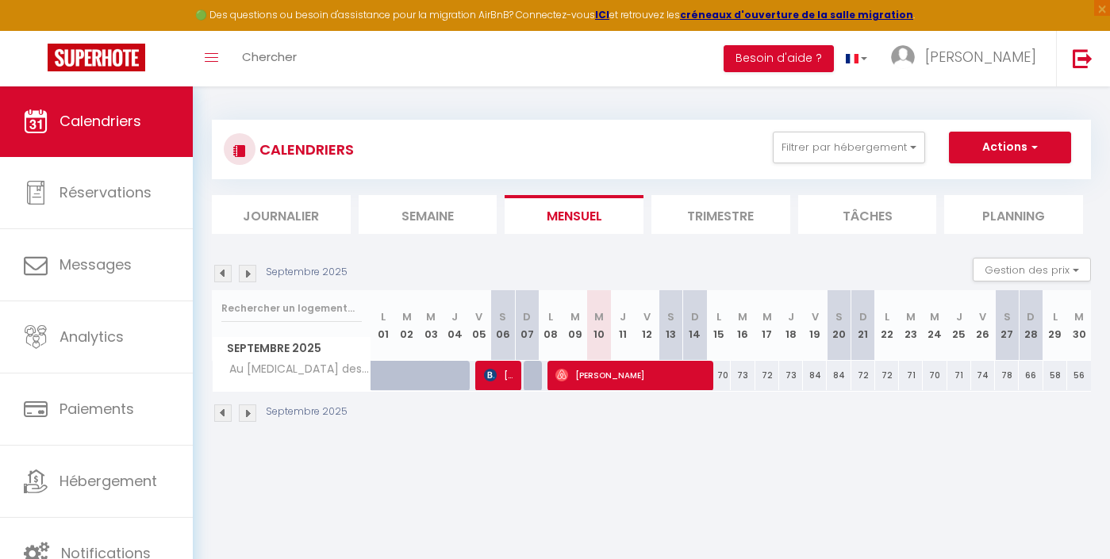
click at [486, 375] on img at bounding box center [490, 375] width 13 height 13
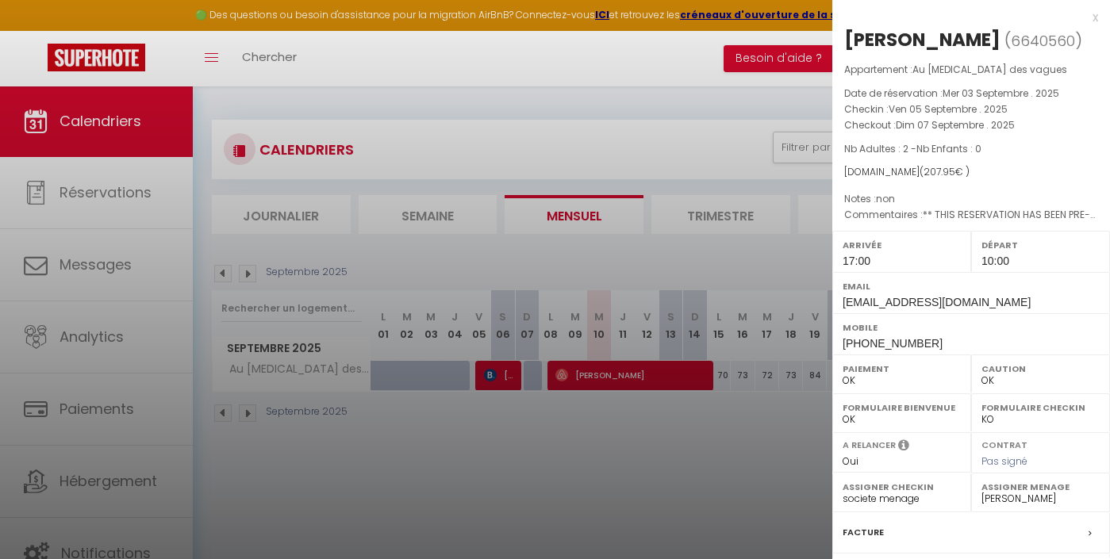
click at [594, 494] on div at bounding box center [555, 279] width 1110 height 559
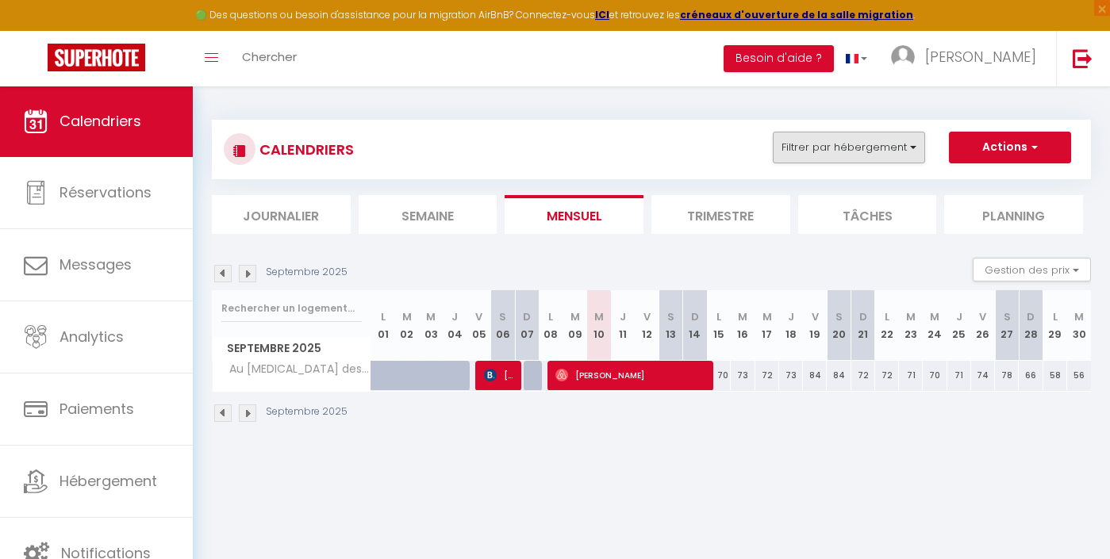
scroll to position [0, 0]
click at [828, 140] on button "Filtrer par hébergement" at bounding box center [849, 148] width 152 height 32
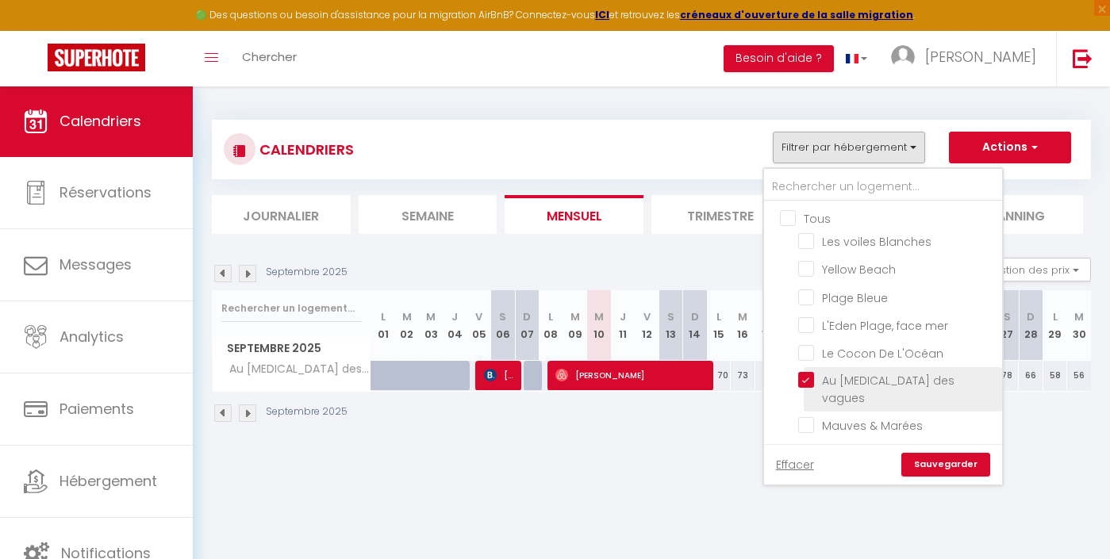
click at [825, 380] on input "Au [MEDICAL_DATA] des vagues" at bounding box center [897, 380] width 198 height 16
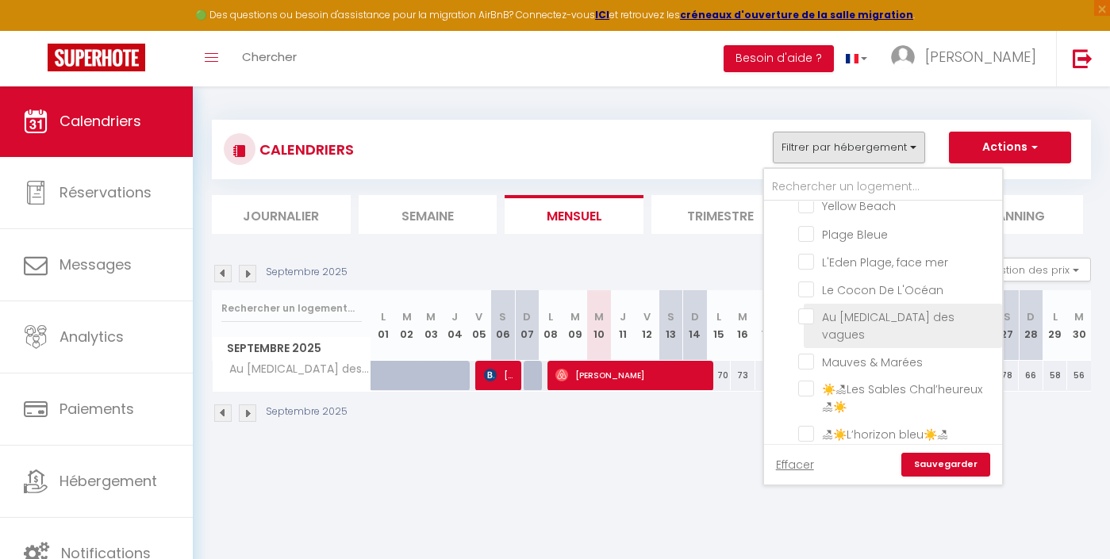
scroll to position [73, 0]
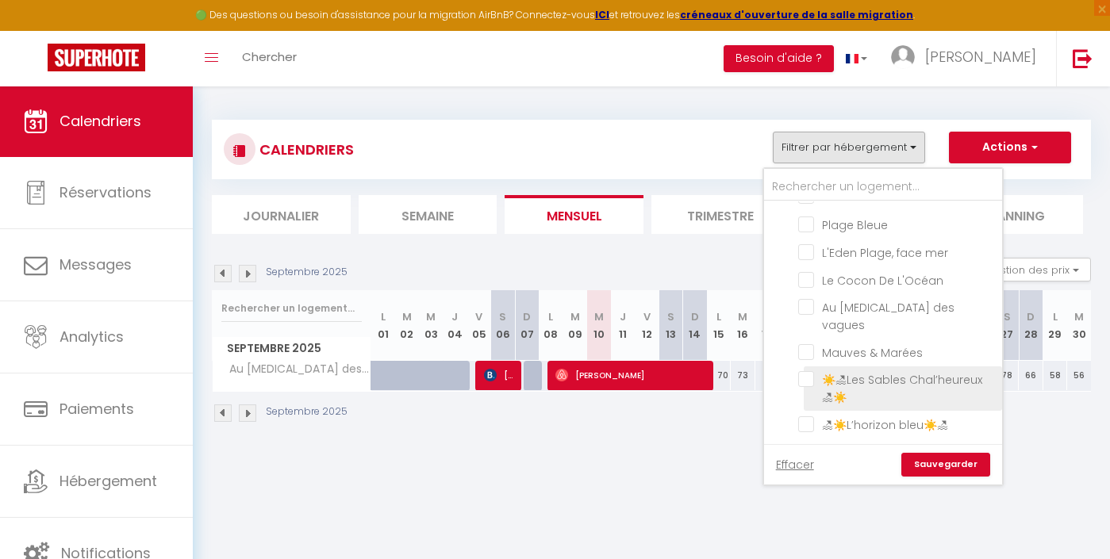
click at [835, 371] on input "☀️🏖Les Sables Chal’heureux 🏖☀️" at bounding box center [897, 379] width 198 height 16
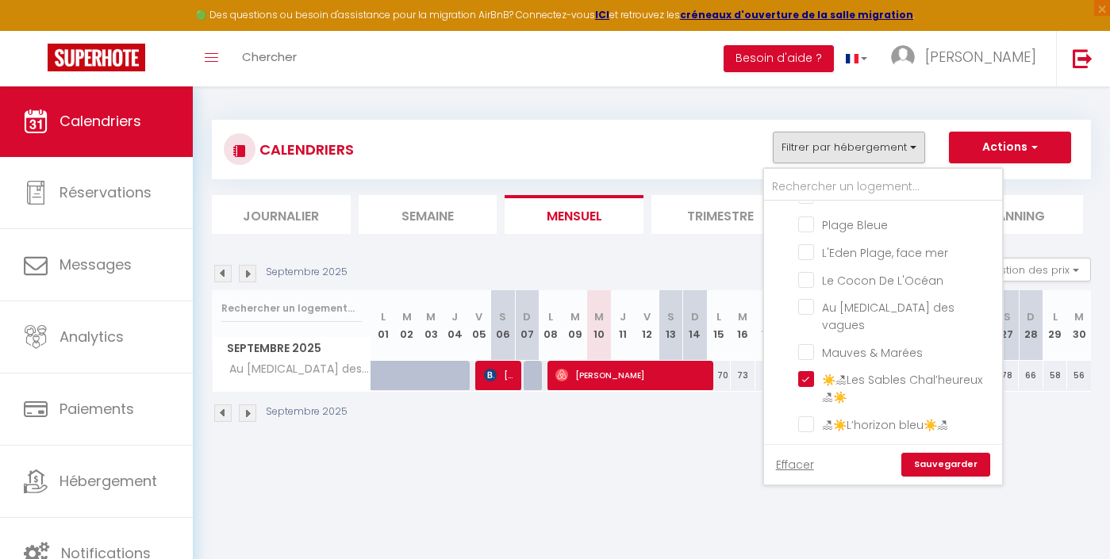
click at [946, 460] on link "Sauvegarder" at bounding box center [945, 465] width 89 height 24
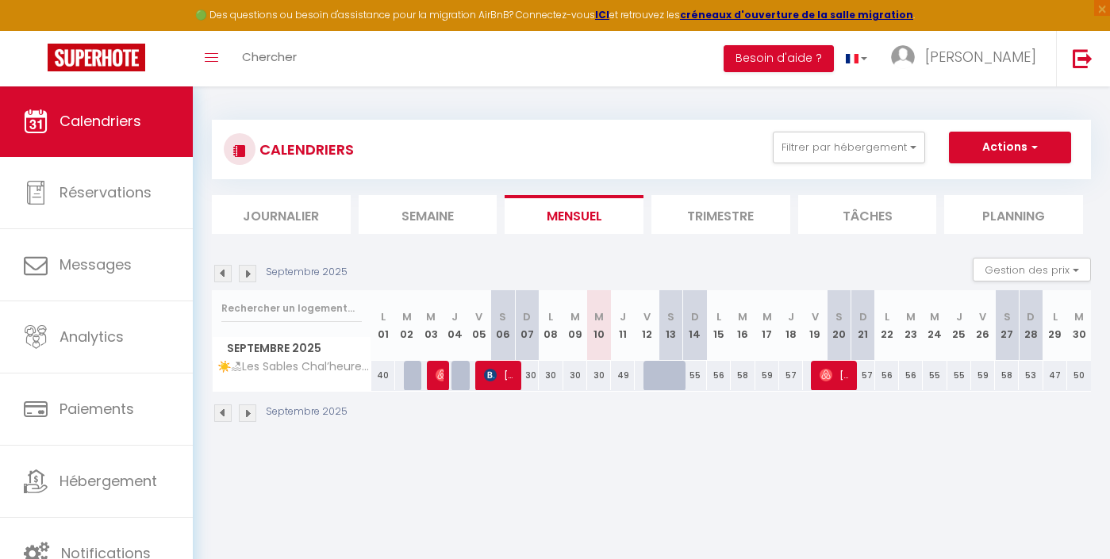
click at [438, 372] on img at bounding box center [442, 375] width 13 height 13
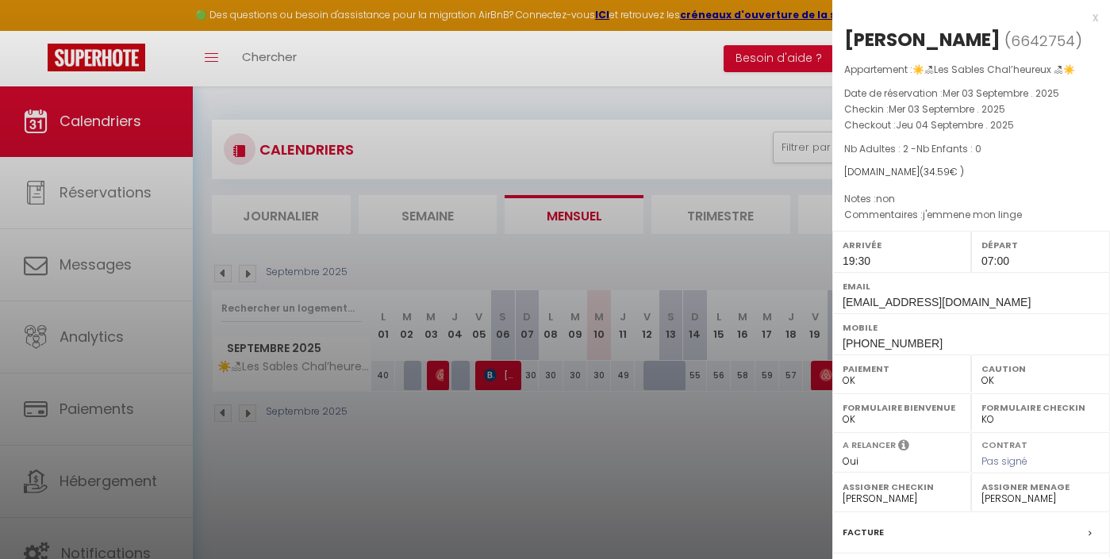
click at [452, 435] on div at bounding box center [555, 279] width 1110 height 559
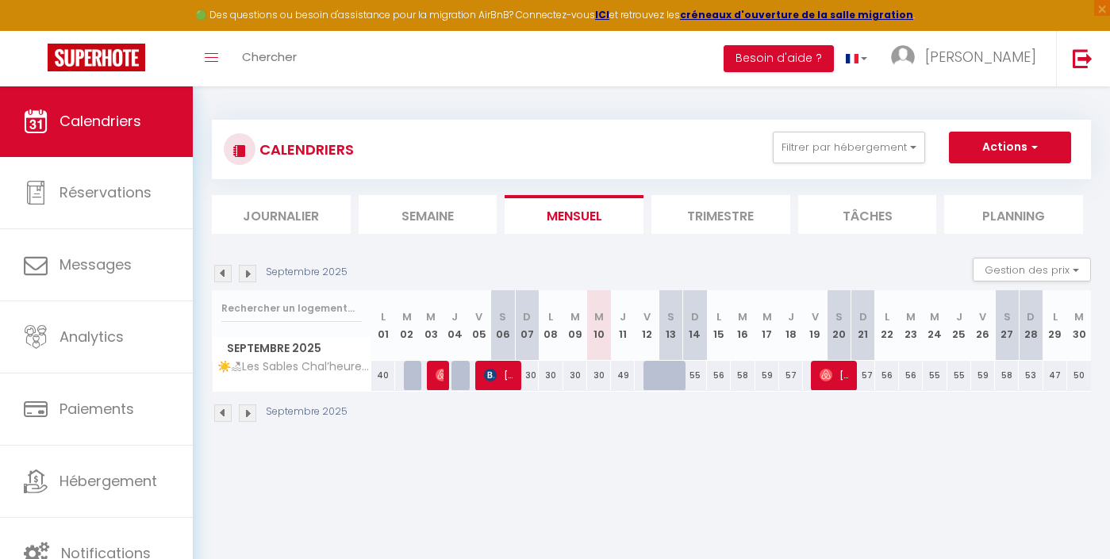
click at [828, 384] on span "[PERSON_NAME]" at bounding box center [836, 375] width 32 height 30
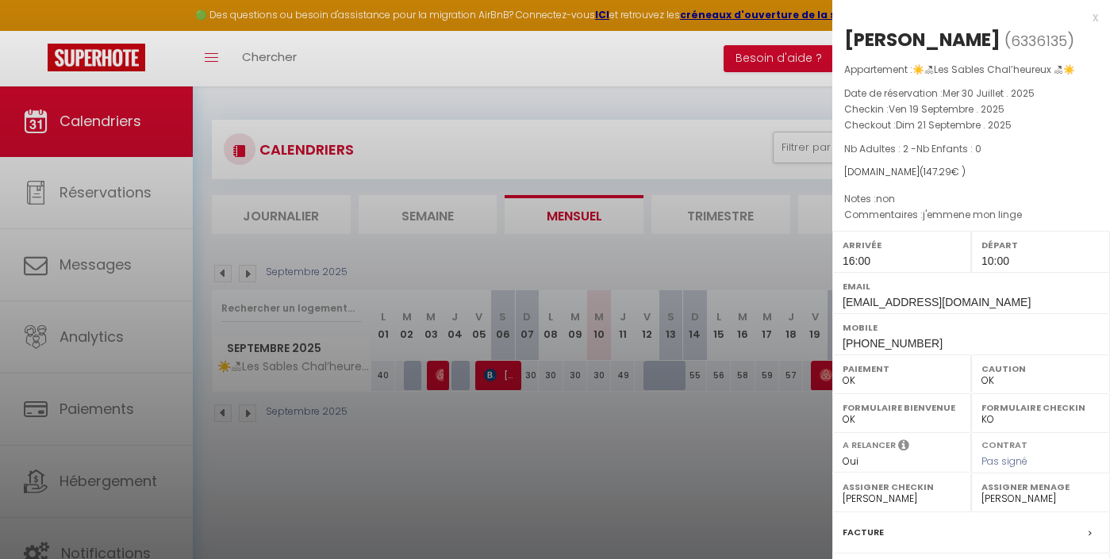
click at [498, 373] on div at bounding box center [555, 279] width 1110 height 559
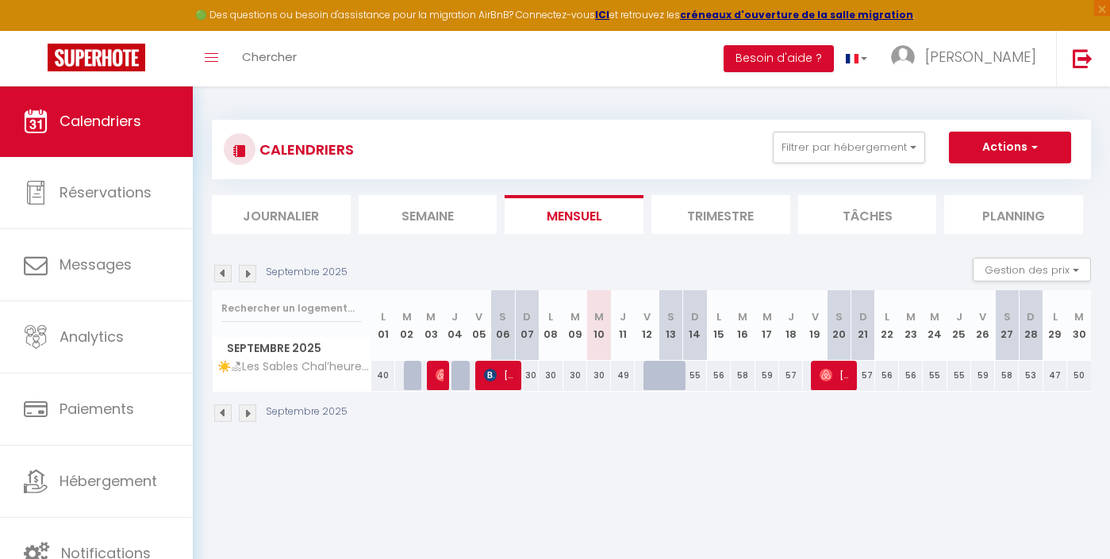
click at [498, 373] on span "[PERSON_NAME]" at bounding box center [500, 375] width 32 height 30
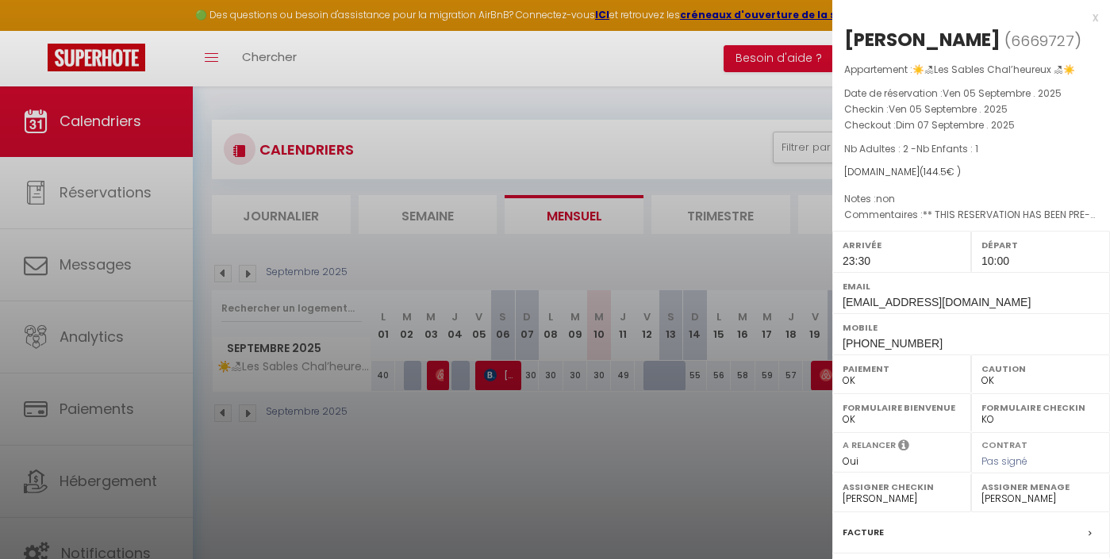
click at [436, 365] on div at bounding box center [555, 279] width 1110 height 559
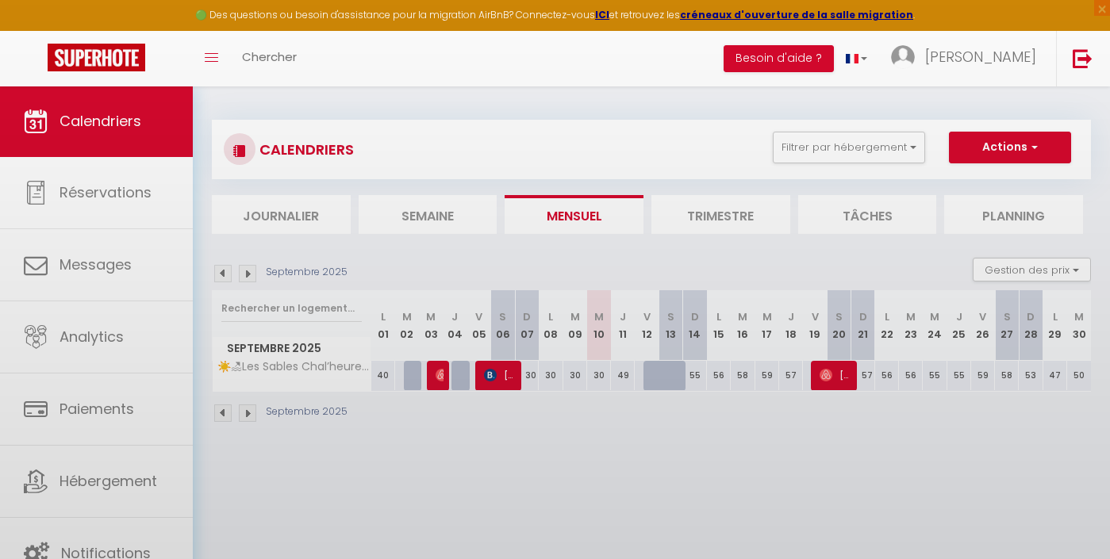
click at [436, 367] on body "🟢 Des questions ou besoin d'assistance pour la migration AirBnB? Connectez-vous…" at bounding box center [555, 365] width 1110 height 559
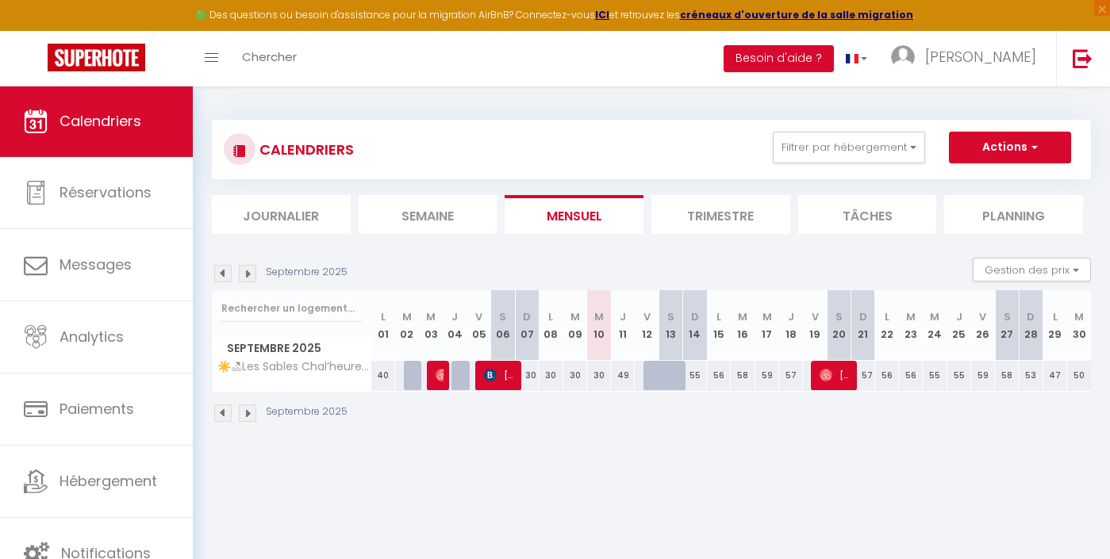
click at [436, 367] on span "[PERSON_NAME]" at bounding box center [440, 375] width 8 height 30
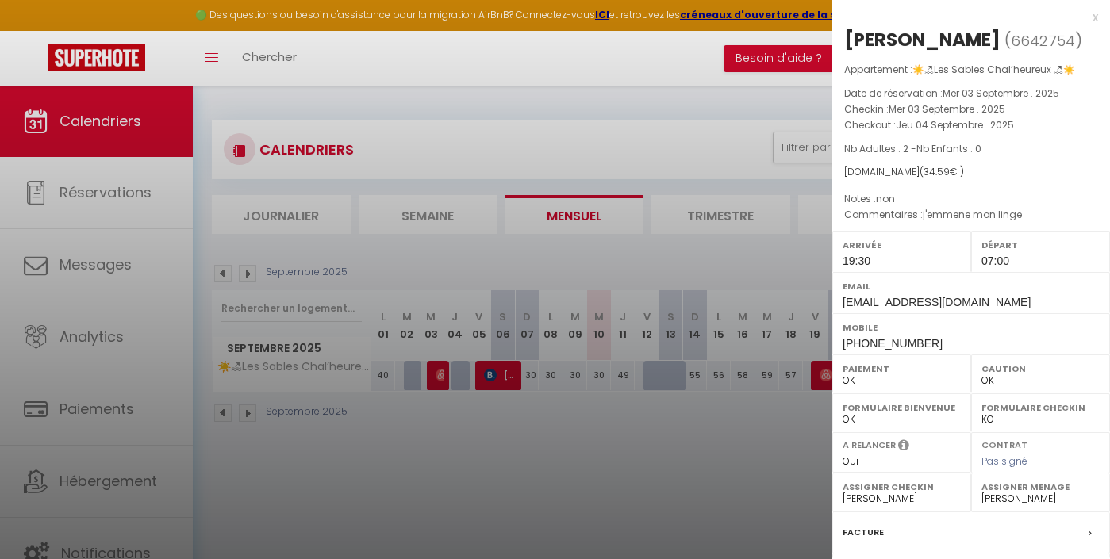
click at [498, 446] on div at bounding box center [555, 279] width 1110 height 559
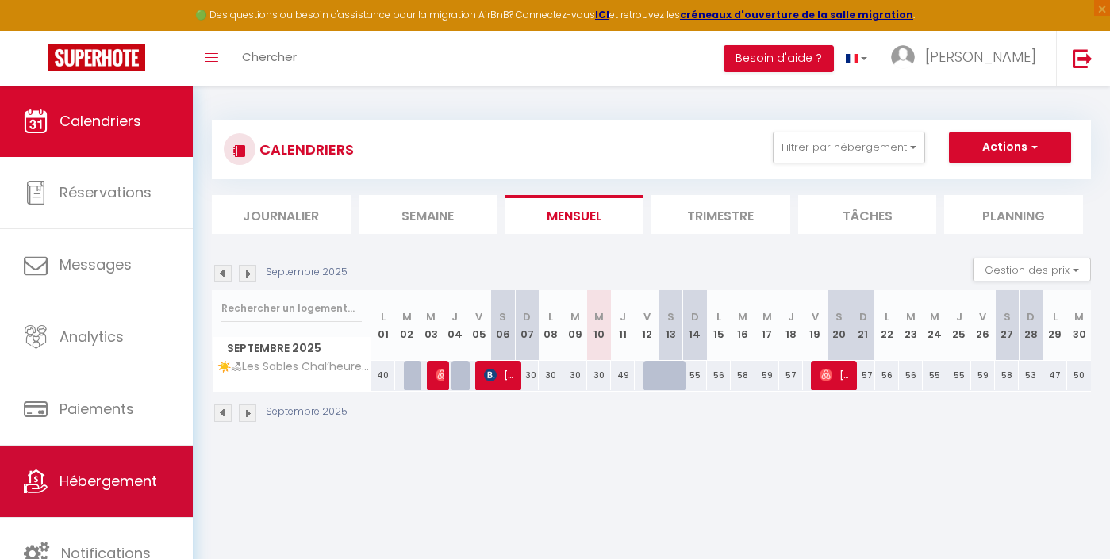
click at [107, 490] on span "Hébergement" at bounding box center [109, 481] width 98 height 20
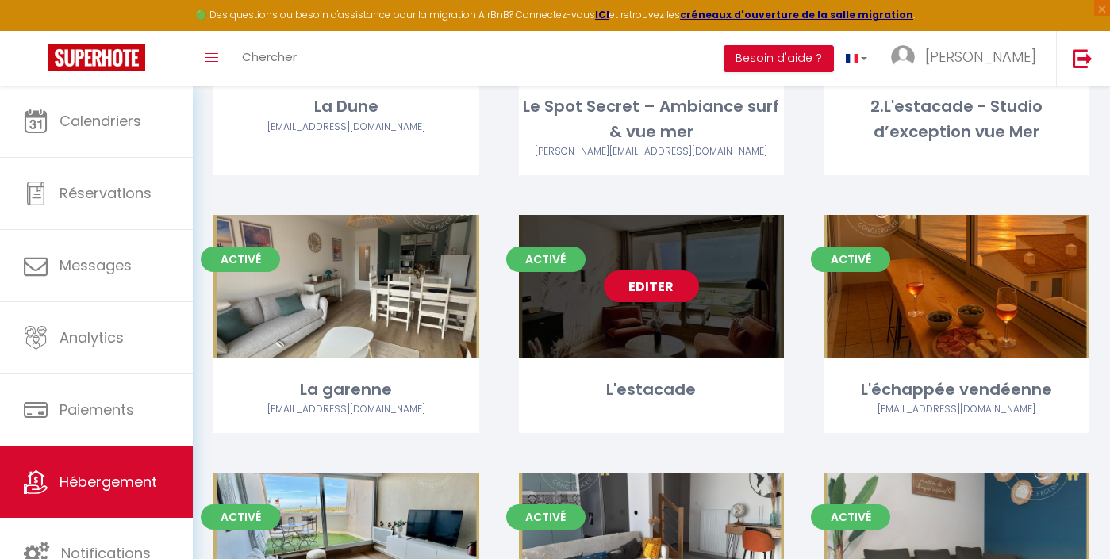
scroll to position [1329, 0]
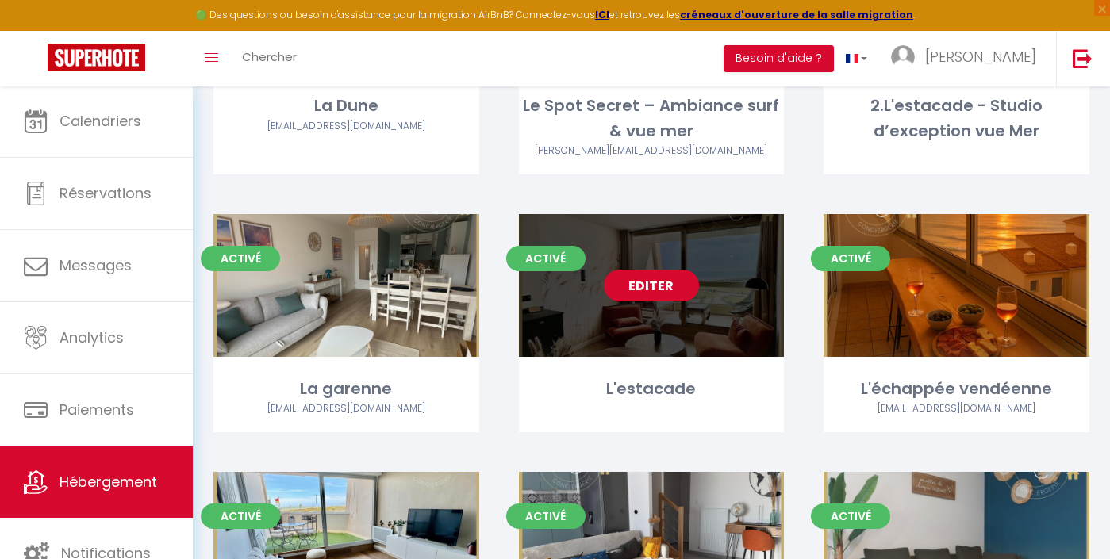
click at [654, 280] on link "Editer" at bounding box center [651, 286] width 95 height 32
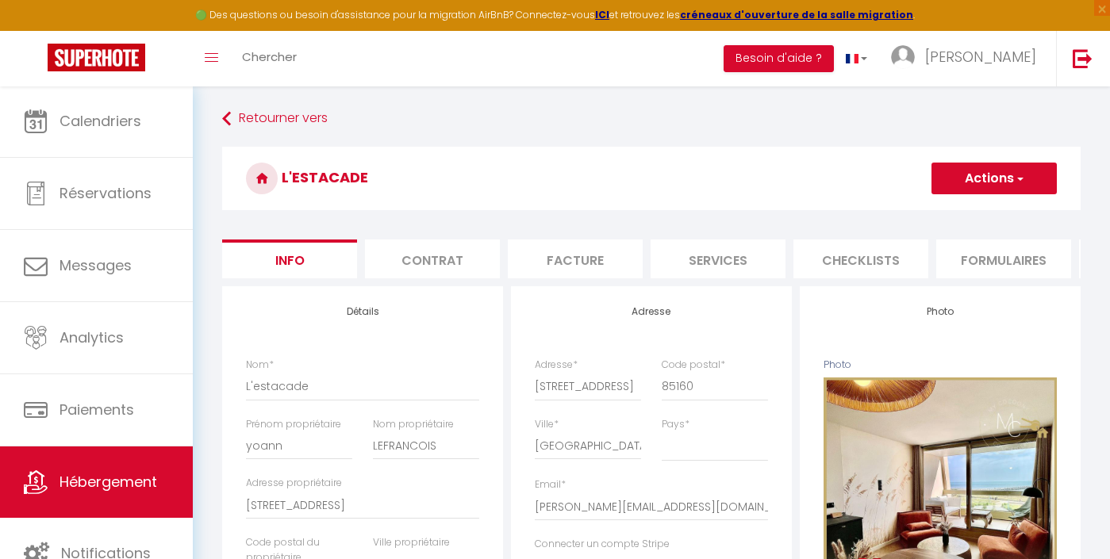
click at [1033, 180] on button "Actions" at bounding box center [994, 179] width 125 height 32
click at [940, 252] on link "Supprimer" at bounding box center [971, 254] width 170 height 21
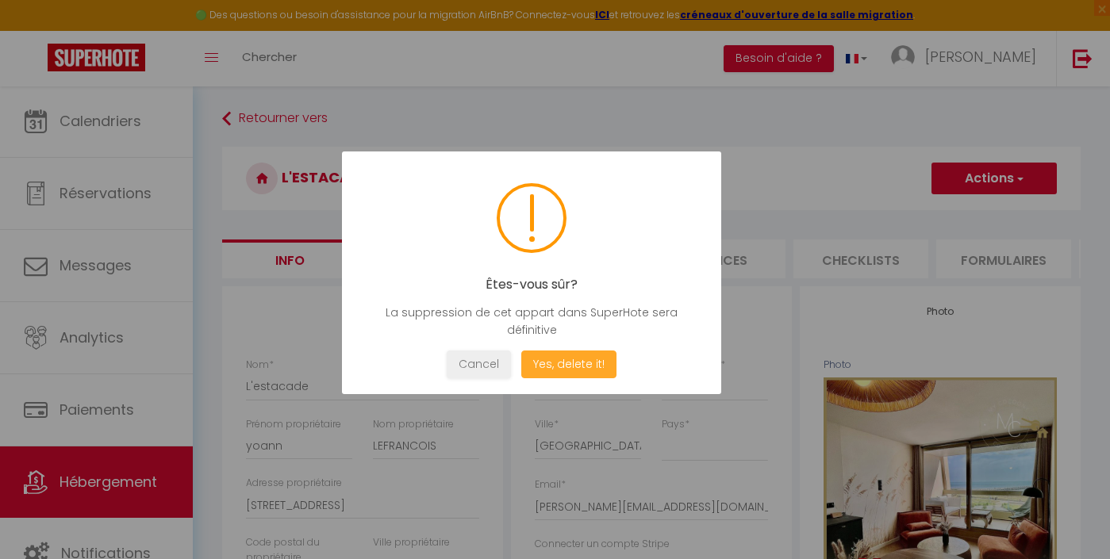
click at [588, 368] on button "Yes, delete it!" at bounding box center [568, 365] width 95 height 28
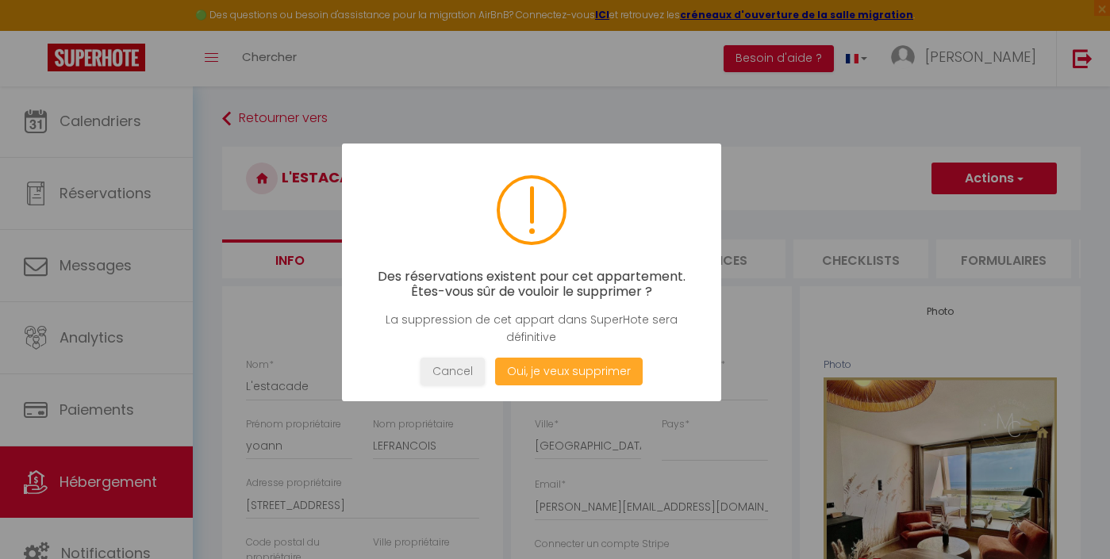
click at [567, 374] on button "Oui, je veux supprimer" at bounding box center [569, 372] width 148 height 28
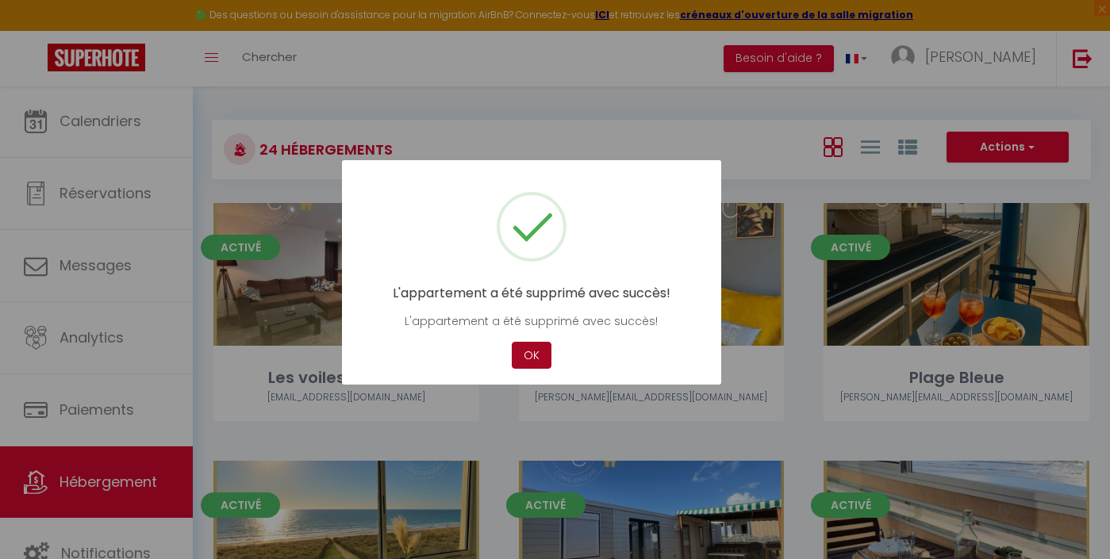
click at [530, 364] on button "OK" at bounding box center [532, 356] width 40 height 28
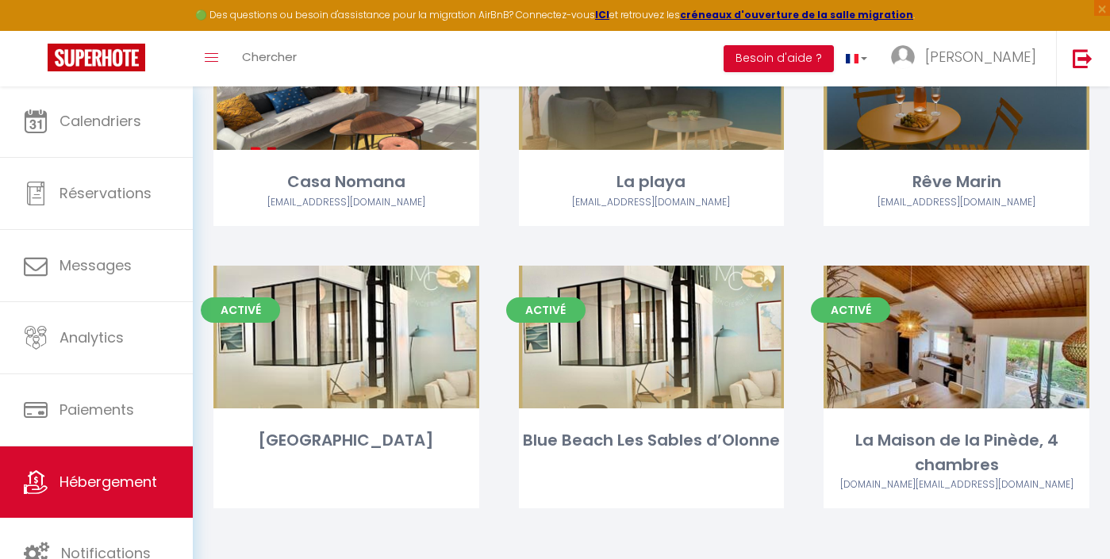
scroll to position [1793, 0]
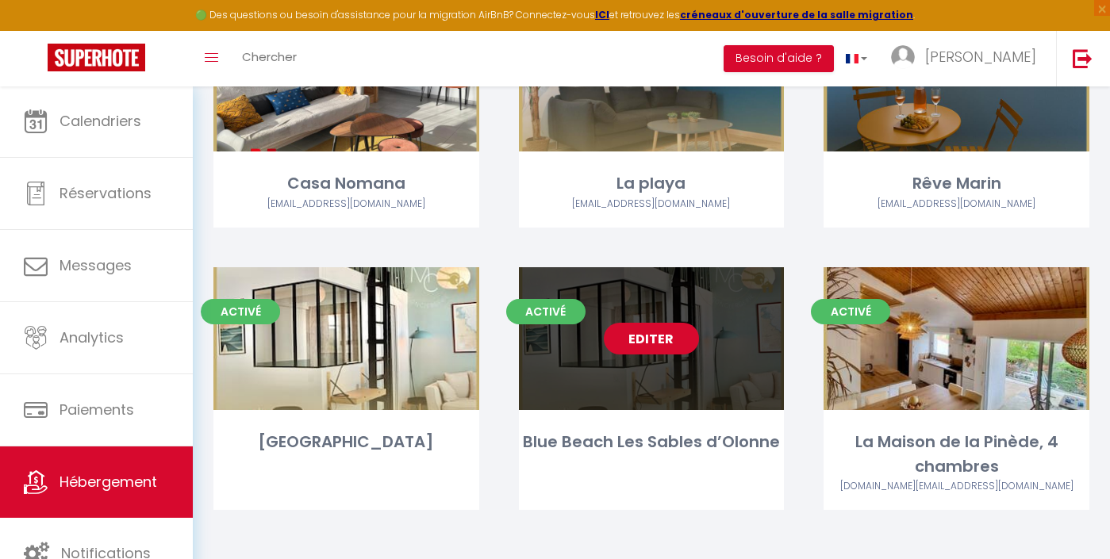
click at [670, 329] on link "Editer" at bounding box center [651, 339] width 95 height 32
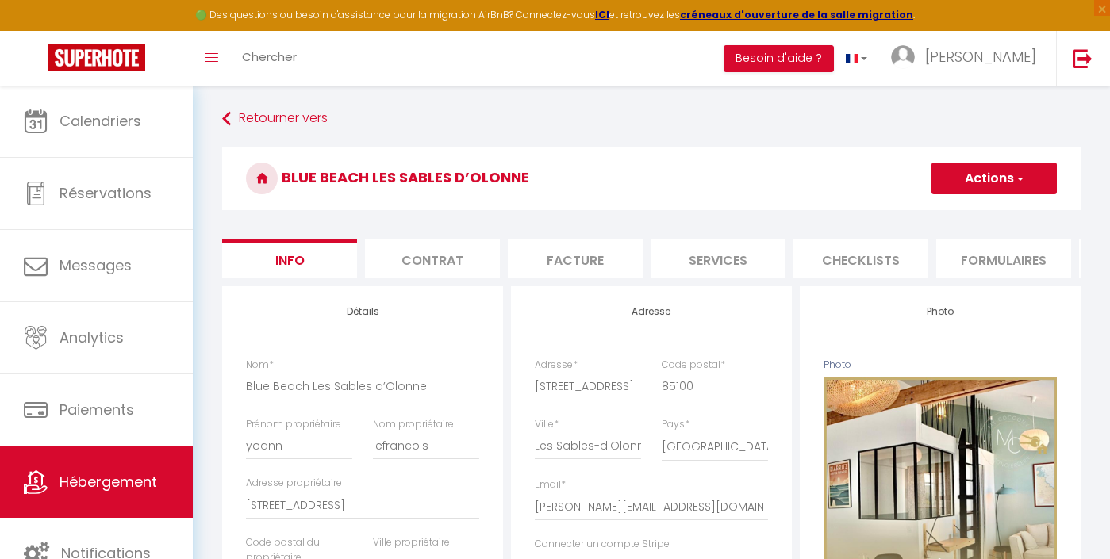
click at [1017, 177] on span "button" at bounding box center [1019, 179] width 10 height 16
click at [932, 256] on link "Supprimer" at bounding box center [971, 254] width 170 height 21
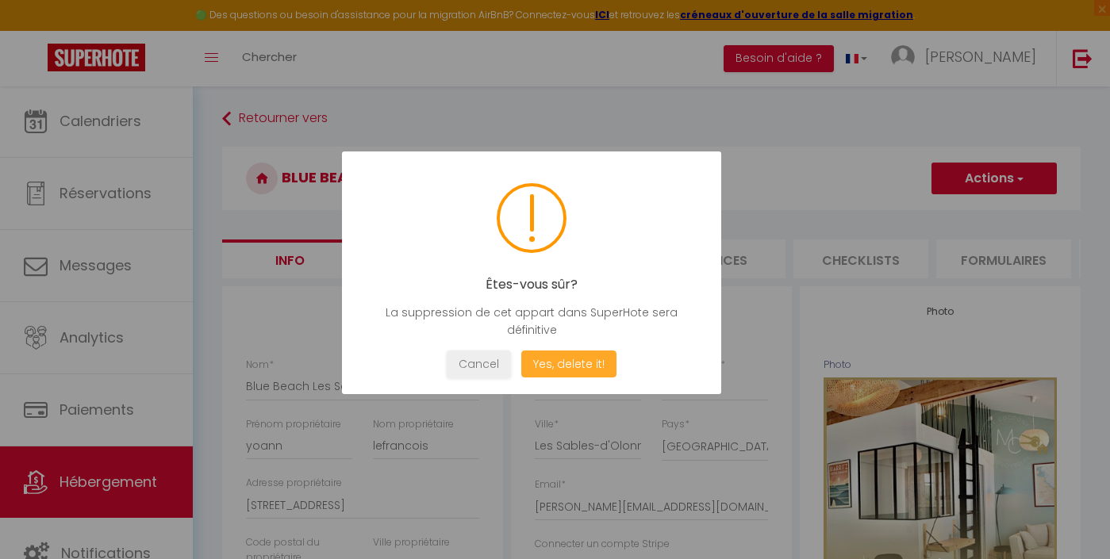
click at [582, 360] on button "Yes, delete it!" at bounding box center [568, 365] width 95 height 28
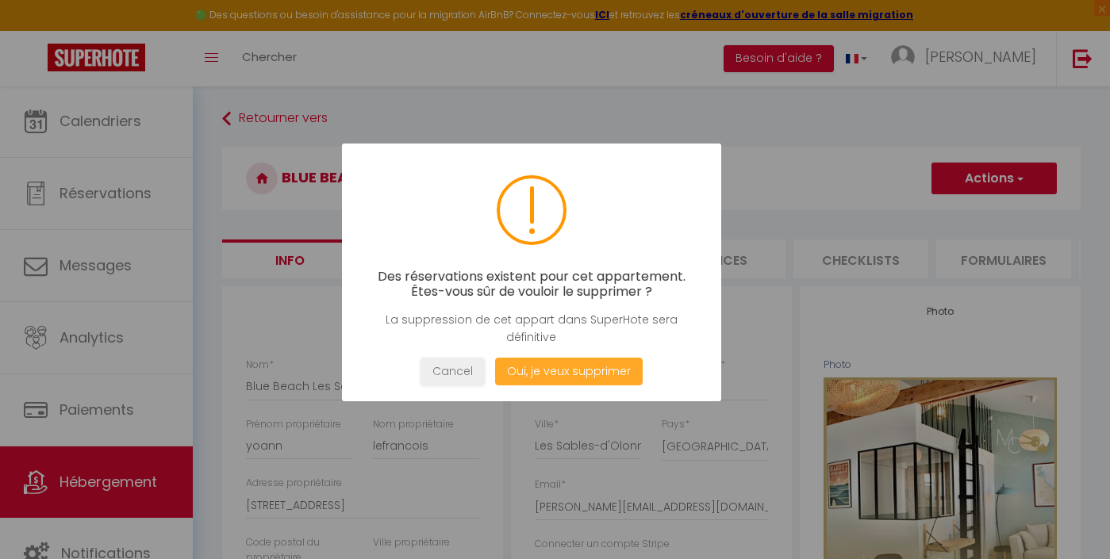
click at [569, 371] on button "Oui, je veux supprimer" at bounding box center [569, 372] width 148 height 28
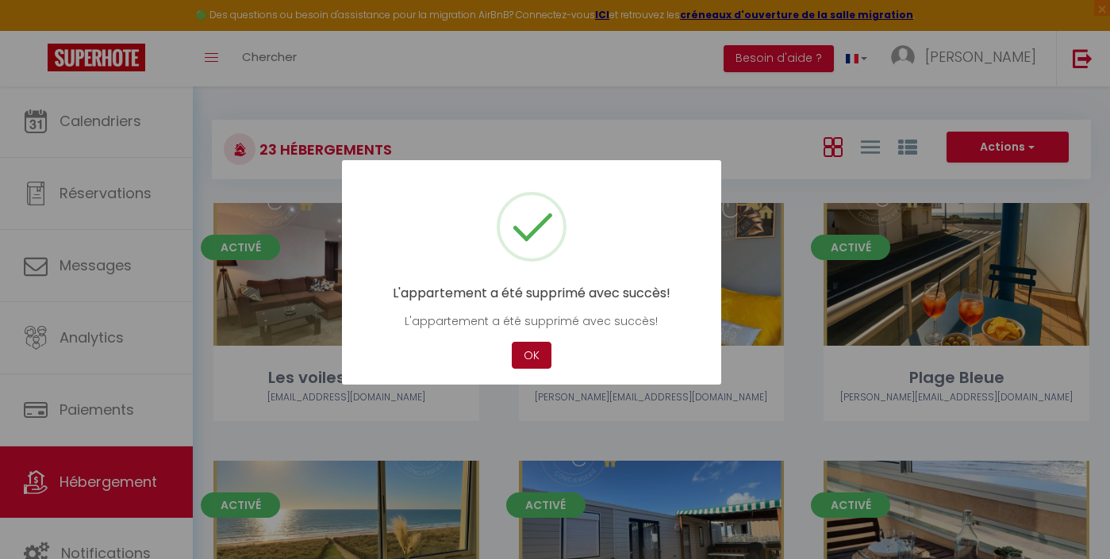
click at [540, 360] on button "OK" at bounding box center [532, 356] width 40 height 28
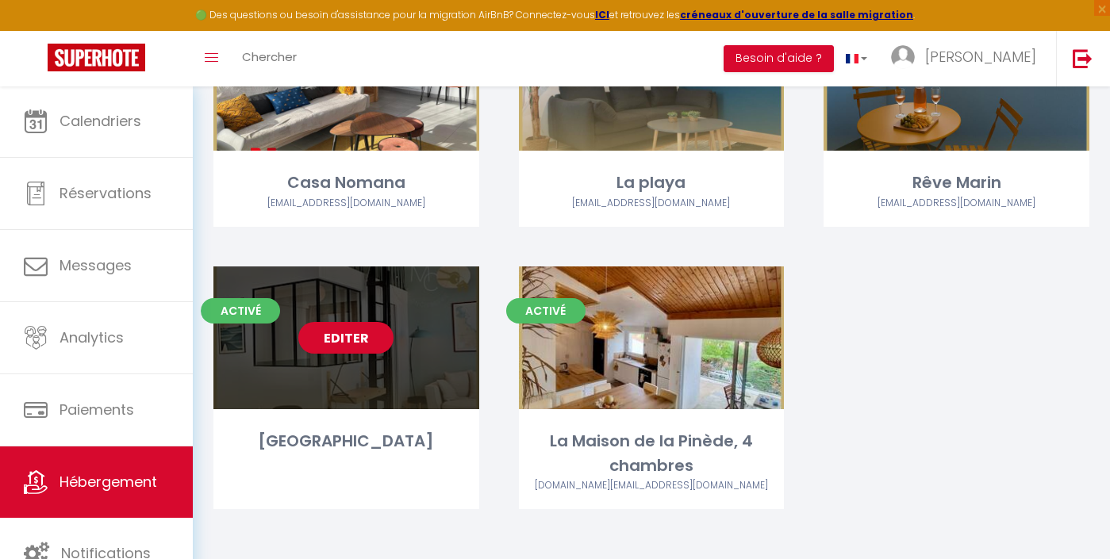
scroll to position [1793, 0]
click at [373, 328] on link "Editer" at bounding box center [345, 339] width 95 height 32
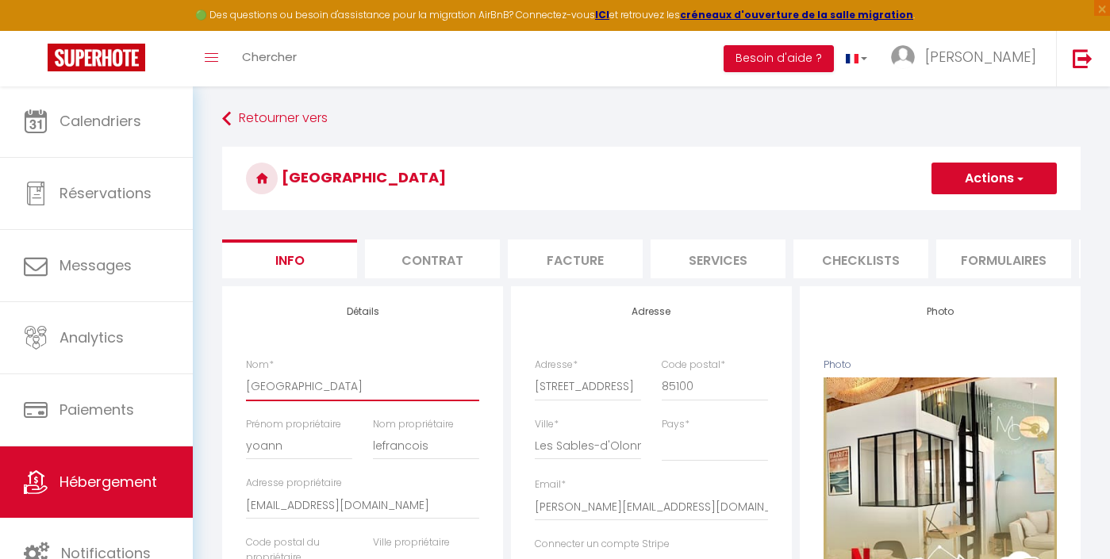
click at [369, 388] on input "[GEOGRAPHIC_DATA]" at bounding box center [362, 386] width 233 height 29
click at [1044, 171] on button "Actions" at bounding box center [994, 179] width 125 height 32
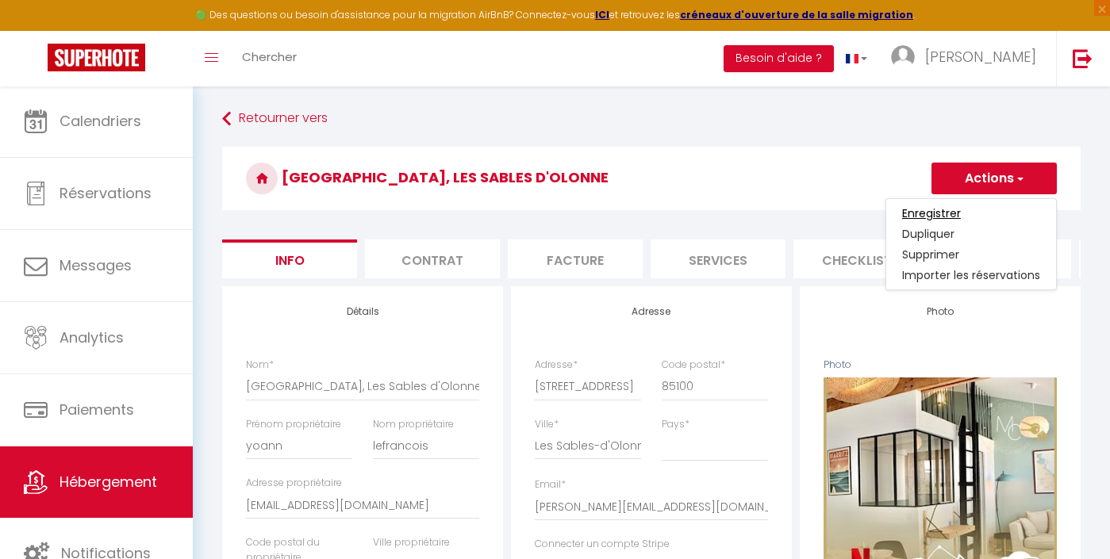
click at [950, 214] on input "Enregistrer" at bounding box center [931, 214] width 59 height 16
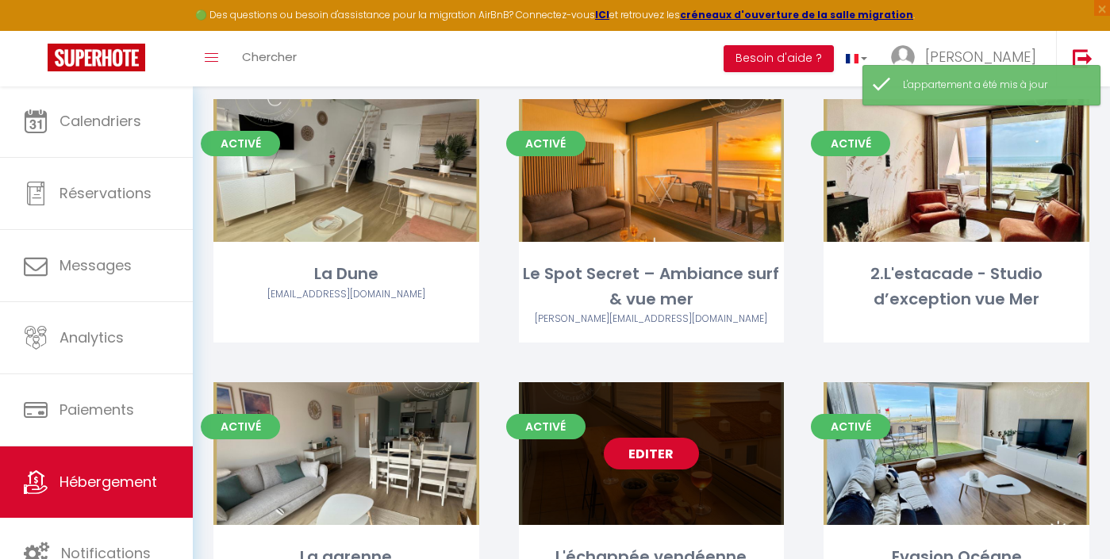
scroll to position [1163, 0]
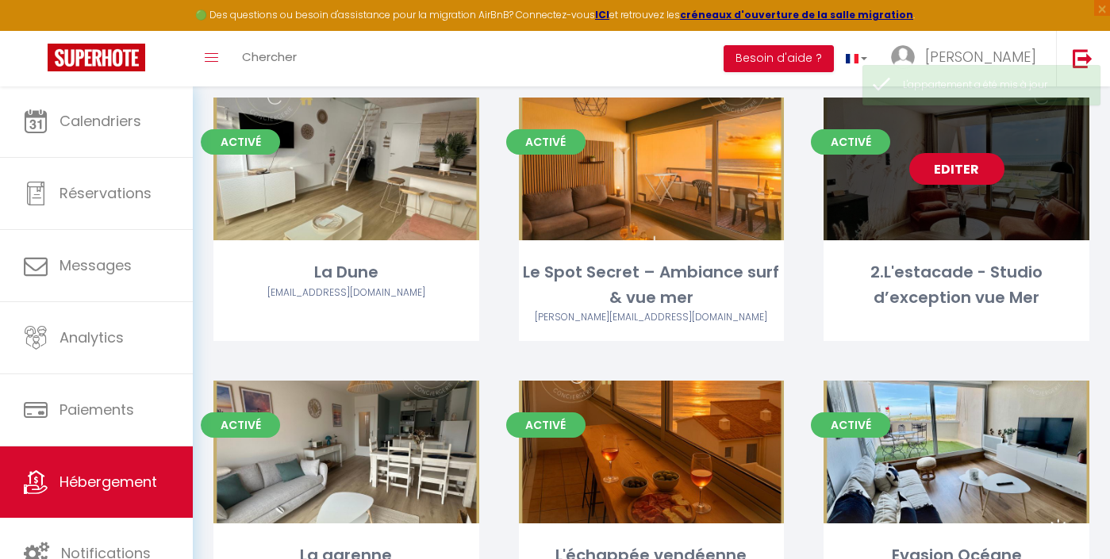
click at [974, 171] on link "Editer" at bounding box center [956, 169] width 95 height 32
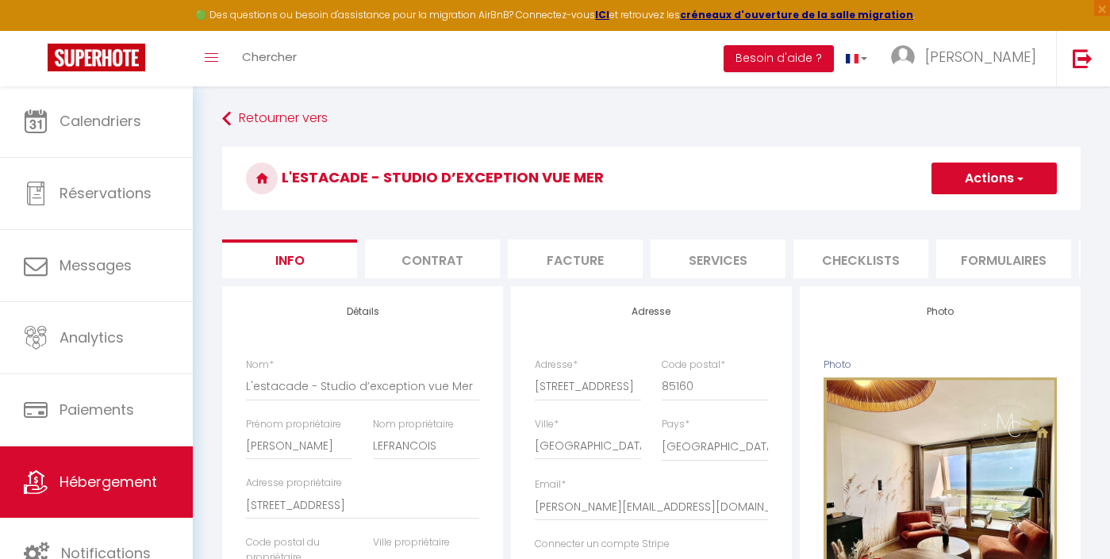
click at [1019, 175] on span "button" at bounding box center [1019, 179] width 10 height 16
click at [951, 213] on input "Enregistrer" at bounding box center [931, 214] width 59 height 16
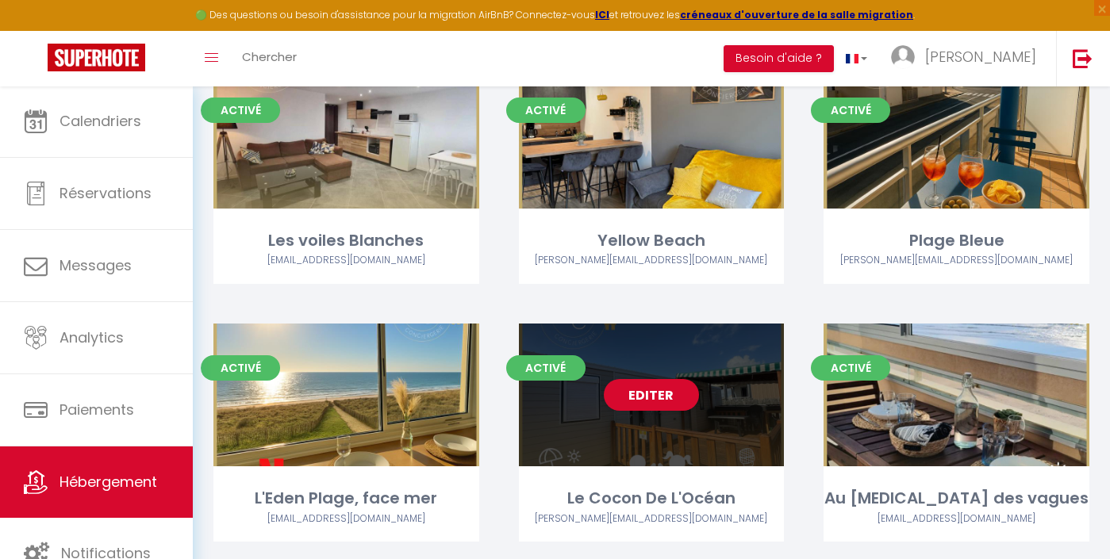
scroll to position [136, 0]
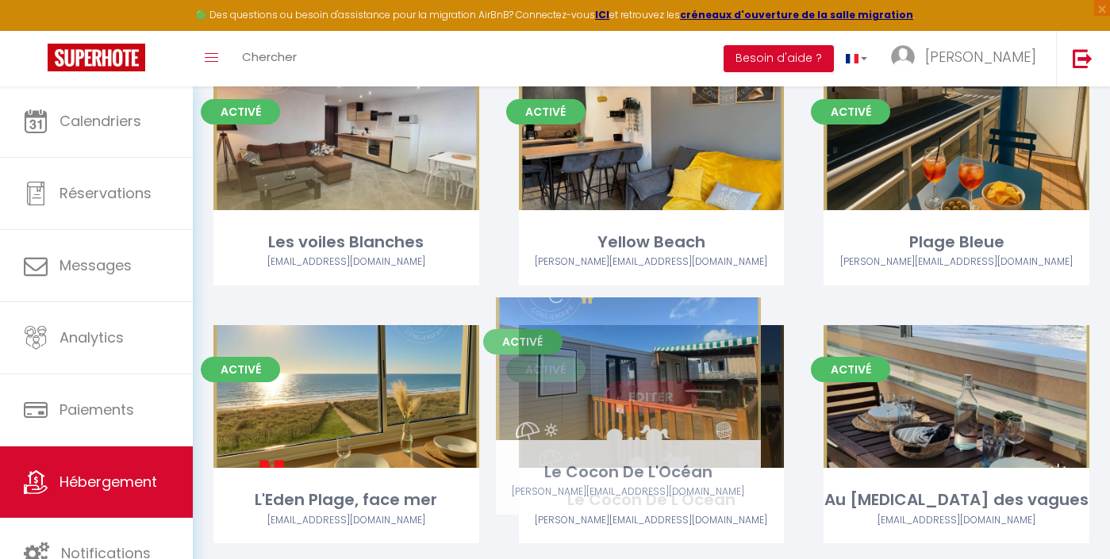
drag, startPoint x: 763, startPoint y: 391, endPoint x: 741, endPoint y: 365, distance: 34.3
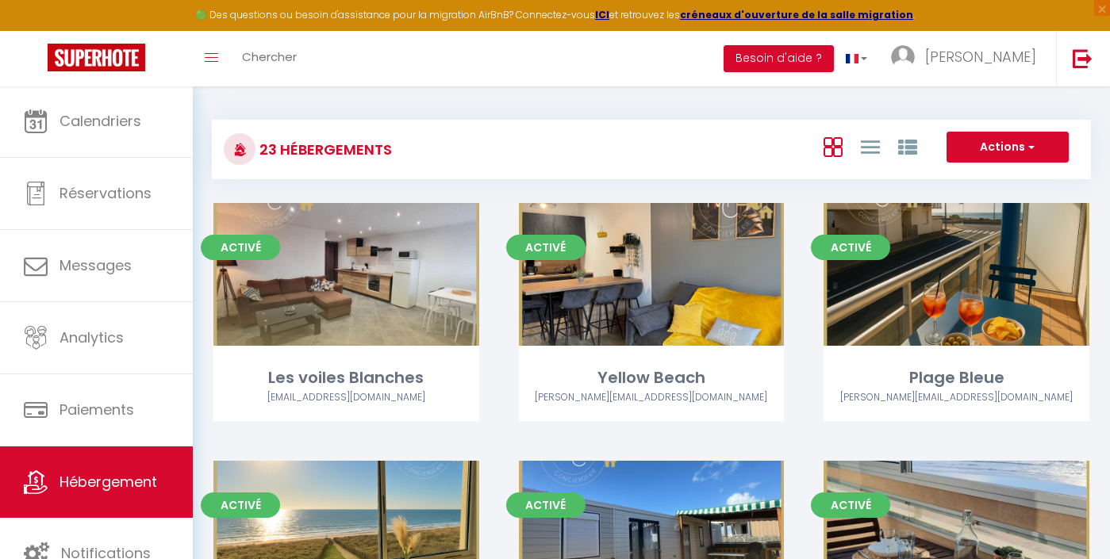
scroll to position [0, 0]
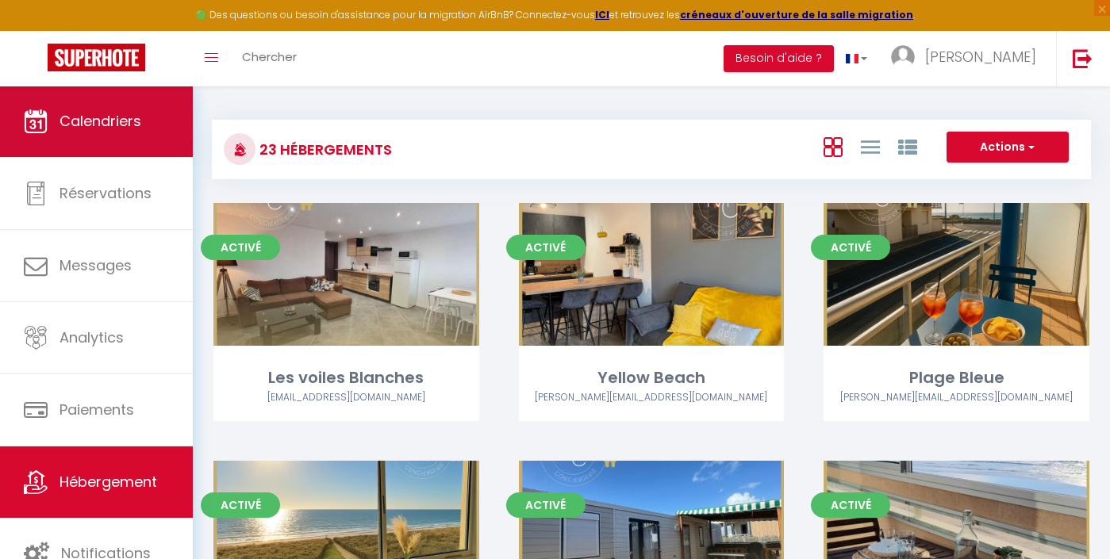
click at [110, 129] on span "Calendriers" at bounding box center [101, 121] width 82 height 20
